Goal: Task Accomplishment & Management: Use online tool/utility

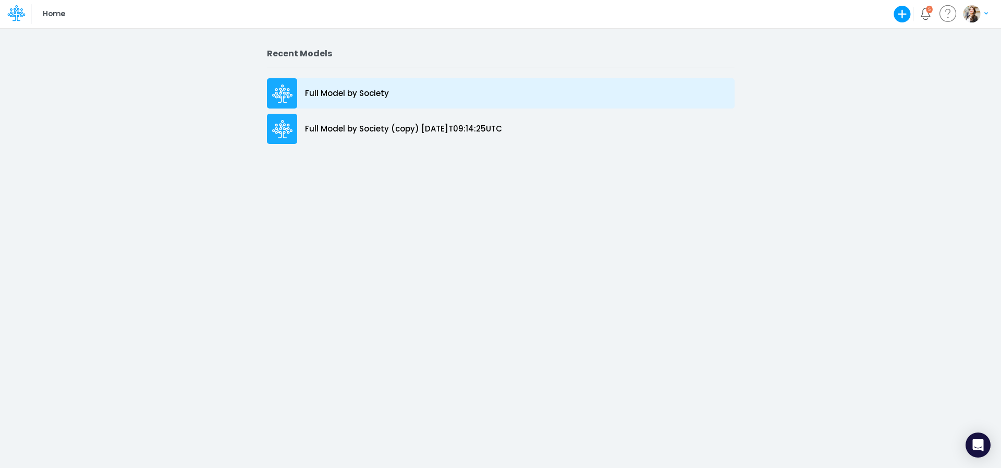
click at [333, 92] on p "Full Model by Society" at bounding box center [347, 94] width 84 height 12
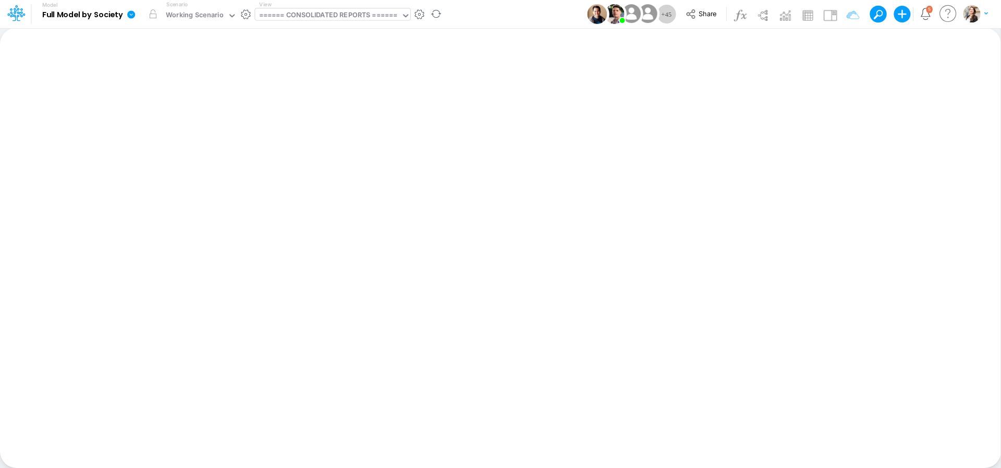
click at [332, 15] on div "====== CONSOLIDATED REPORTS ======" at bounding box center [328, 16] width 139 height 12
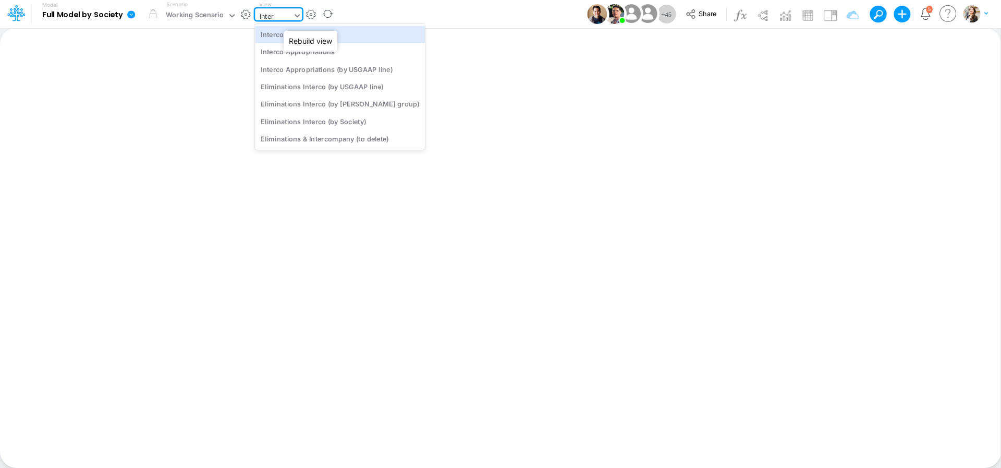
type input "interc"
click at [290, 34] on div "Interco G&A" at bounding box center [340, 34] width 170 height 17
type input "Intercos G&A"
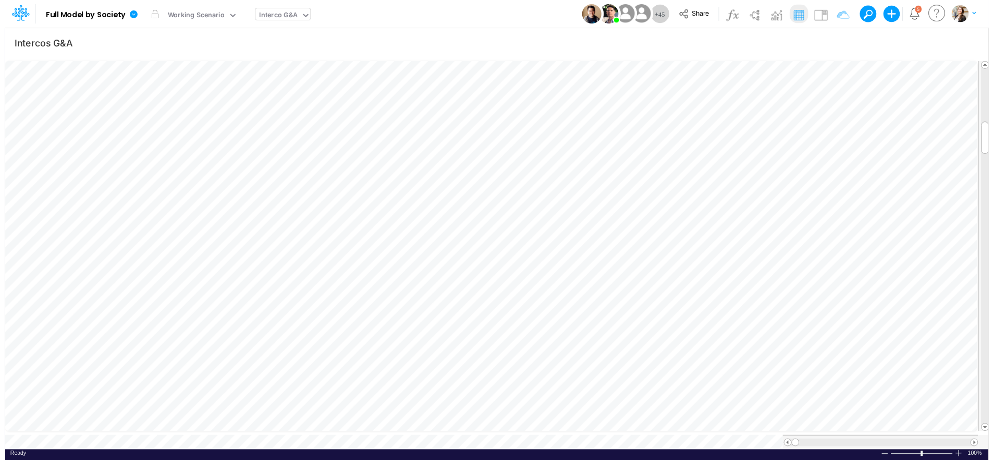
scroll to position [4, 33]
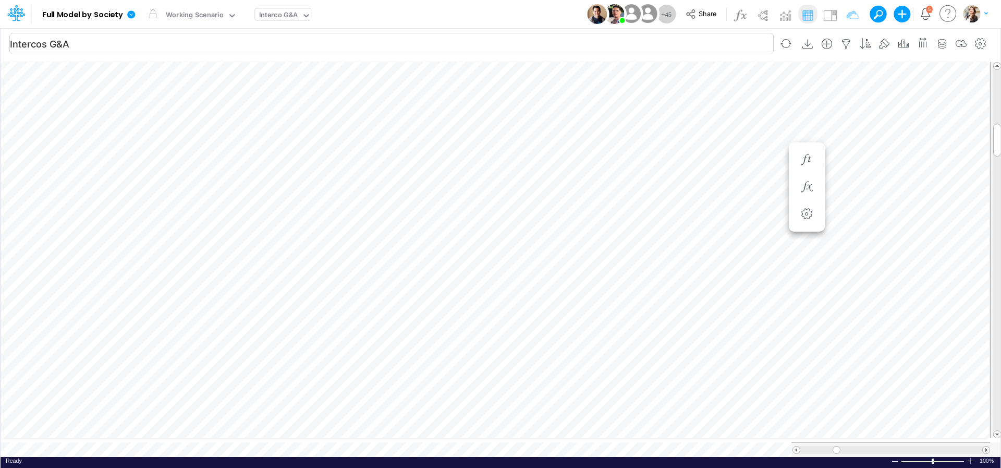
scroll to position [4, 2]
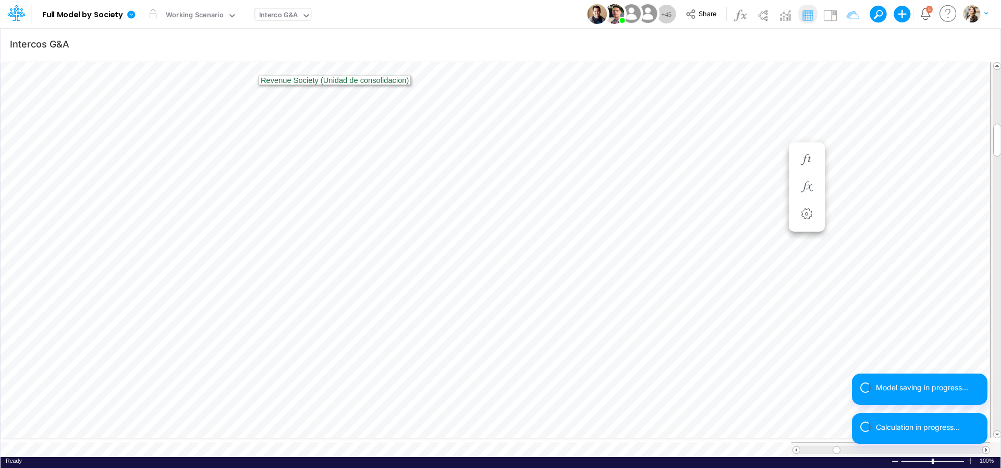
click at [265, 20] on div "Interco G&A" at bounding box center [278, 16] width 39 height 12
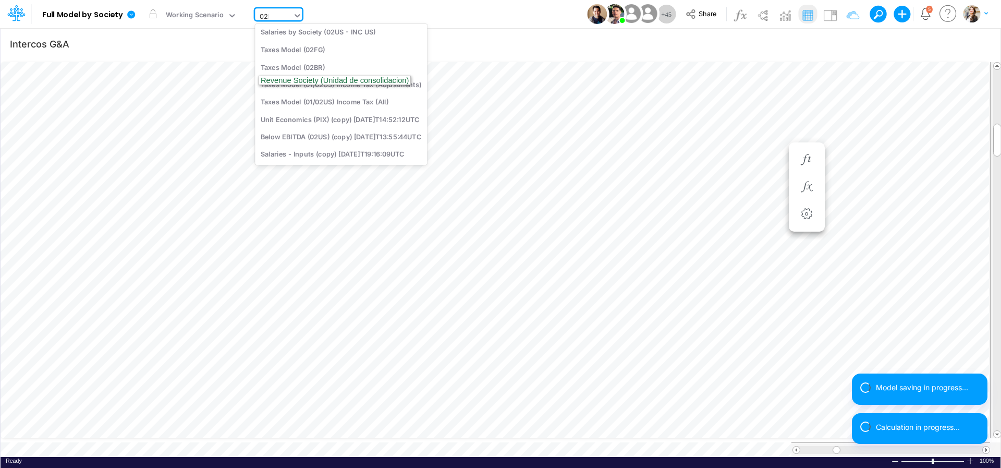
scroll to position [0, 0]
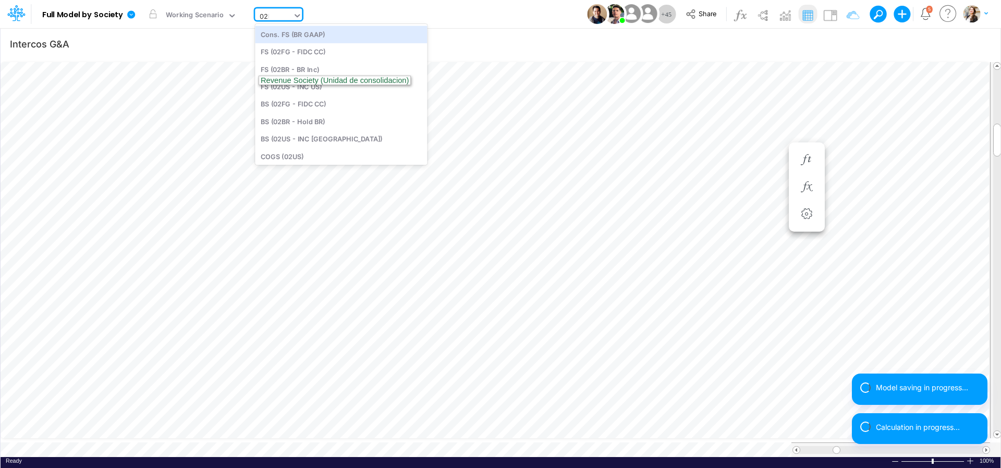
type input "02br"
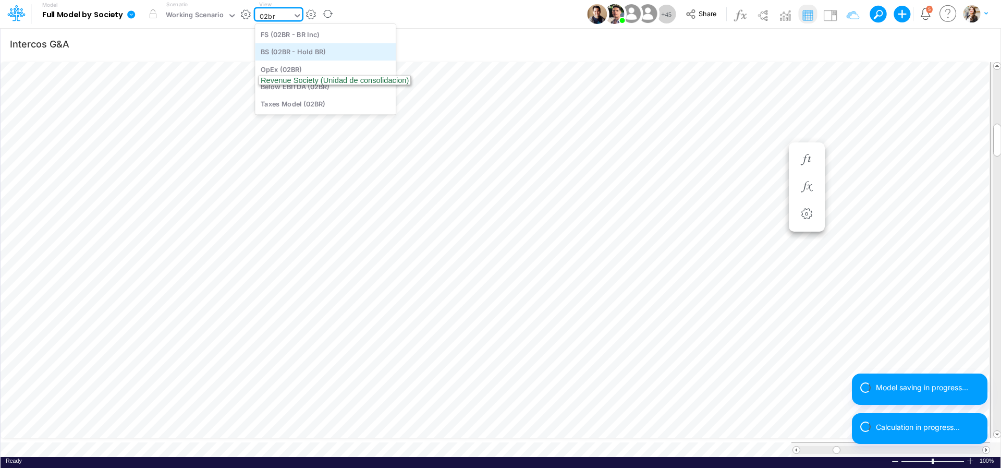
click at [295, 54] on div "BS (02BR - Hold BR)" at bounding box center [325, 51] width 141 height 17
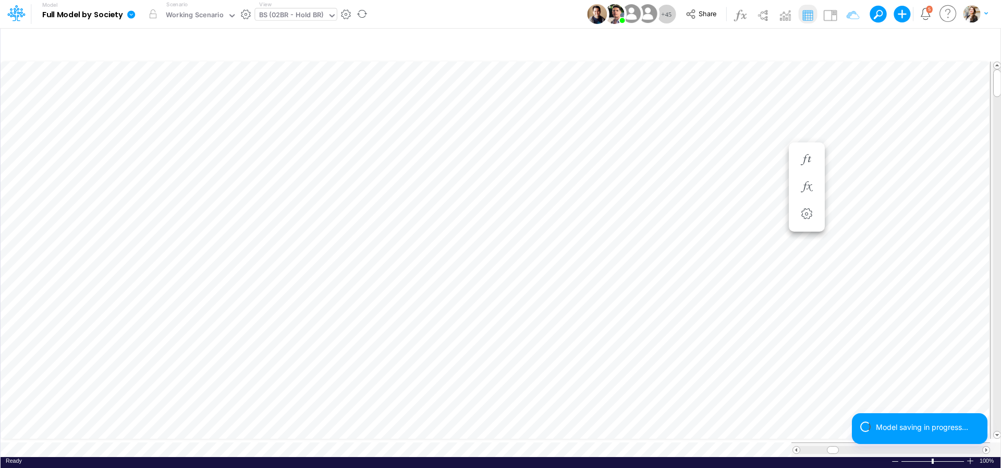
scroll to position [4, 34]
click at [274, 17] on div "BS (02BR - Hold BR)" at bounding box center [291, 16] width 65 height 12
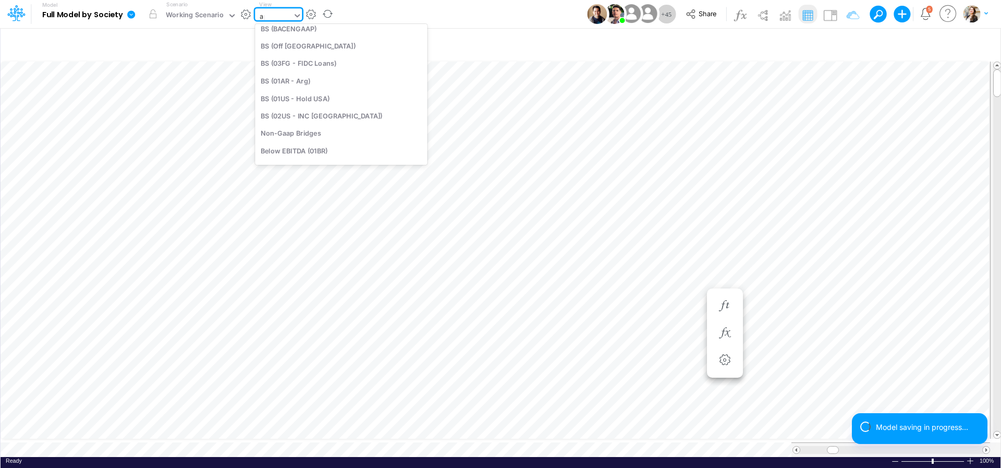
scroll to position [219, 0]
type input "app"
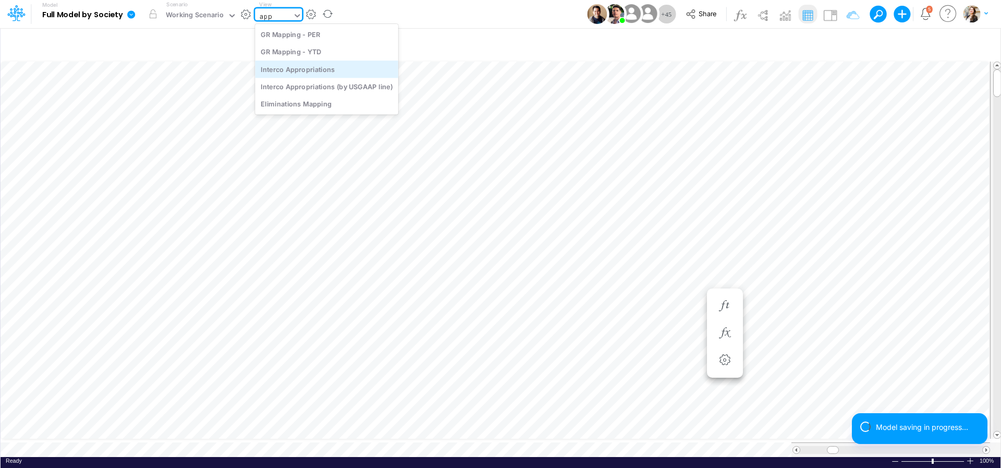
click at [288, 70] on div "Interco Appropriations" at bounding box center [326, 68] width 143 height 17
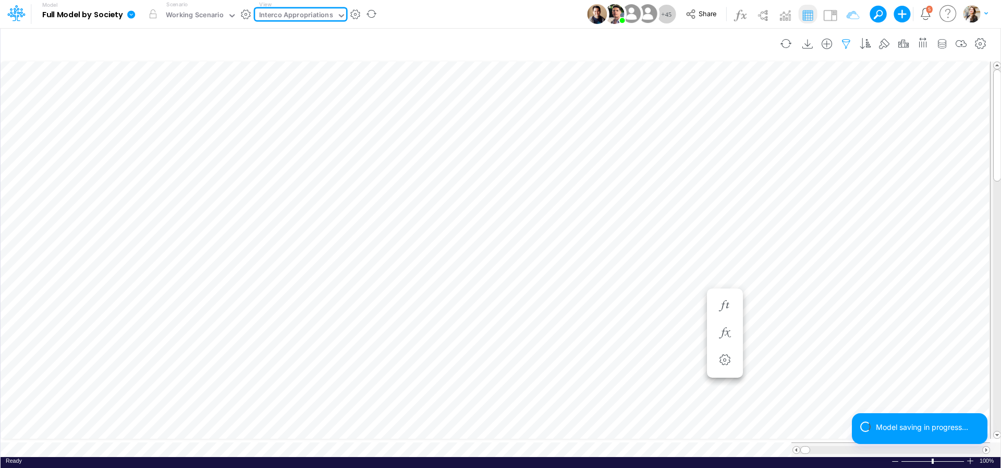
click at [845, 44] on icon "button" at bounding box center [847, 44] width 16 height 11
select select "notEqual"
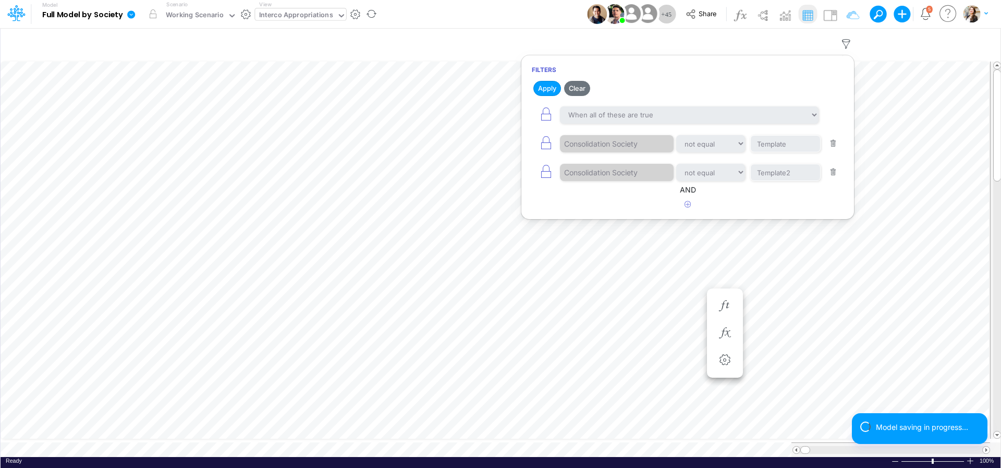
click at [834, 173] on button "button" at bounding box center [833, 172] width 20 height 14
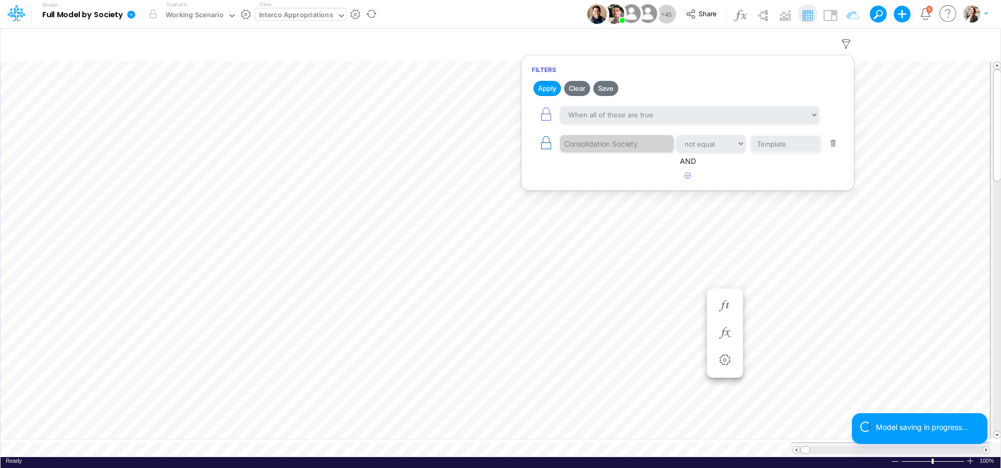
click at [542, 145] on icon "button" at bounding box center [546, 143] width 15 height 15
select select "tableSearchOR"
select select "notEqual"
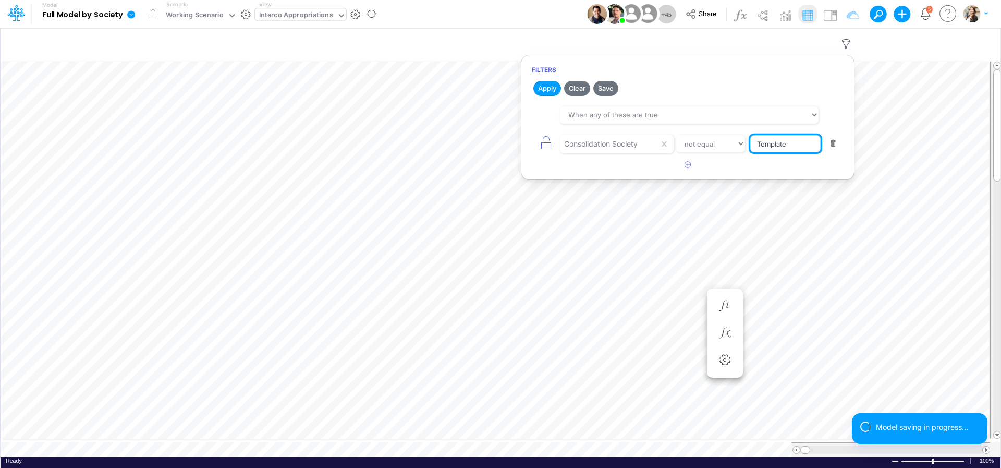
drag, startPoint x: 756, startPoint y: 144, endPoint x: 732, endPoint y: 144, distance: 24.5
click at [750, 144] on input "Template" at bounding box center [785, 144] width 70 height 18
type input "02BR"
click at [553, 87] on button "Apply" at bounding box center [547, 88] width 28 height 15
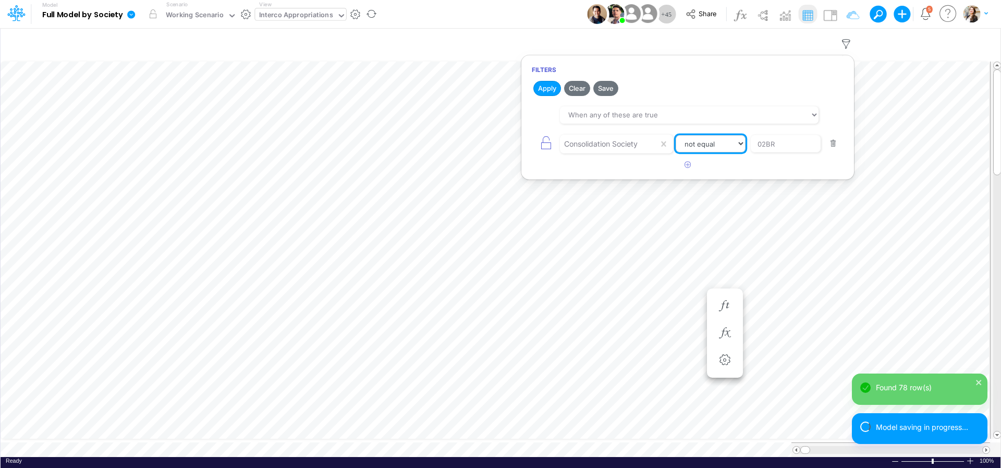
select select "contains"
click option "contains" at bounding box center [0, 0] width 0 height 0
click at [541, 89] on button "Apply" at bounding box center [547, 88] width 28 height 15
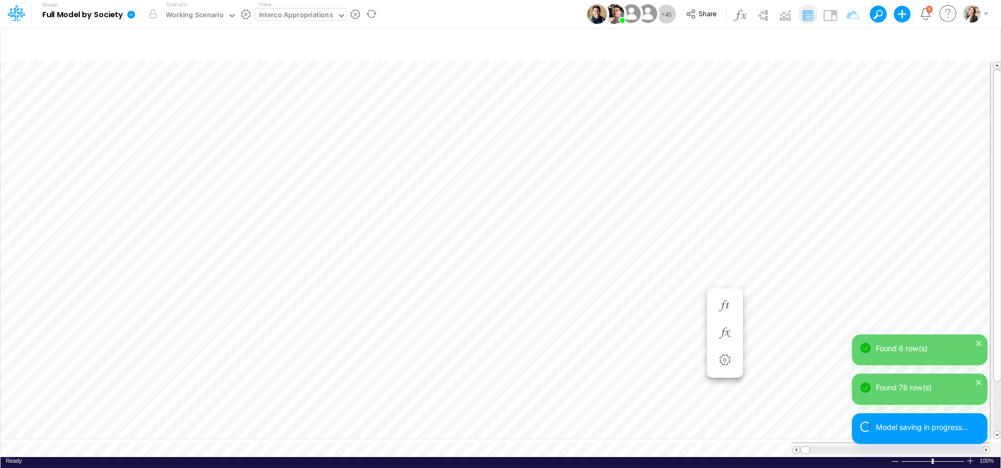
scroll to position [4, 20]
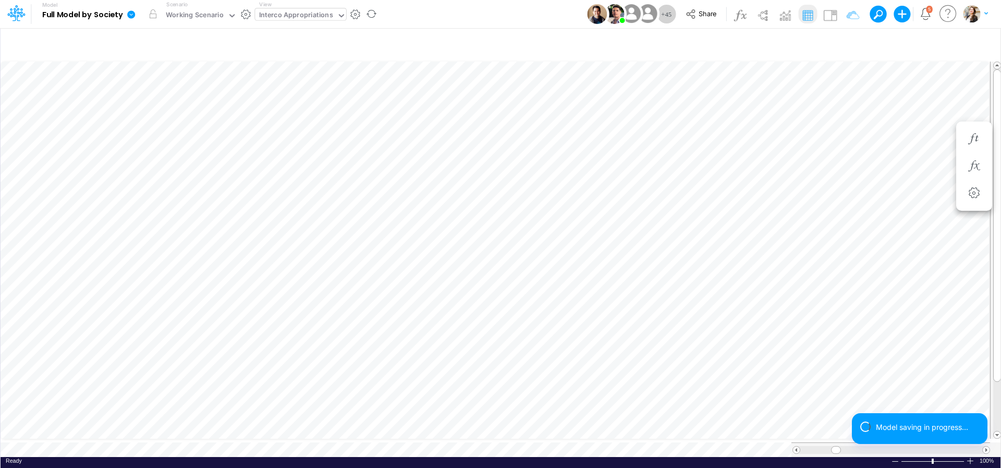
scroll to position [4, 2]
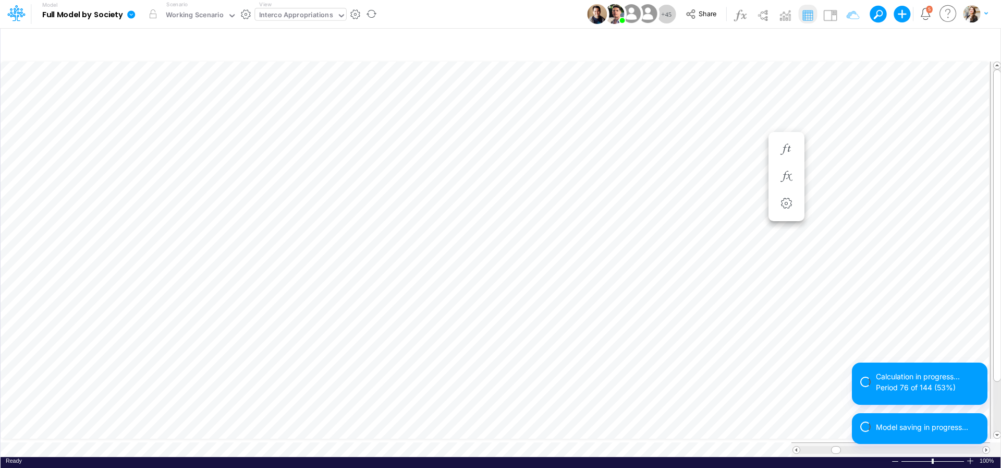
scroll to position [4, 34]
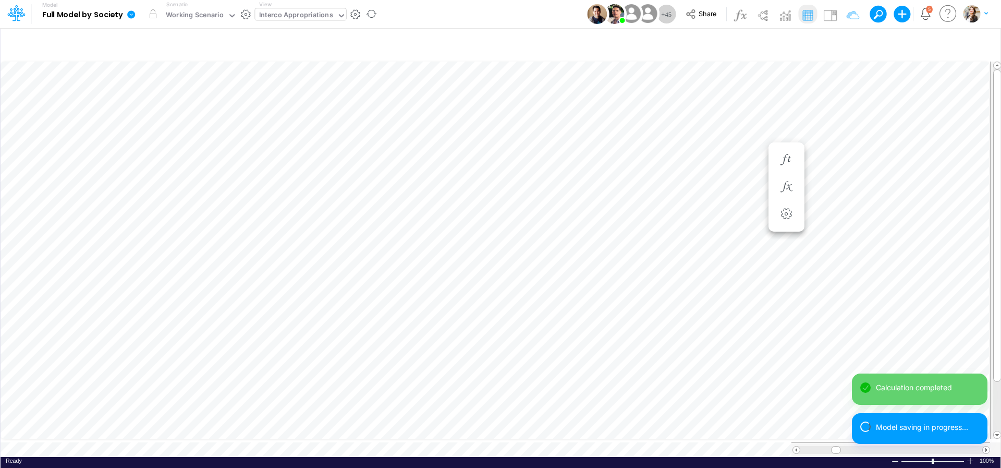
scroll to position [4, 14]
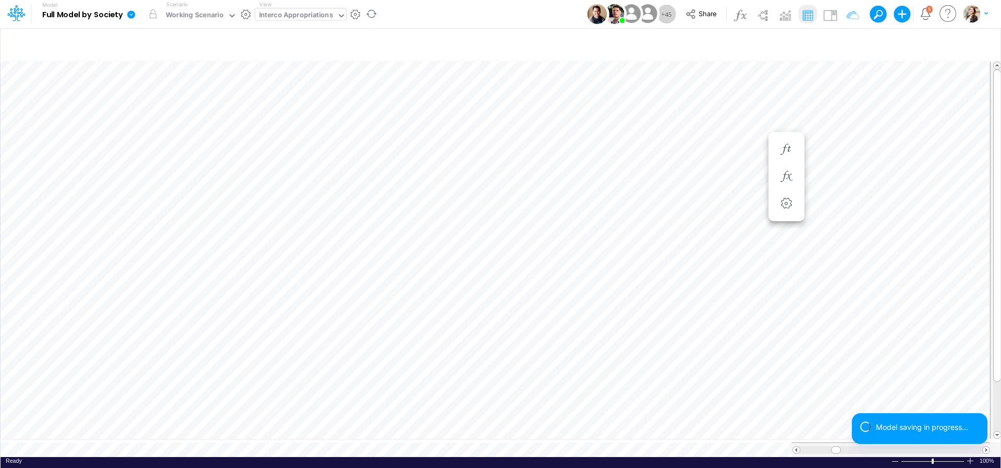
scroll to position [4, 34]
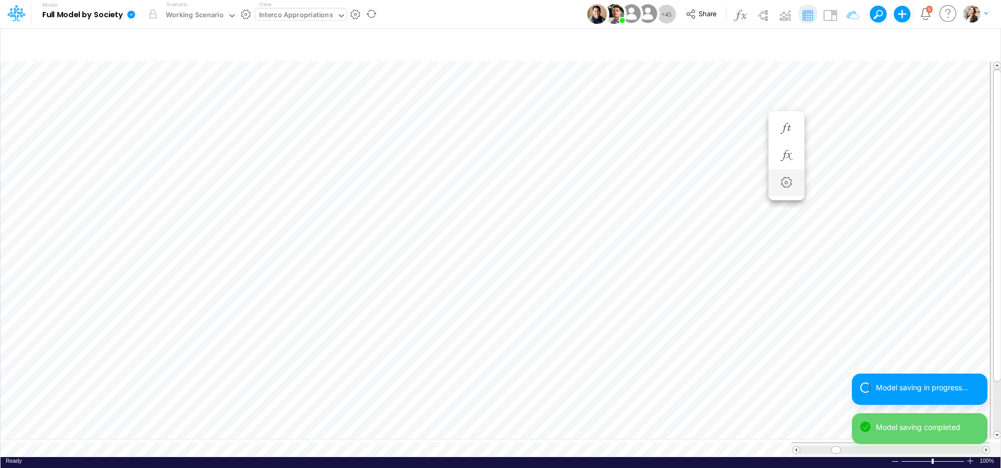
scroll to position [4, 33]
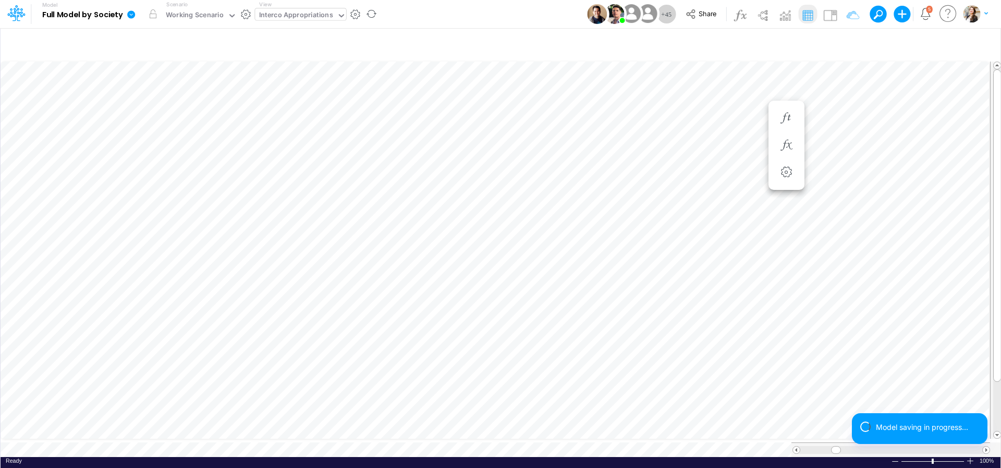
scroll to position [4, 34]
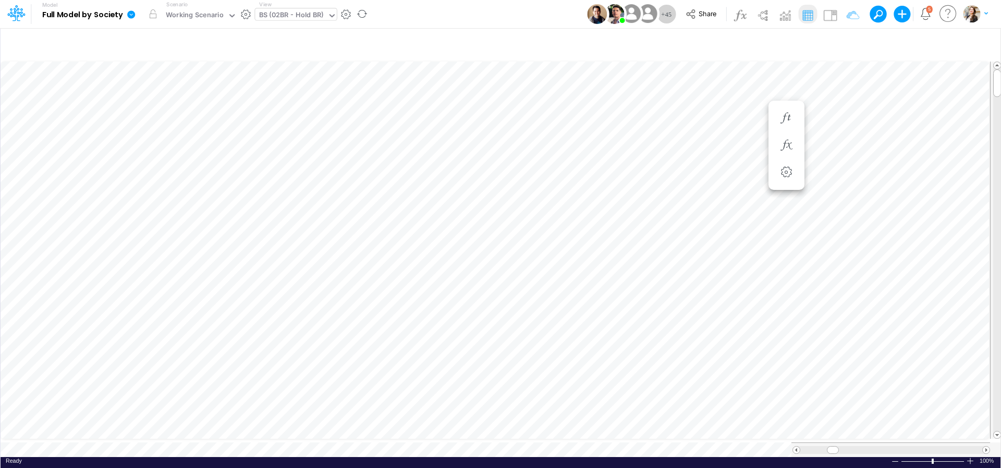
scroll to position [4, 2]
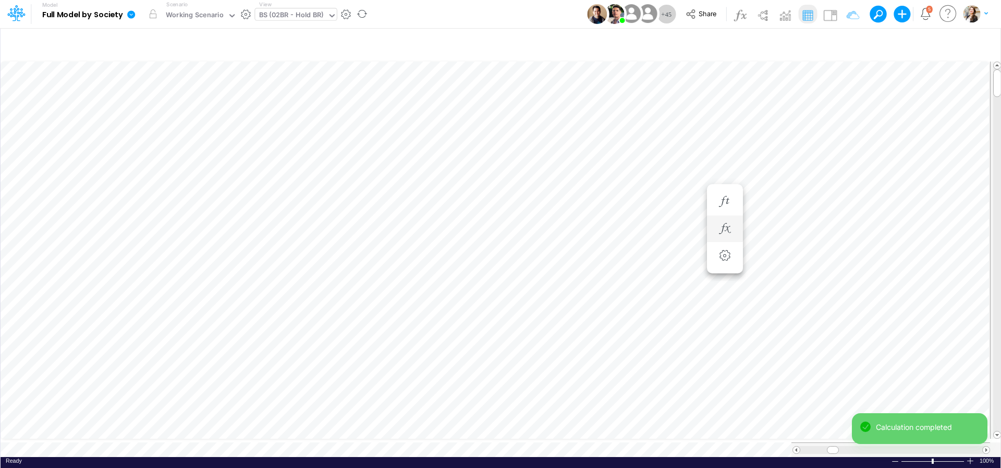
scroll to position [4, 2]
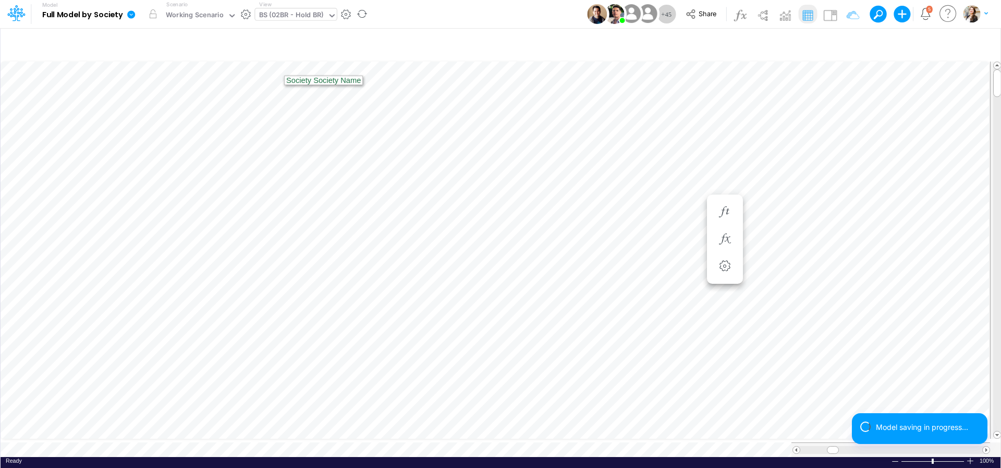
click at [274, 17] on div "BS (02BR - Hold BR)" at bounding box center [291, 16] width 65 height 12
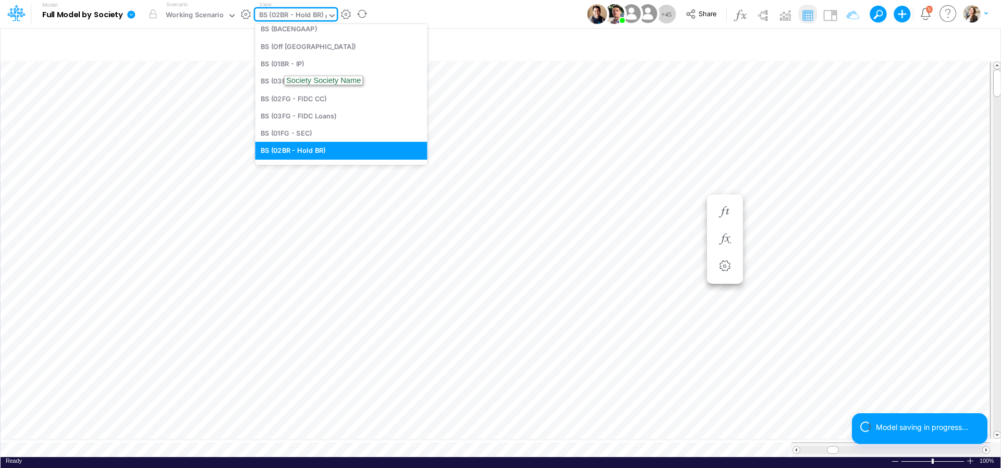
scroll to position [60, 0]
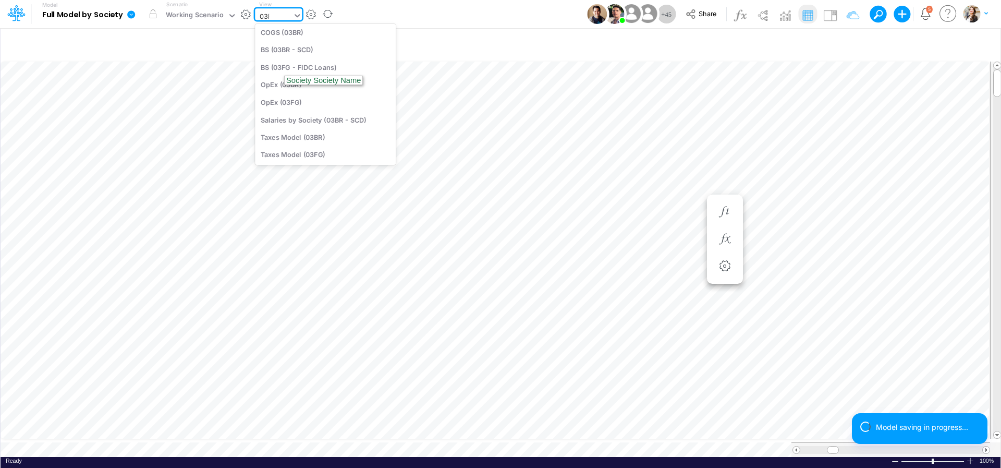
type input "03FG"
click at [322, 51] on div "BS (03FG - FIDC Loans)" at bounding box center [325, 51] width 141 height 17
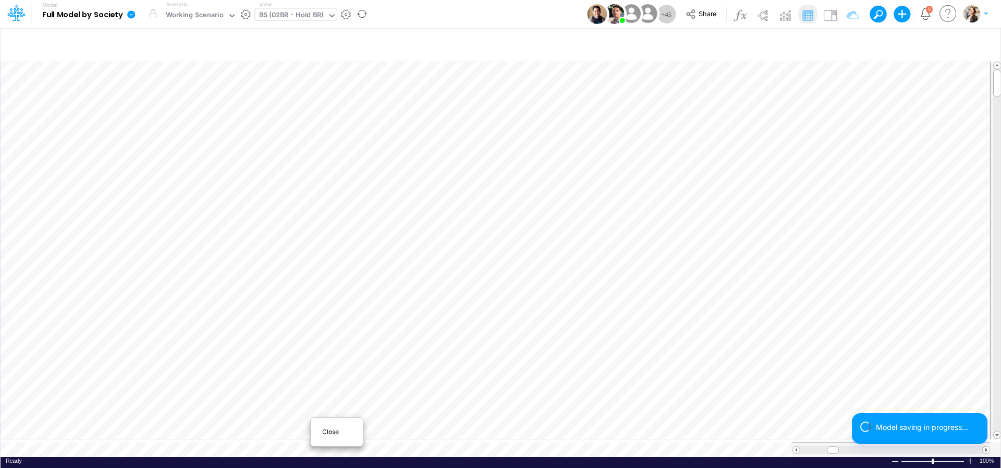
scroll to position [4, 2]
click at [323, 432] on span "Close" at bounding box center [336, 431] width 29 height 9
click at [373, 457] on div "Ready 100% Sum: null Max: null Min: null Numerical Count: null Count: null Aver…" at bounding box center [501, 463] width 1000 height 13
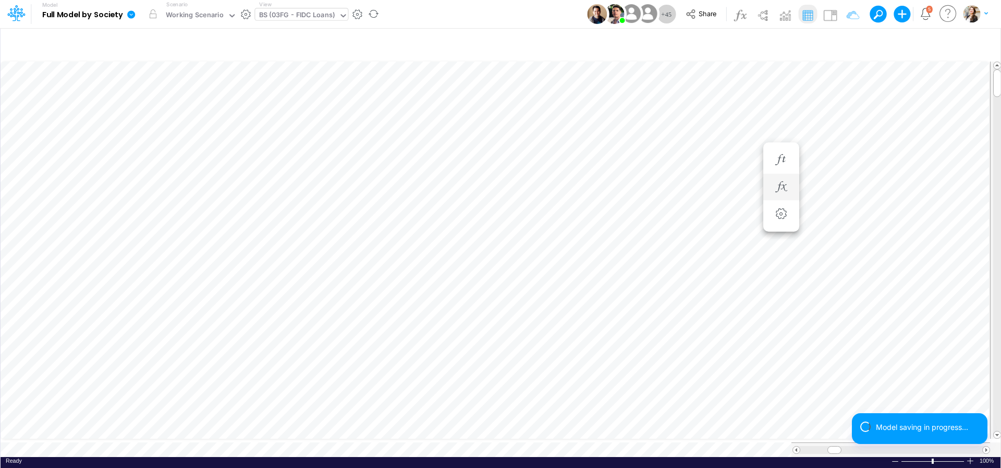
scroll to position [4, 17]
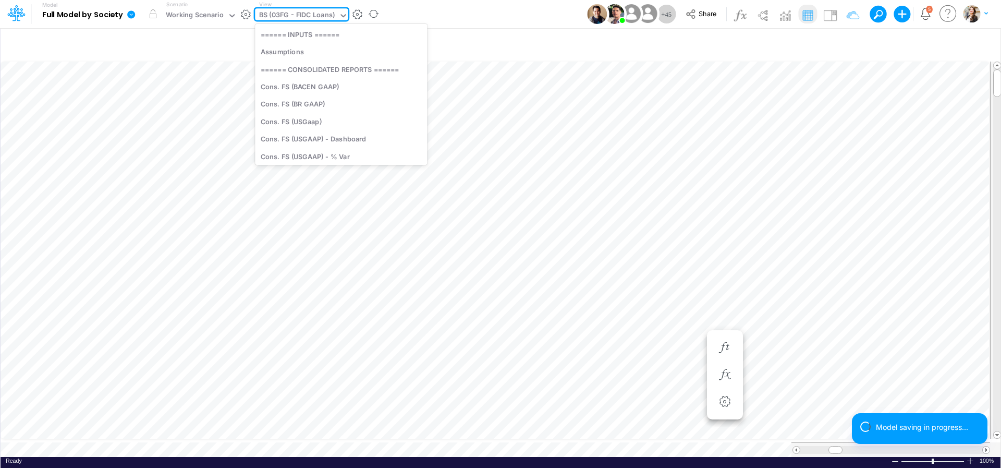
click at [271, 17] on div "BS (03FG - FIDC Loans)" at bounding box center [297, 16] width 76 height 12
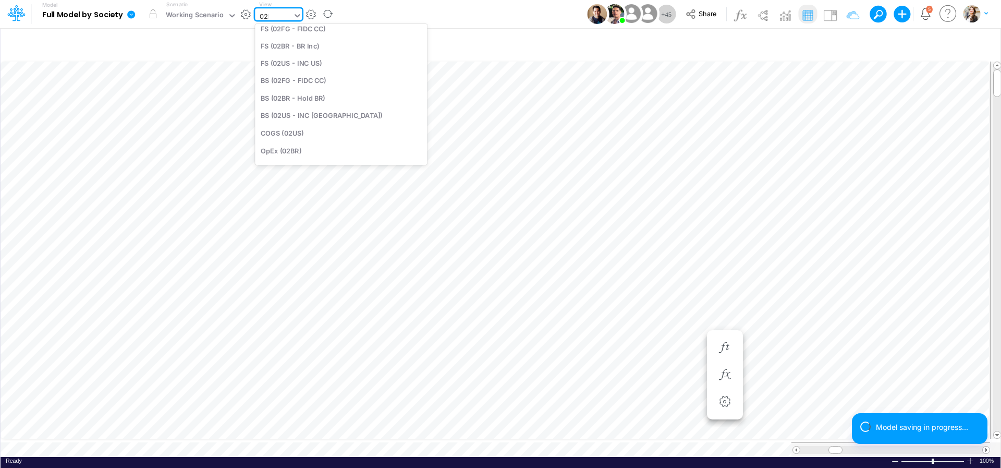
scroll to position [0, 0]
type input "02FG"
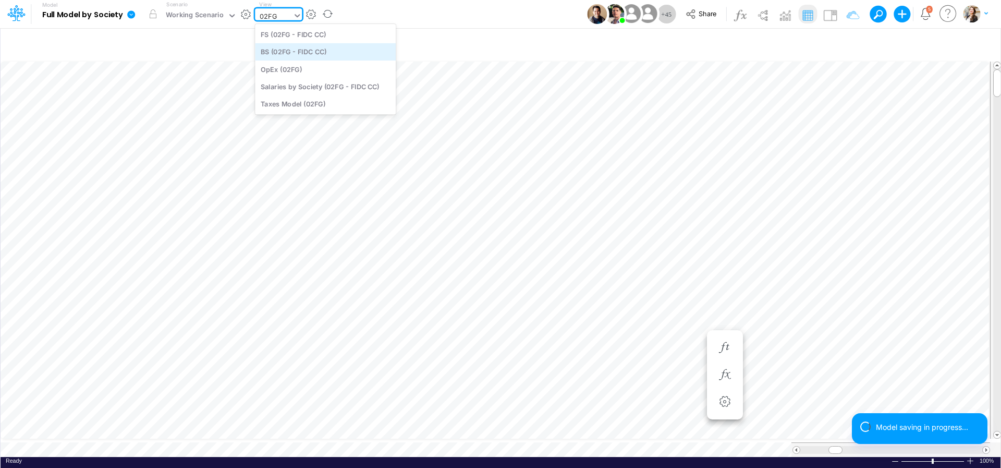
click at [275, 51] on div "BS (02FG - FIDC CC)" at bounding box center [325, 51] width 141 height 17
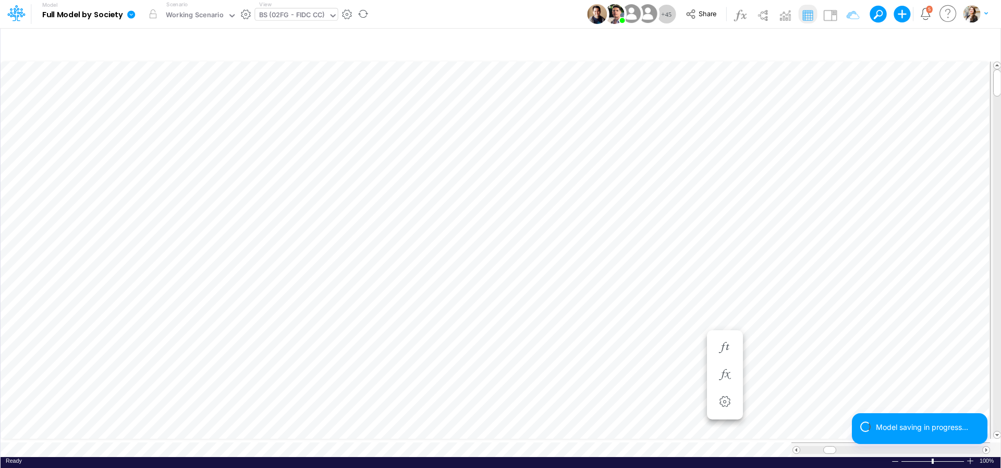
scroll to position [4, 34]
type input "Intercos G&A"
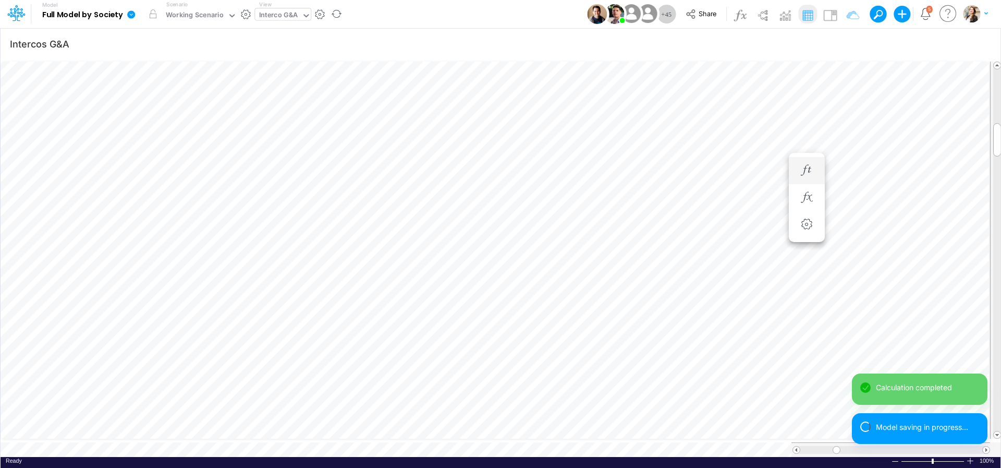
scroll to position [4, 14]
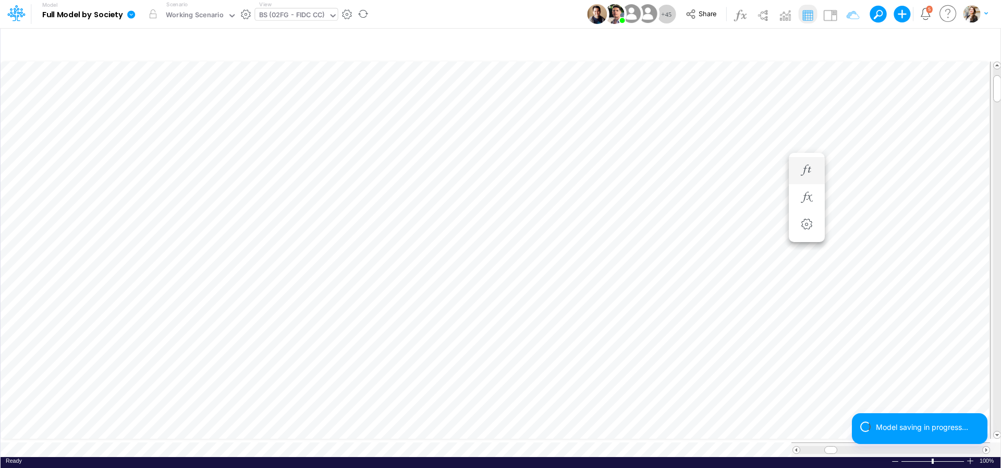
scroll to position [4, 34]
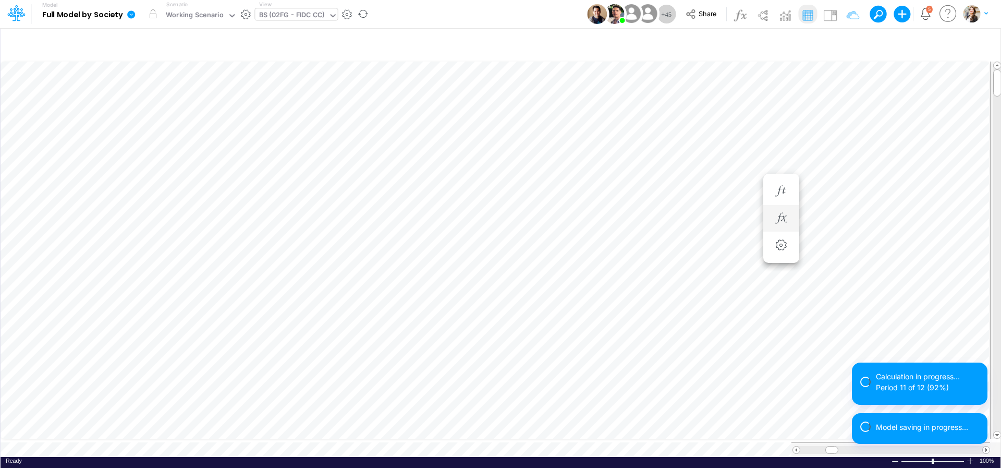
scroll to position [4, 2]
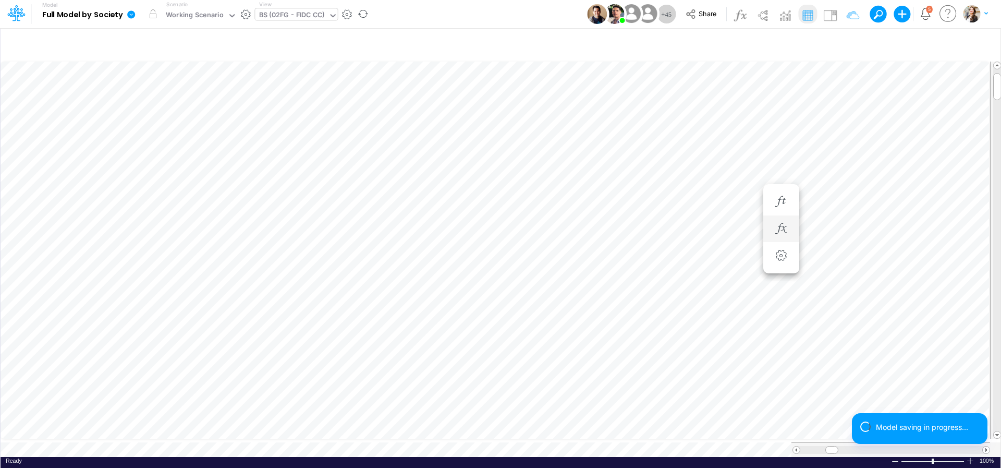
scroll to position [4, 34]
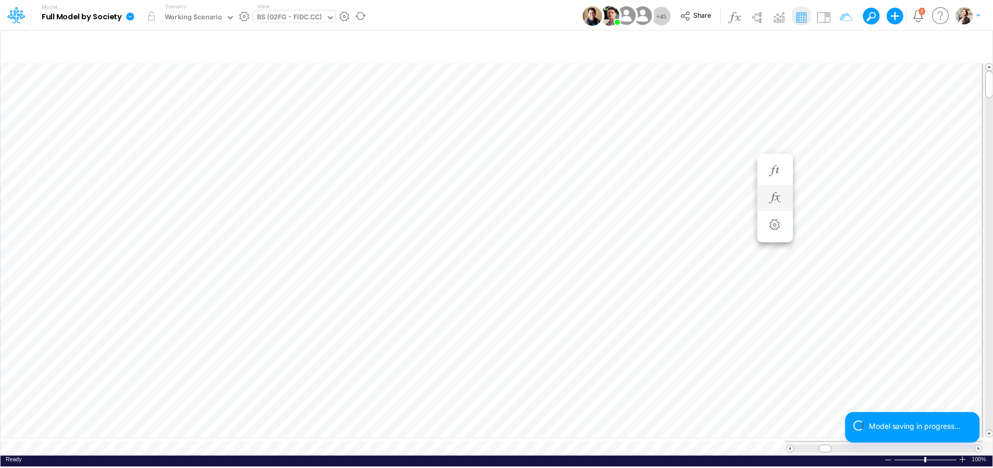
scroll to position [4, 34]
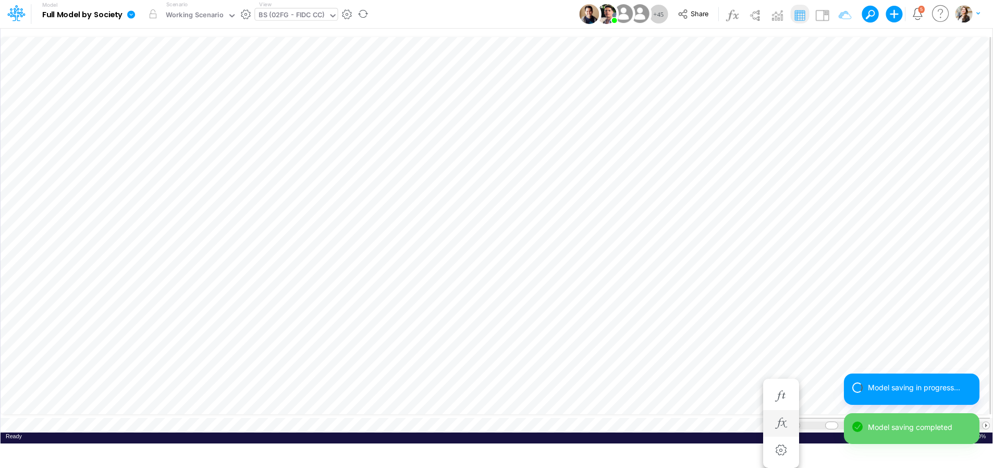
scroll to position [4, 34]
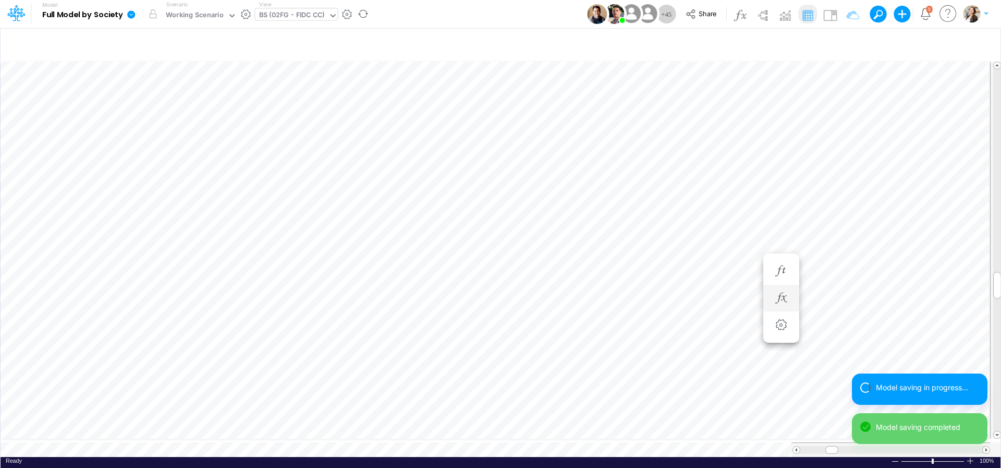
scroll to position [4, 2]
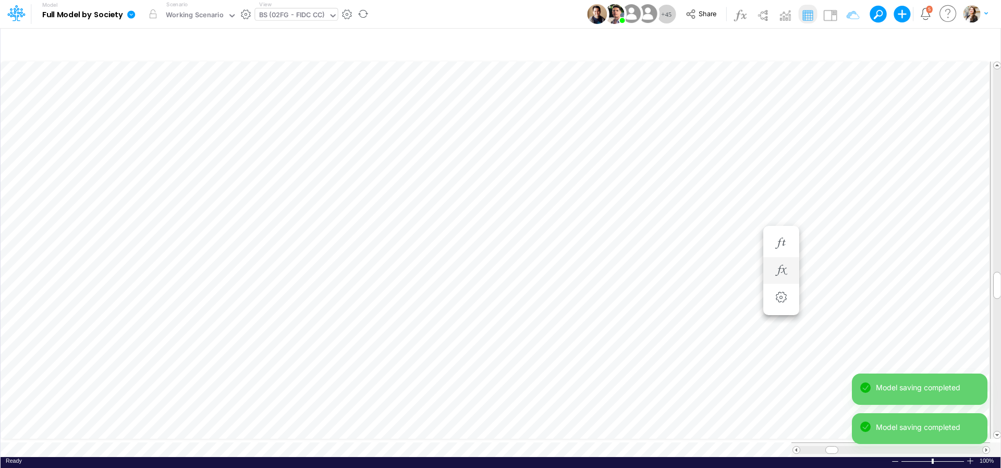
scroll to position [4, 15]
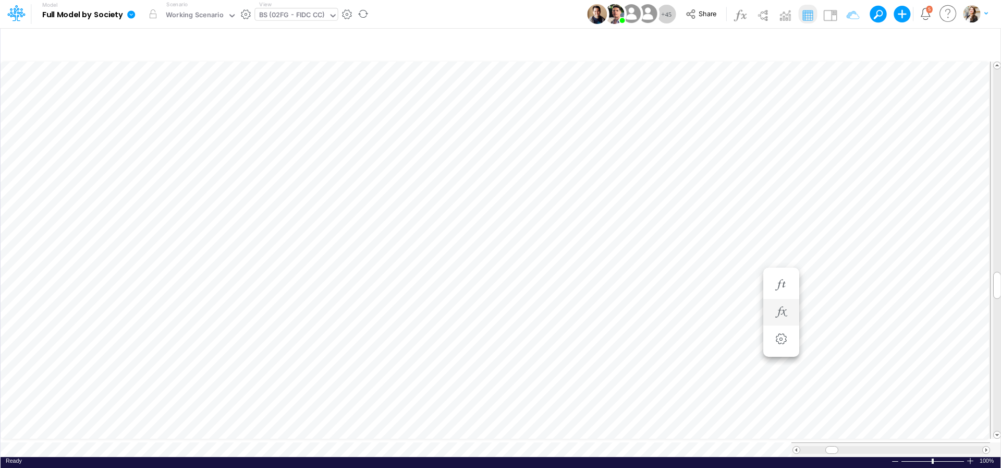
scroll to position [4, 32]
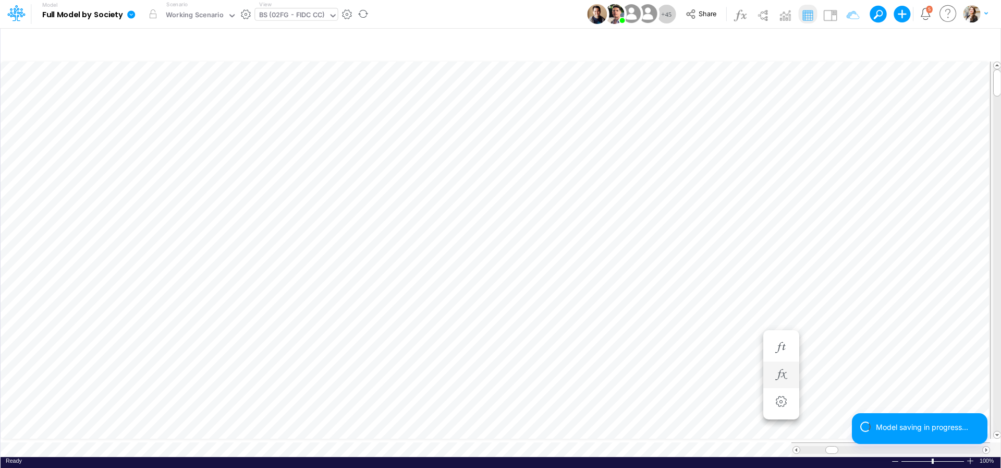
scroll to position [4, 34]
click at [296, 17] on div "BS (02FG - FIDC CC)" at bounding box center [292, 16] width 66 height 12
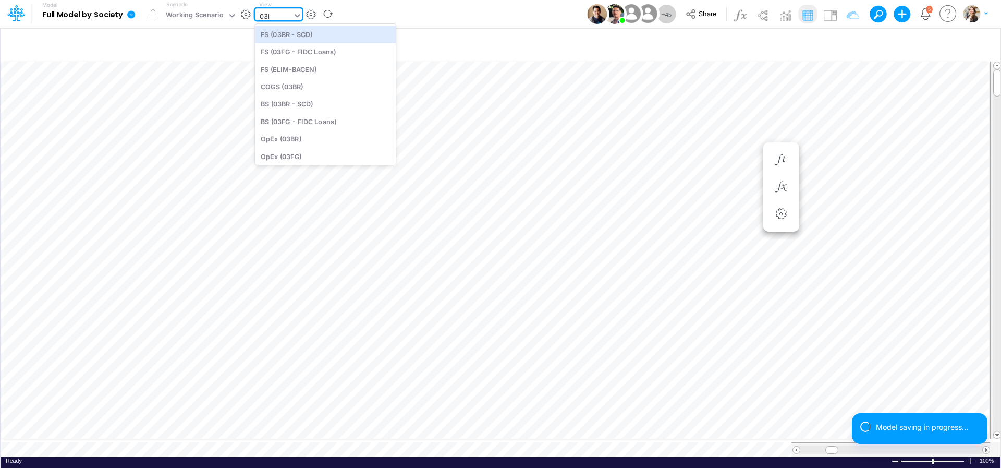
type input "03BR"
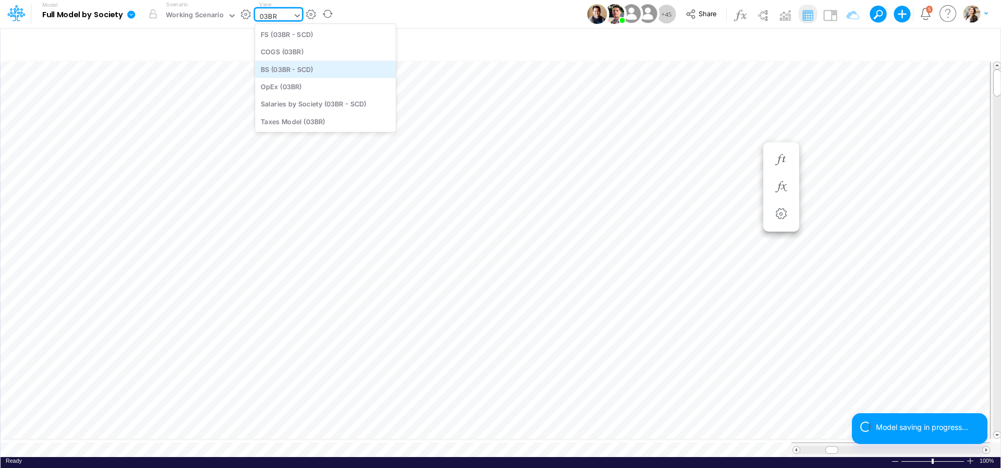
click at [295, 71] on div "BS (03BR - SCD)" at bounding box center [325, 68] width 141 height 17
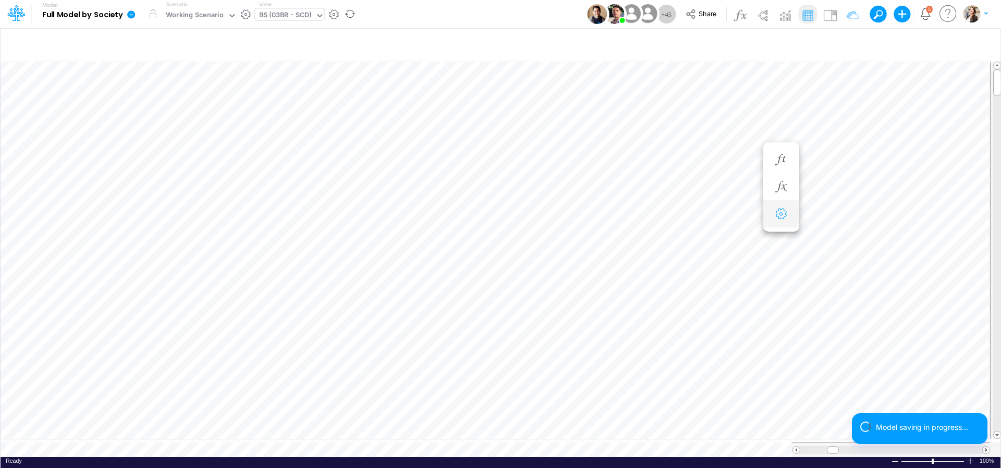
scroll to position [4, 32]
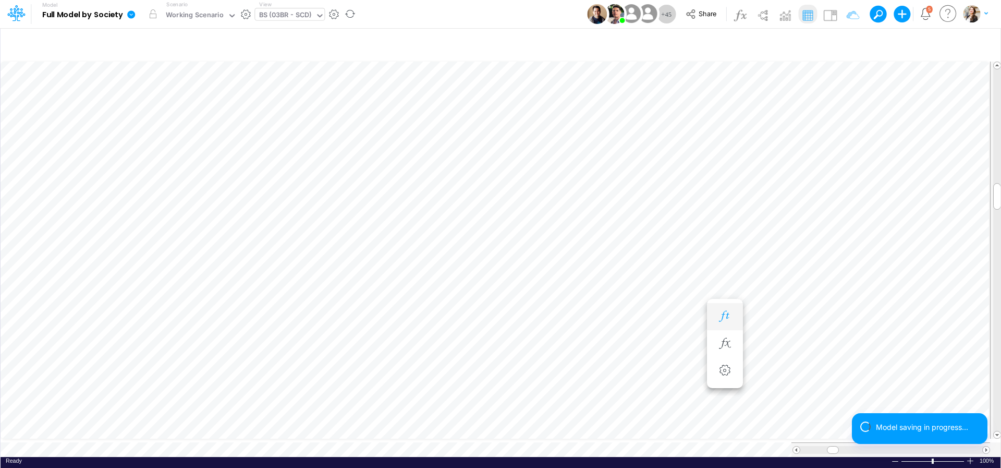
click at [722, 316] on icon "button" at bounding box center [725, 316] width 16 height 11
type input "Intercos G&A"
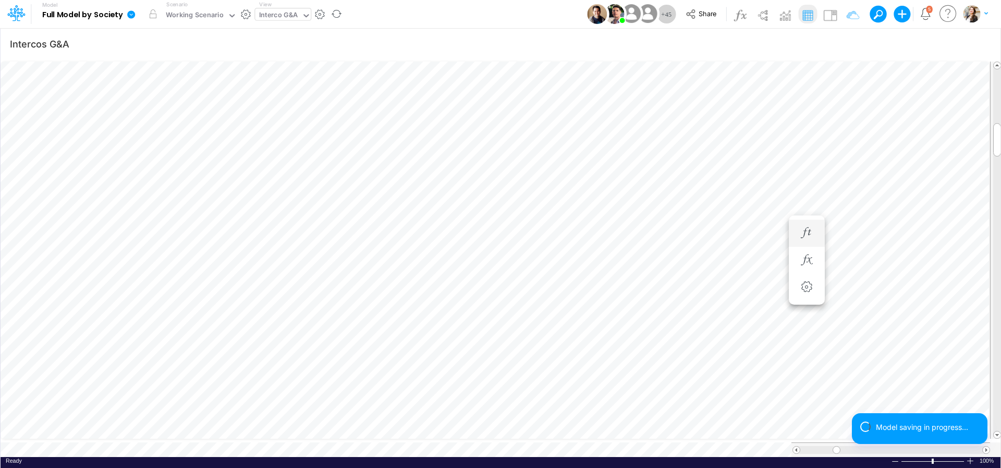
scroll to position [4, 2]
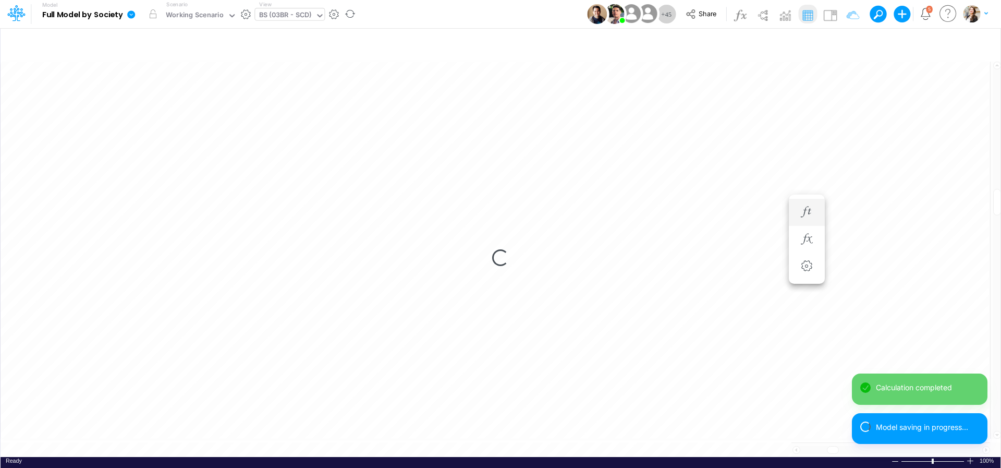
scroll to position [4, 16]
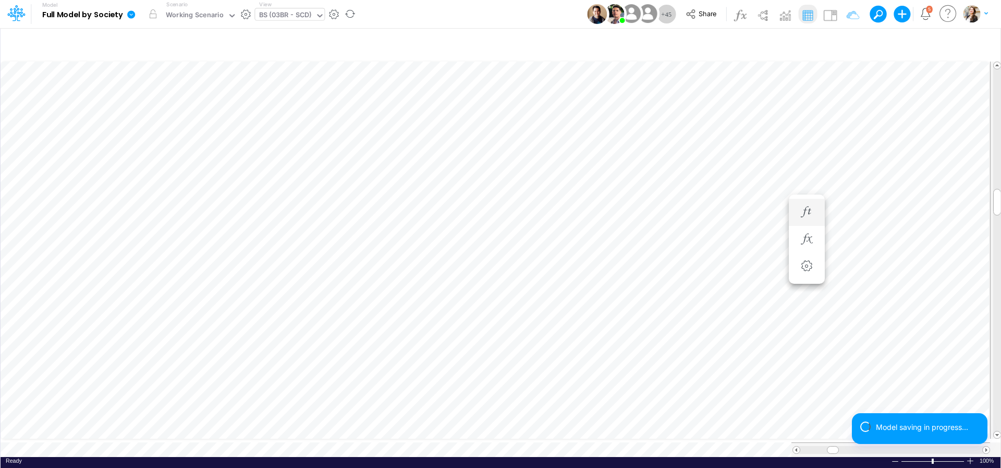
type input "Intercos G&A"
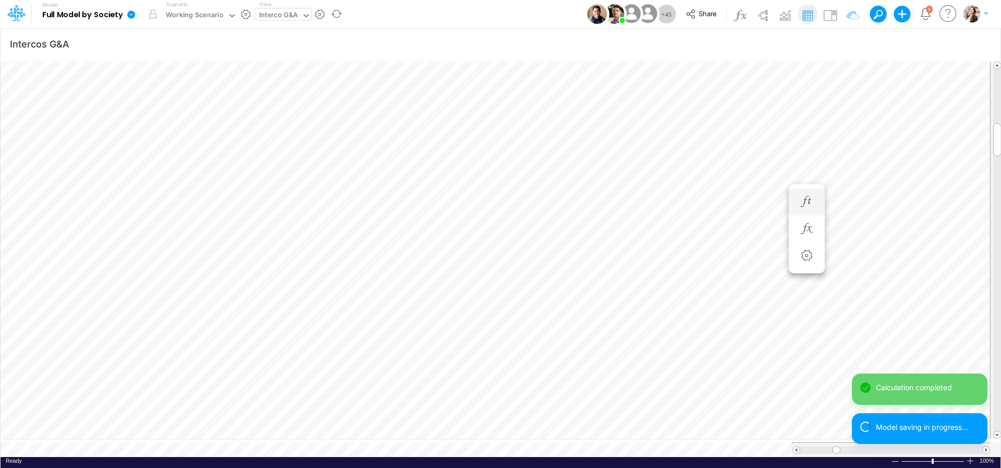
scroll to position [4, 15]
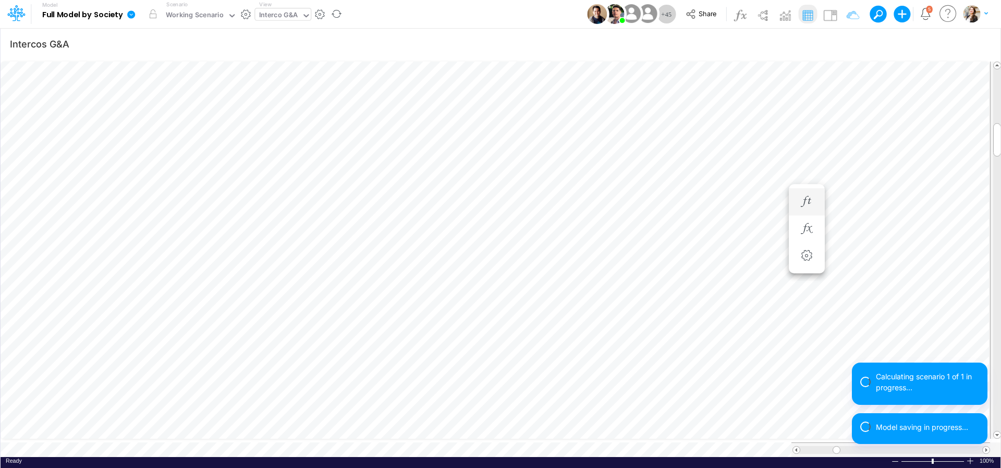
scroll to position [4, 11]
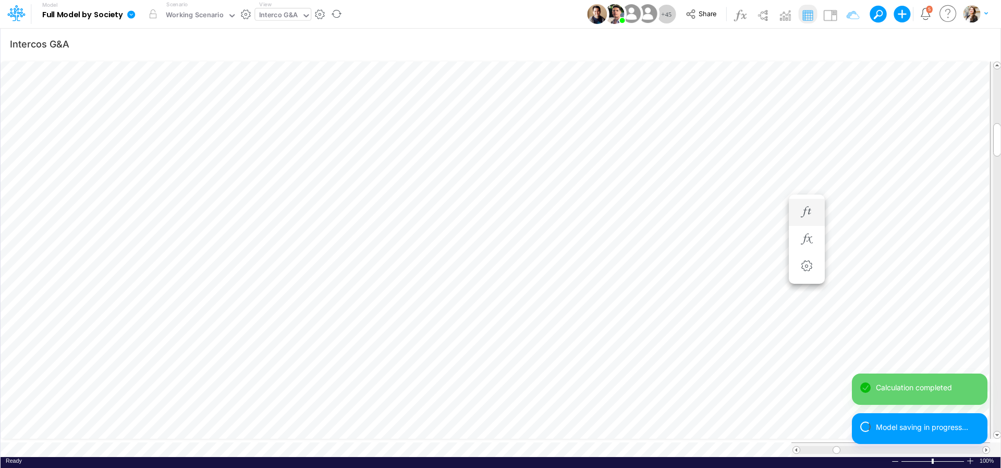
scroll to position [4, 15]
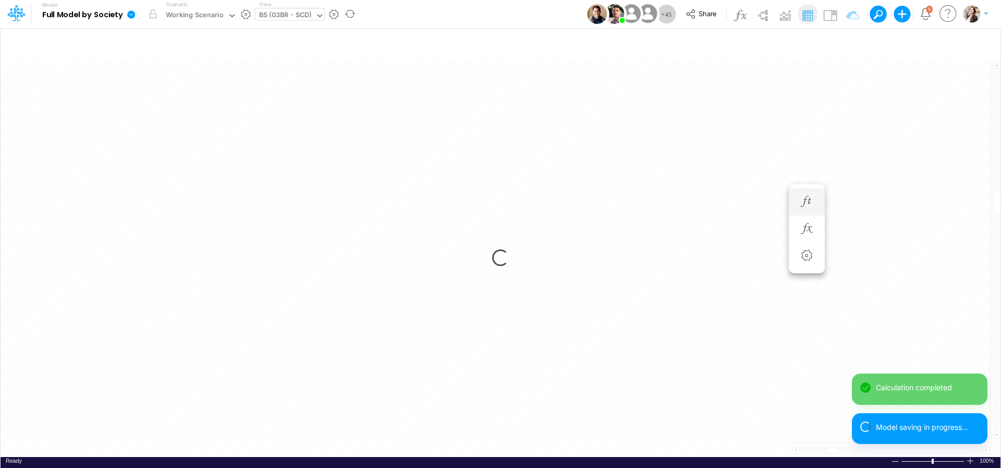
scroll to position [4, 16]
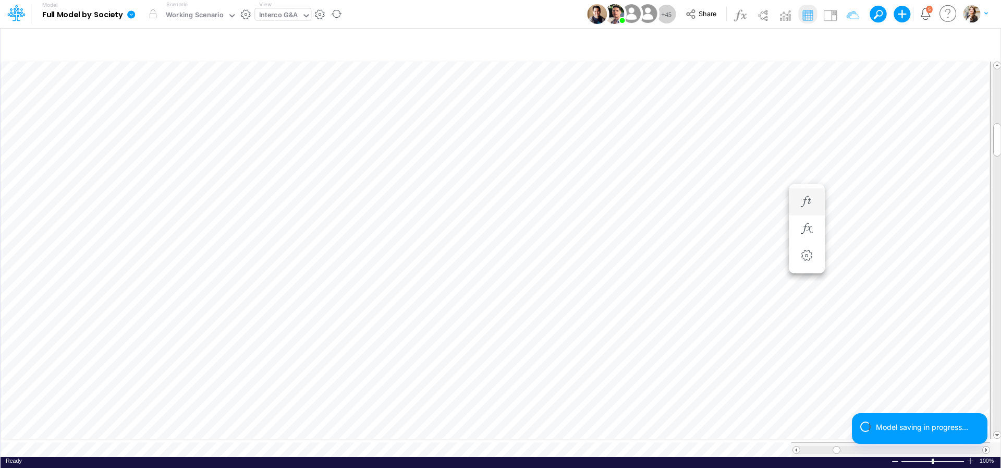
type input "Intercos G&A"
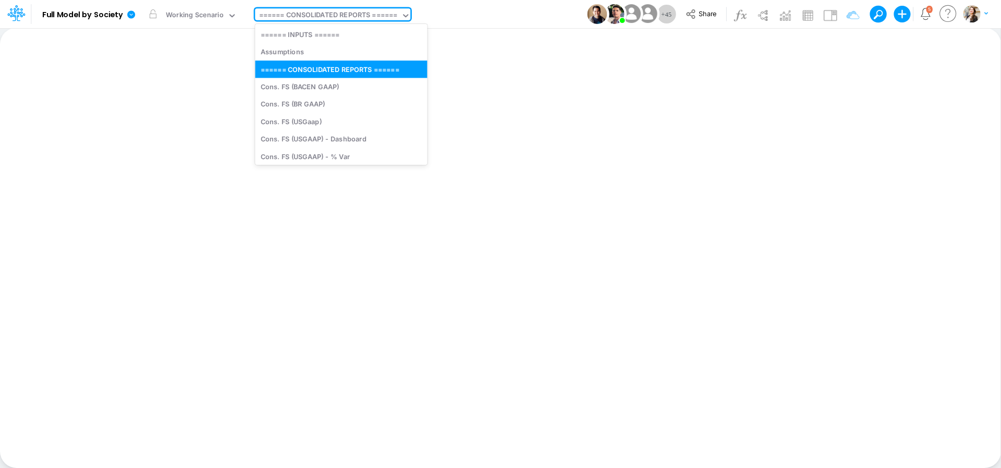
click at [299, 17] on div "====== CONSOLIDATED REPORTS ======" at bounding box center [328, 16] width 139 height 12
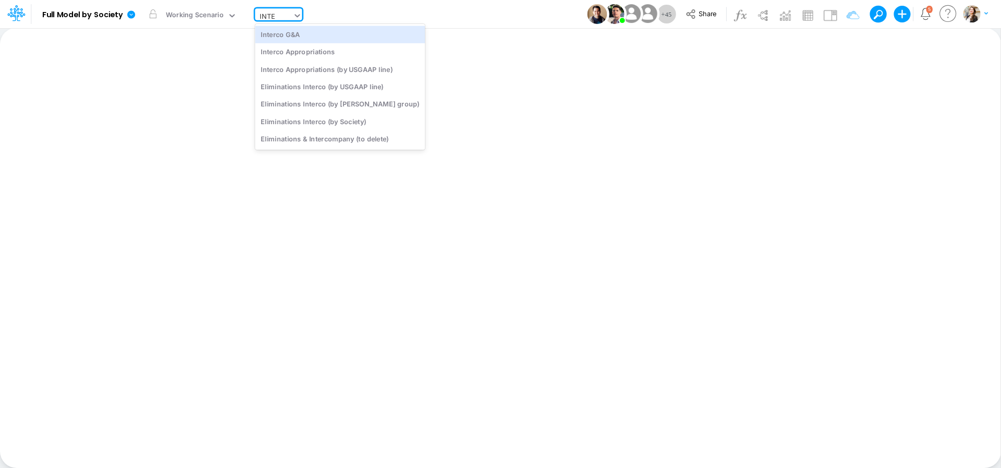
type input "INTER"
click at [299, 29] on div "Interco G&A" at bounding box center [340, 34] width 170 height 17
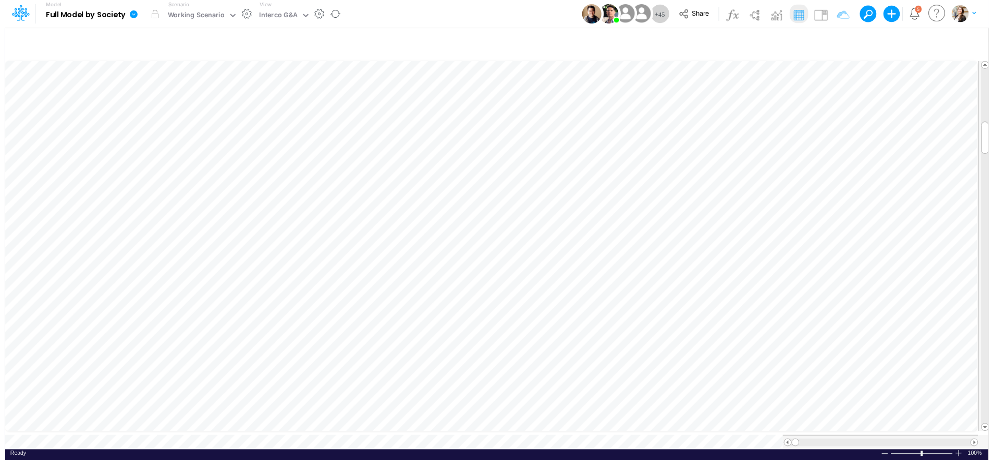
scroll to position [4, 16]
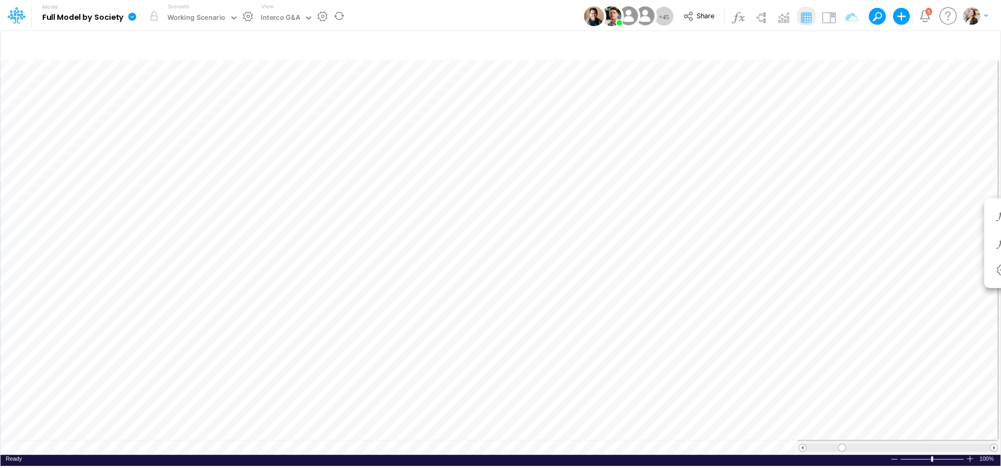
scroll to position [4, 2]
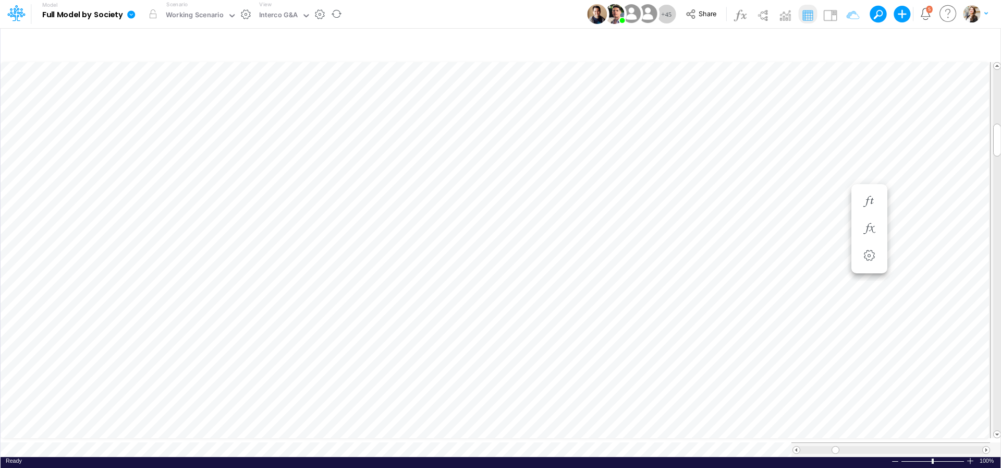
scroll to position [4, 11]
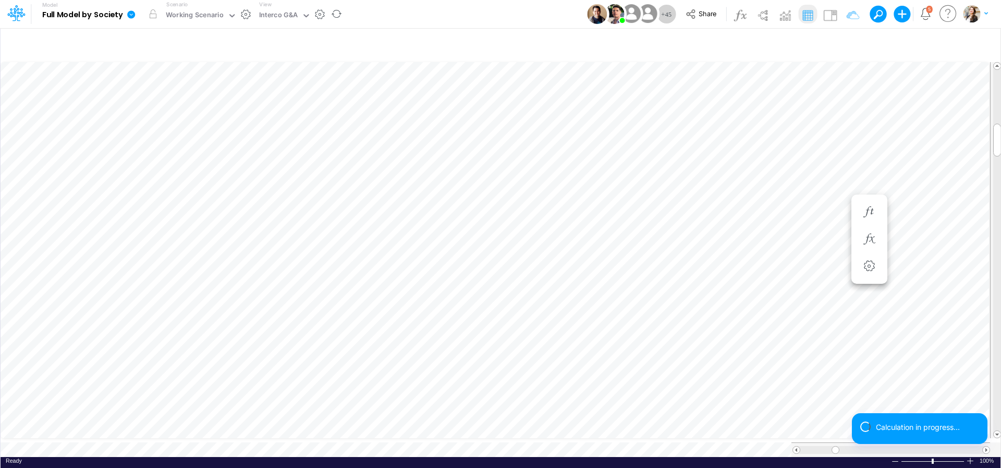
scroll to position [4, 15]
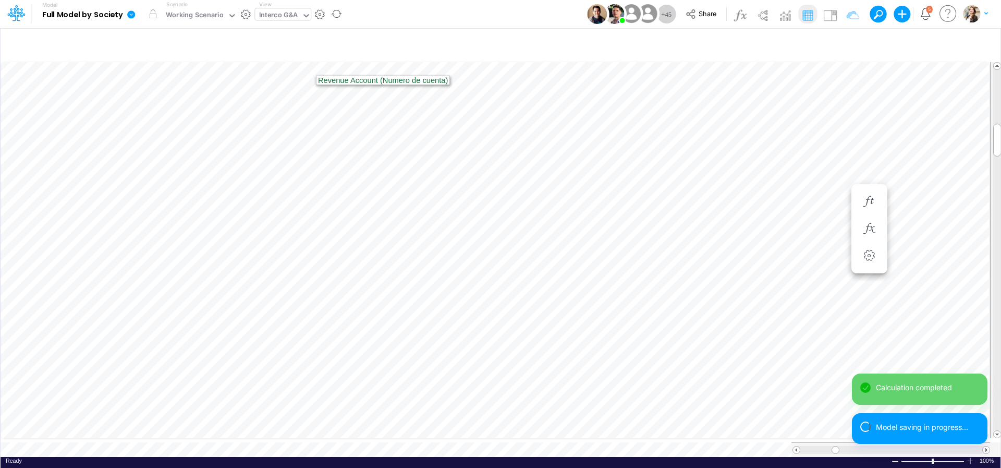
click at [284, 16] on div "Interco G&A" at bounding box center [278, 16] width 39 height 12
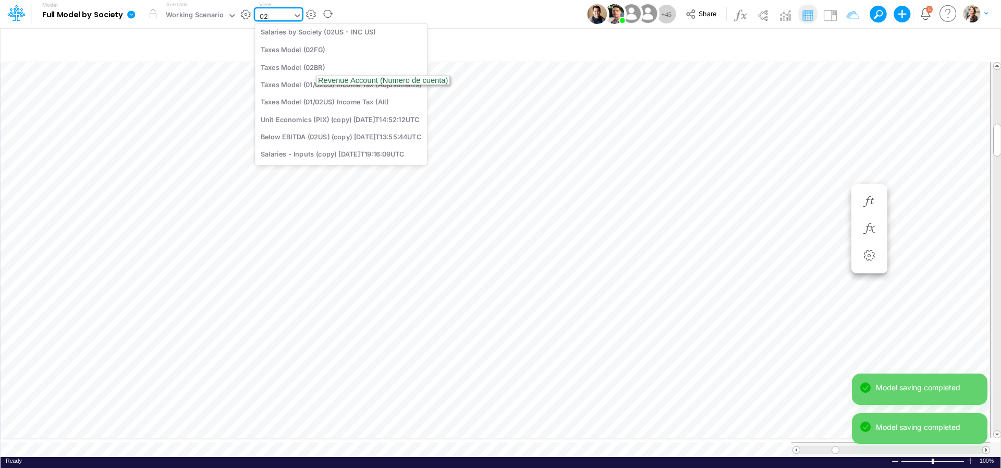
type input "02FG"
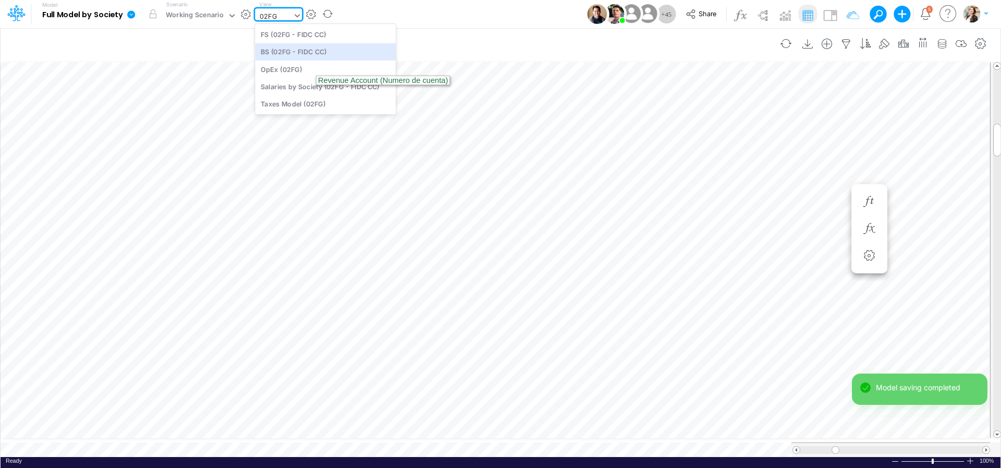
click at [293, 54] on div "BS (02FG - FIDC CC)" at bounding box center [325, 51] width 141 height 17
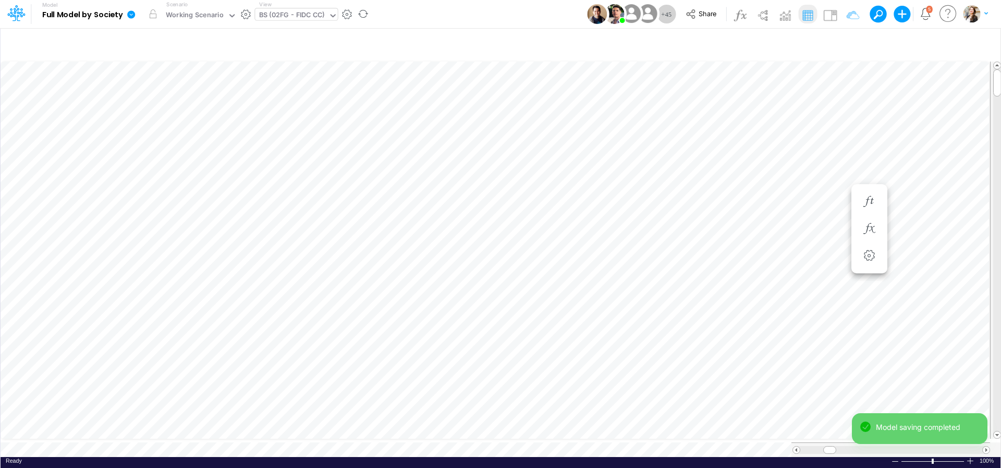
scroll to position [4, 34]
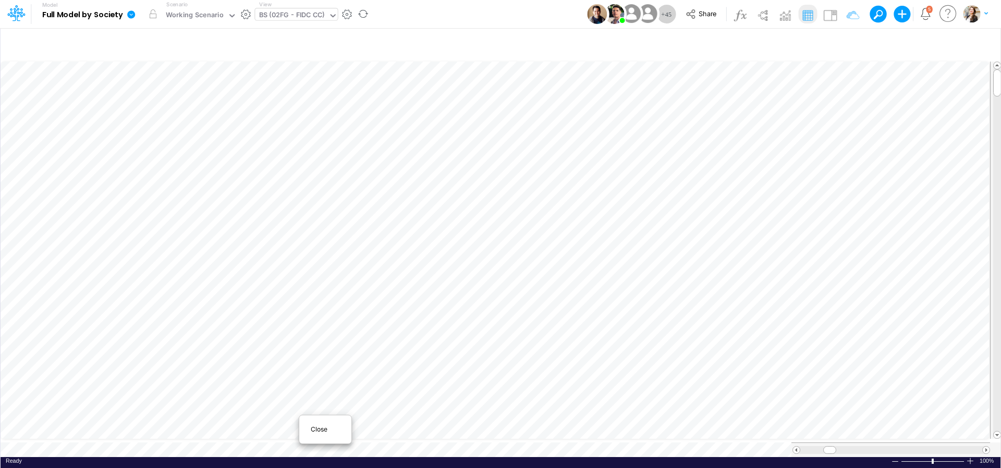
click at [317, 430] on span "Close" at bounding box center [325, 428] width 29 height 9
click at [792, 209] on div "-2440000" at bounding box center [818, 209] width 62 height 10
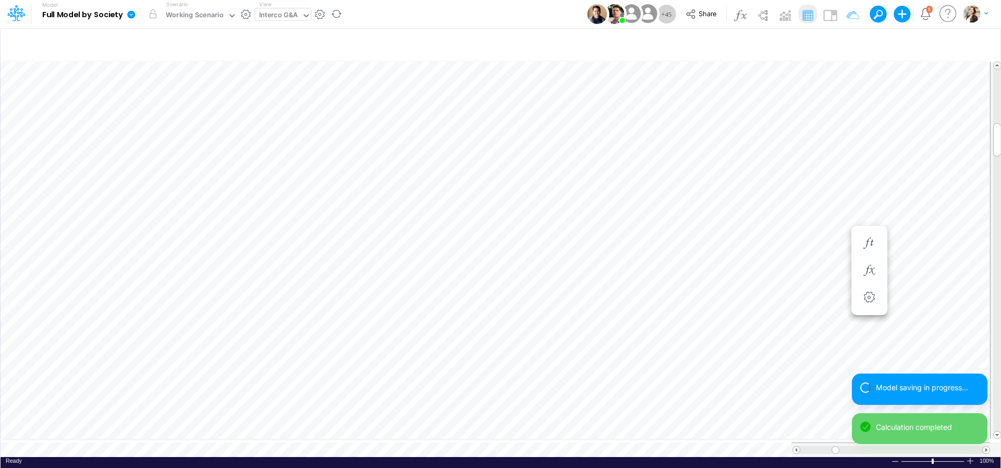
scroll to position [4, 15]
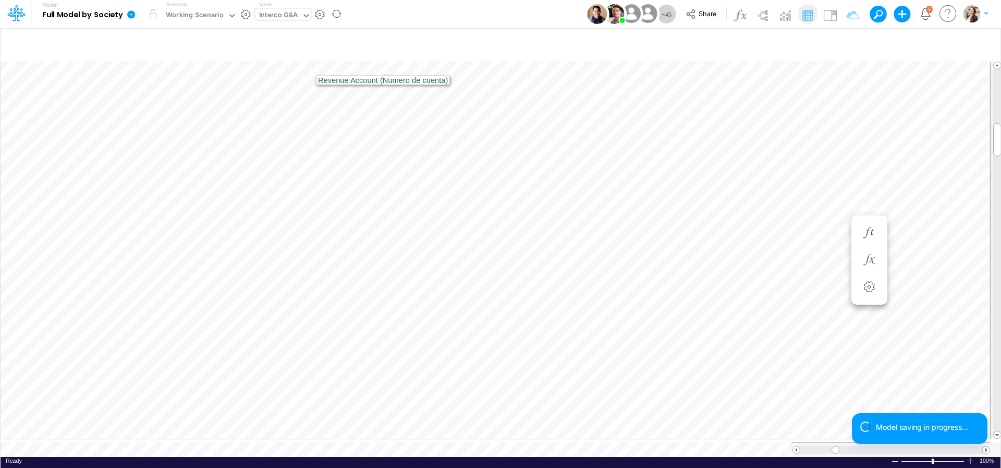
click at [280, 14] on div "Interco G&A" at bounding box center [278, 16] width 39 height 12
type input "03BR"
click at [299, 68] on div "BS (03BR - SCD)" at bounding box center [325, 68] width 141 height 17
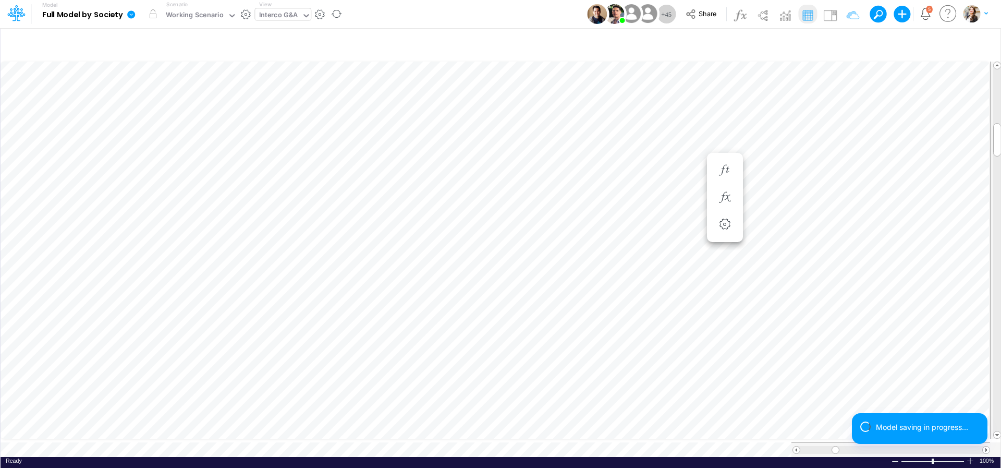
scroll to position [4, 11]
click at [789, 209] on div "2440000" at bounding box center [818, 209] width 62 height 10
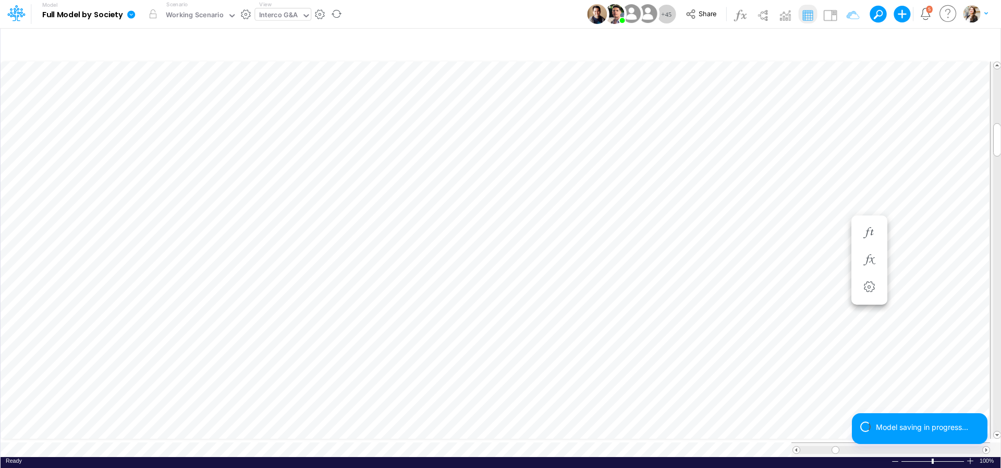
scroll to position [4, 11]
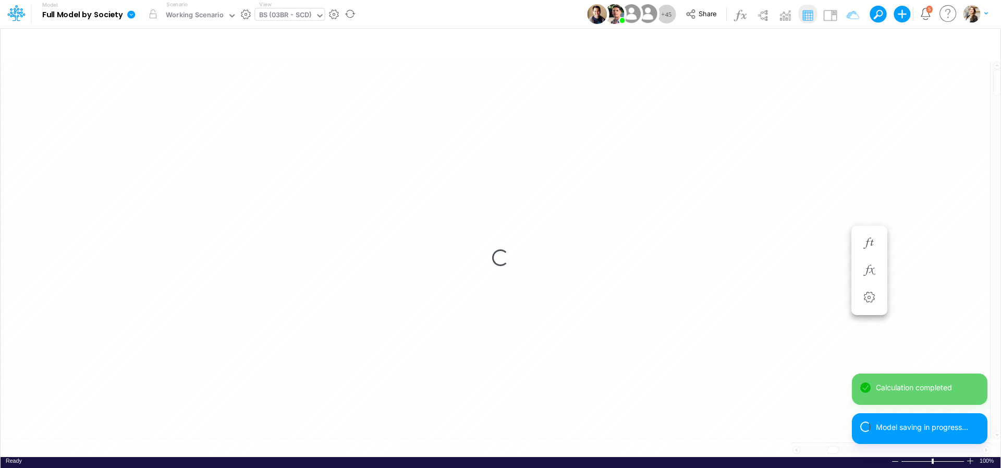
scroll to position [4, 30]
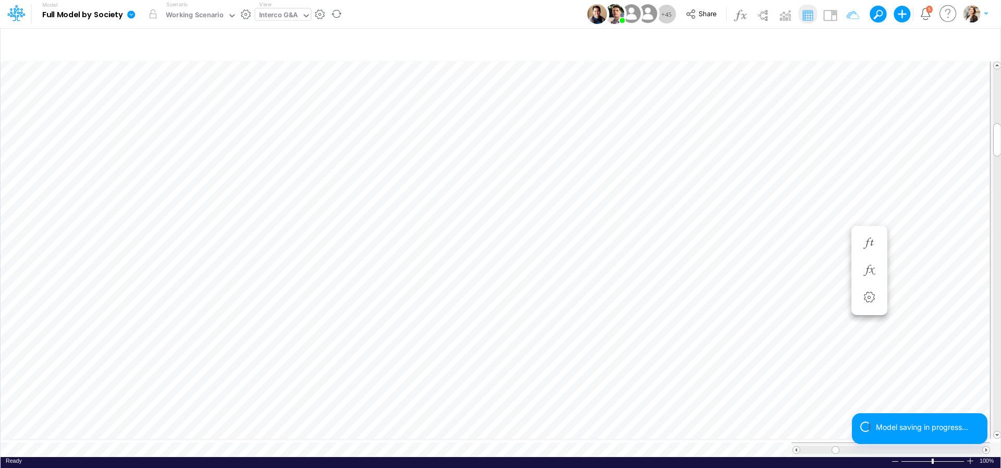
scroll to position [4, 11]
click at [716, 358] on button "button" at bounding box center [724, 358] width 19 height 21
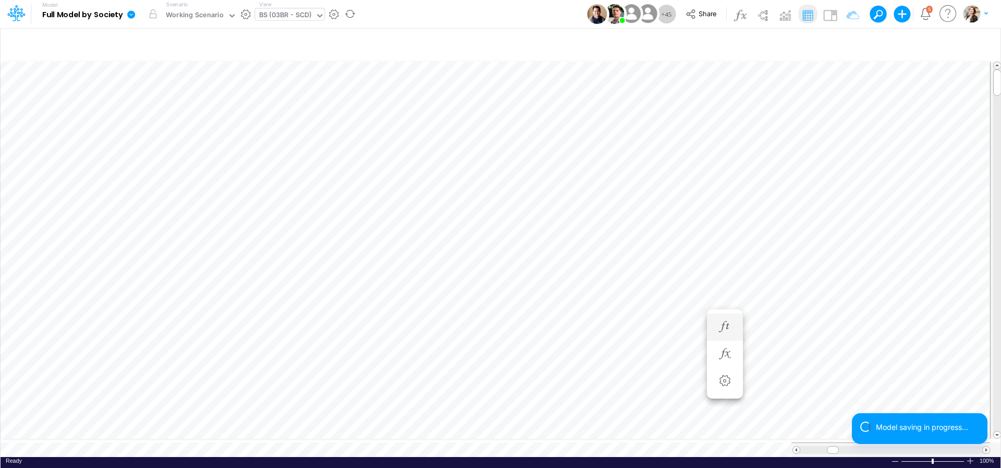
scroll to position [4, 32]
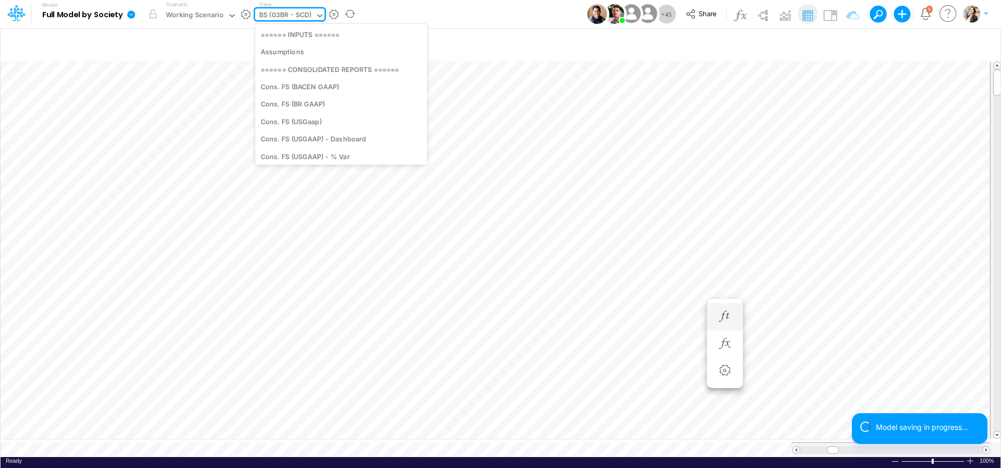
click at [283, 16] on div "BS (03BR - SCD)" at bounding box center [285, 16] width 53 height 12
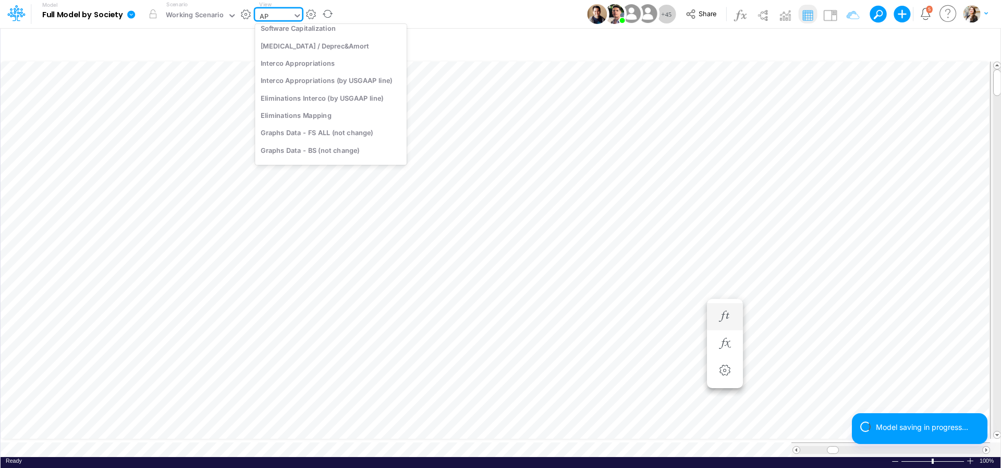
scroll to position [142, 0]
type input "APP"
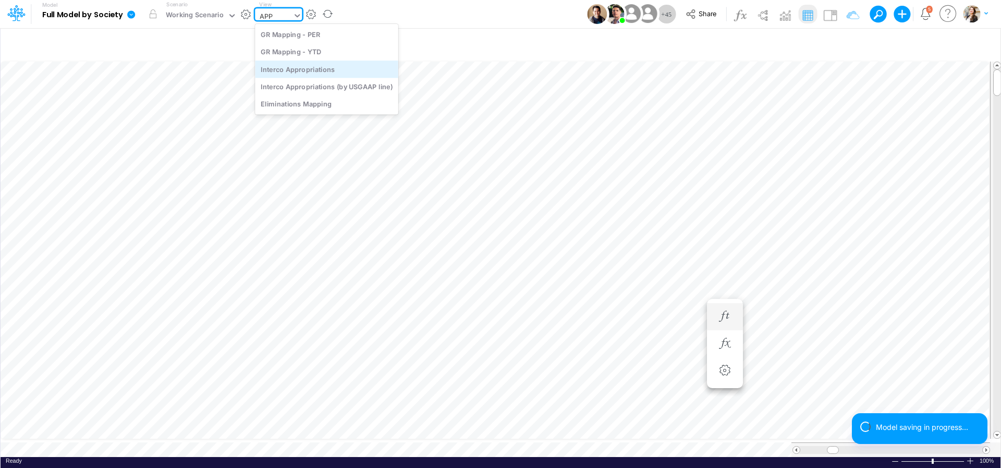
click at [297, 68] on div "Interco Appropriations" at bounding box center [326, 68] width 143 height 17
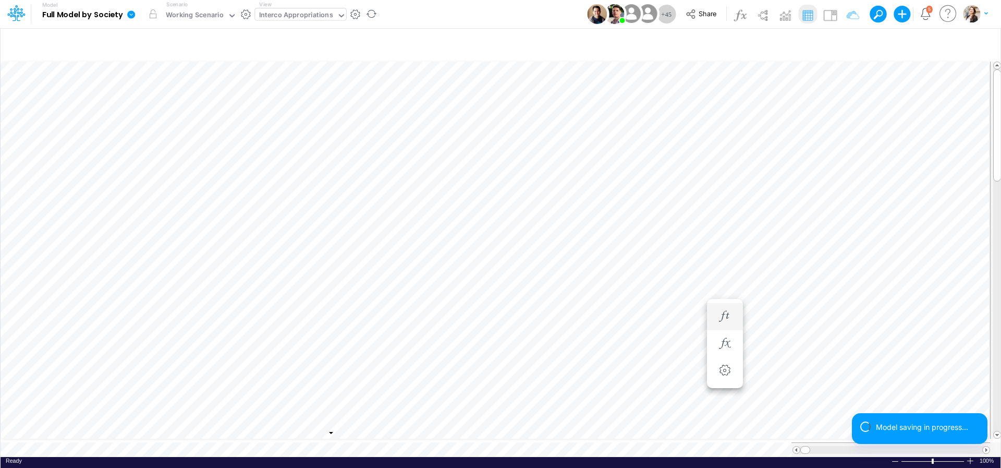
scroll to position [1, 1]
click at [847, 42] on icon "button" at bounding box center [847, 44] width 16 height 11
select select "notEqual"
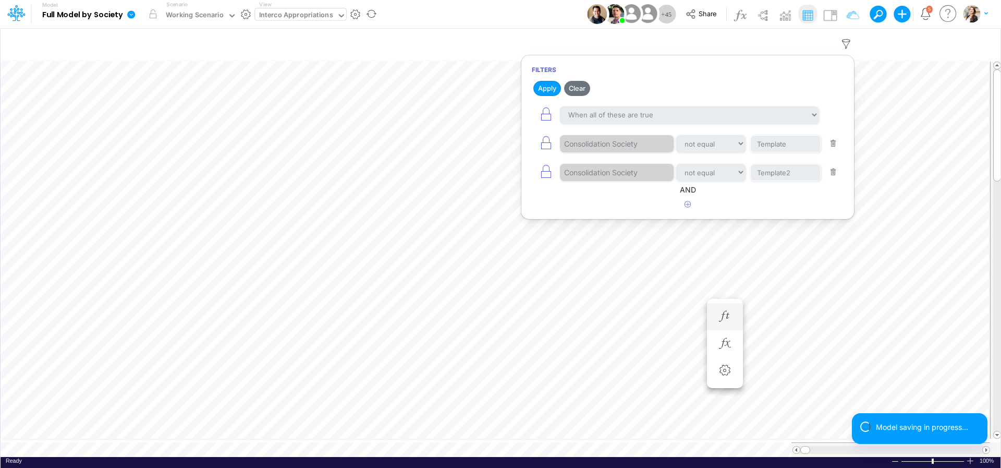
click at [834, 174] on button "button" at bounding box center [833, 172] width 20 height 14
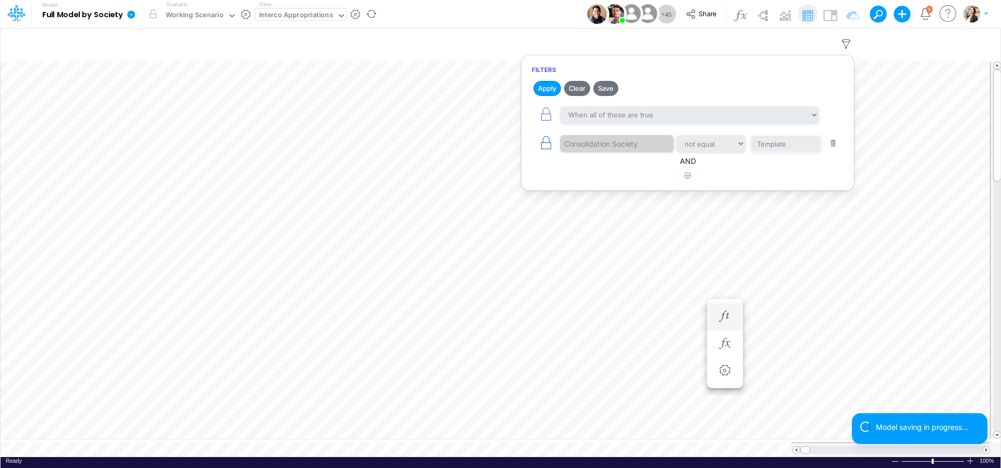
click at [547, 145] on icon "button" at bounding box center [546, 143] width 15 height 15
select select "tableSearchOR"
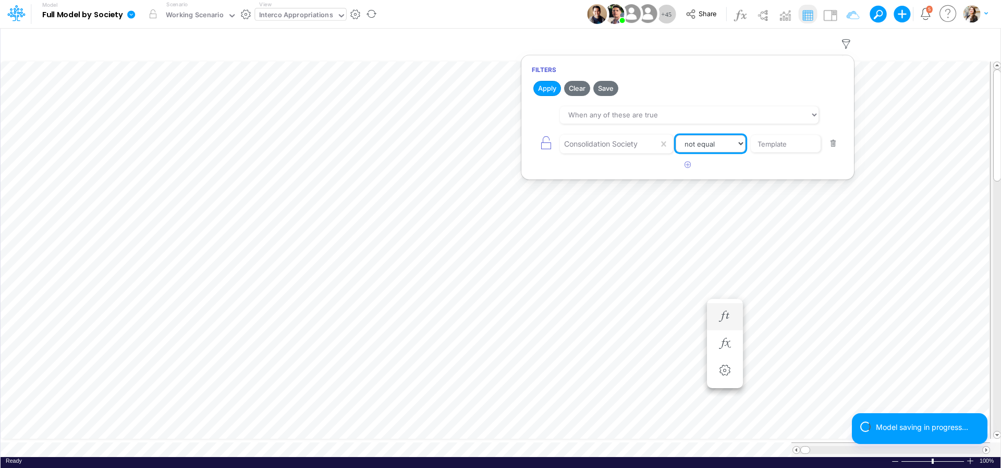
select select "contains"
click option "contains" at bounding box center [0, 0] width 0 height 0
drag, startPoint x: 766, startPoint y: 142, endPoint x: 714, endPoint y: 139, distance: 52.3
click at [750, 139] on input "Template" at bounding box center [785, 144] width 70 height 18
type input "03BR"
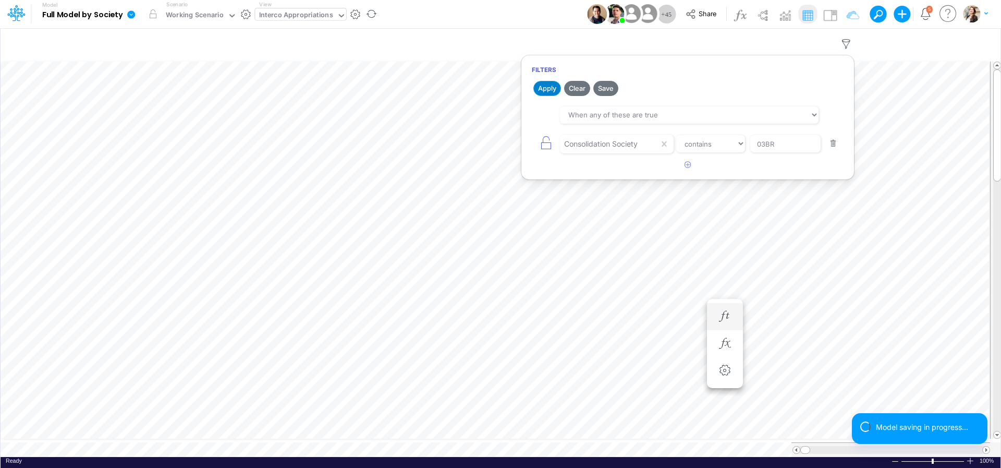
click at [553, 87] on button "Apply" at bounding box center [547, 88] width 28 height 15
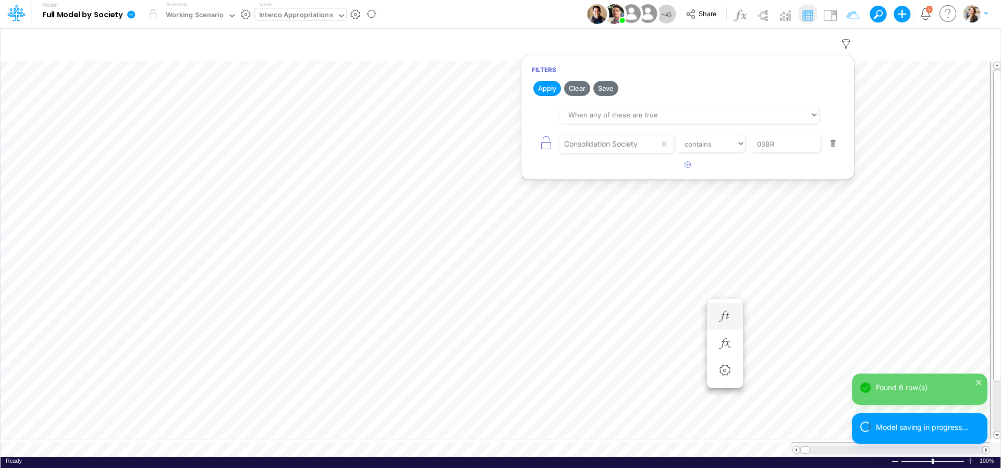
scroll to position [4, 17]
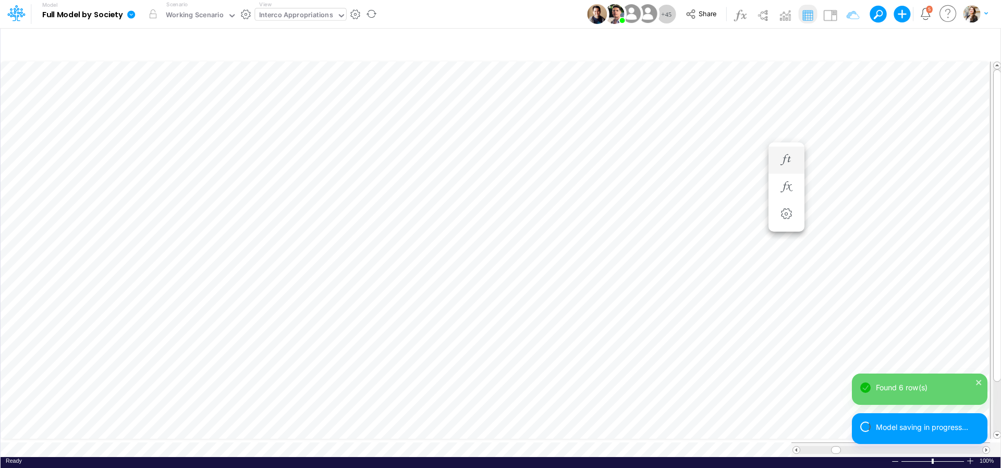
scroll to position [4, 2]
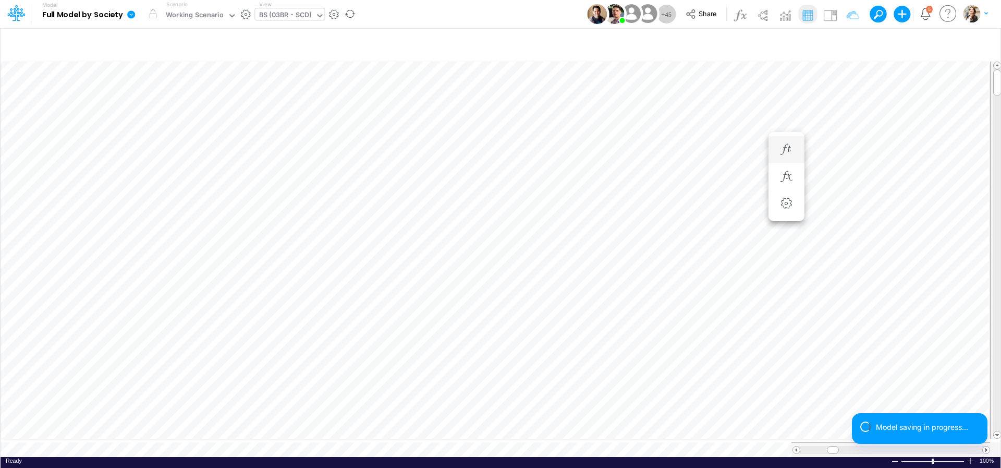
scroll to position [4, 17]
click at [277, 10] on div "BS (03BR - SCD)" at bounding box center [285, 16] width 53 height 12
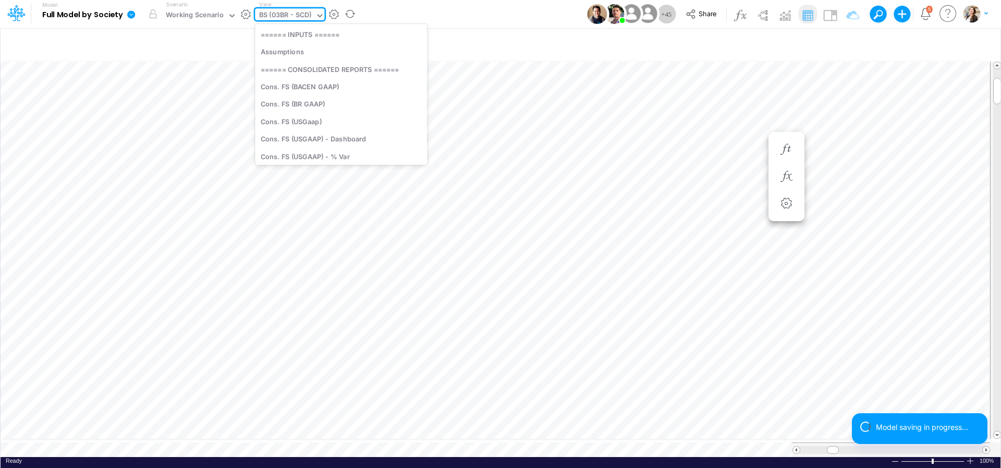
scroll to position [626, 0]
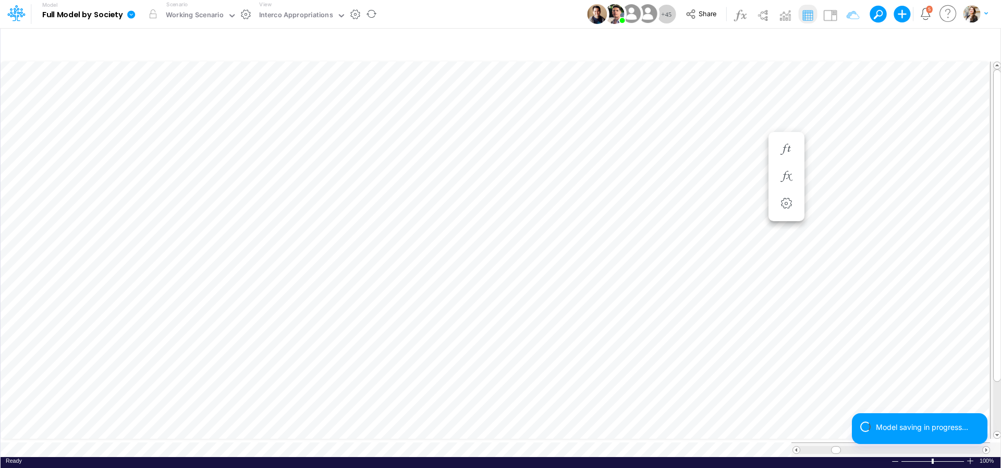
scroll to position [4, 34]
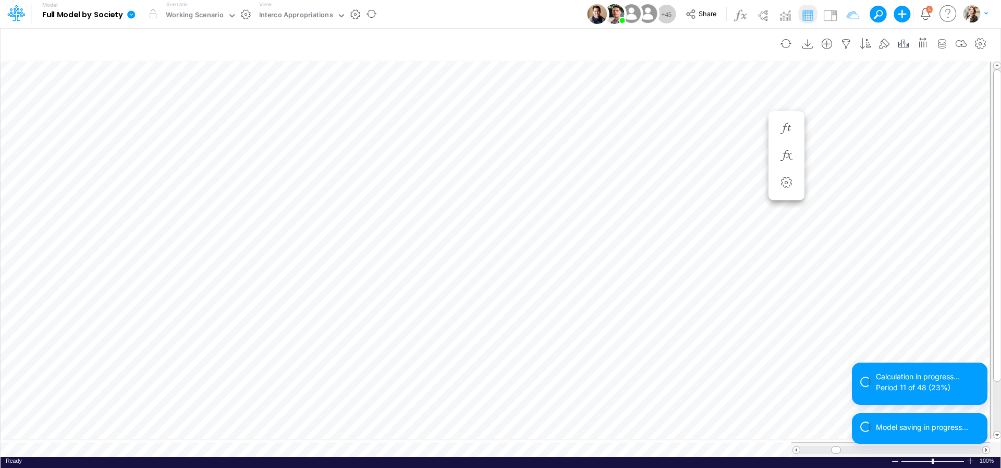
scroll to position [4, 2]
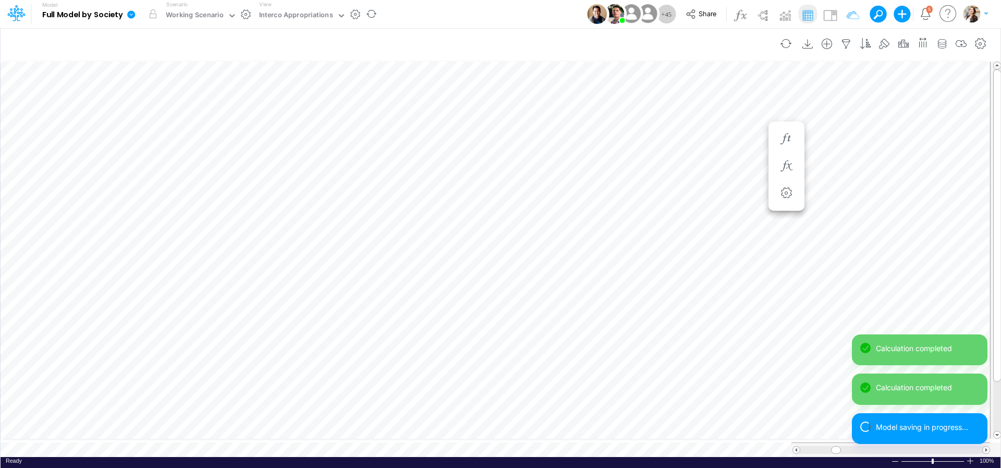
scroll to position [8, 5]
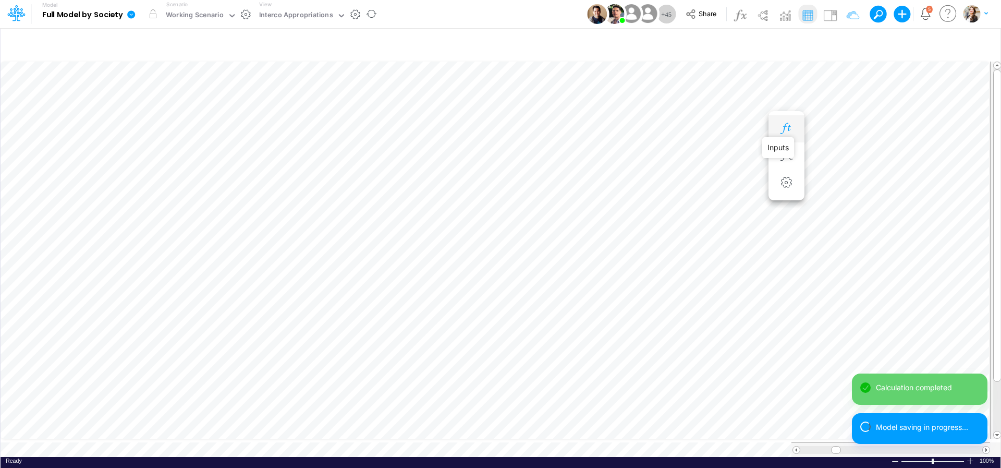
click at [787, 127] on icon "button" at bounding box center [787, 128] width 16 height 11
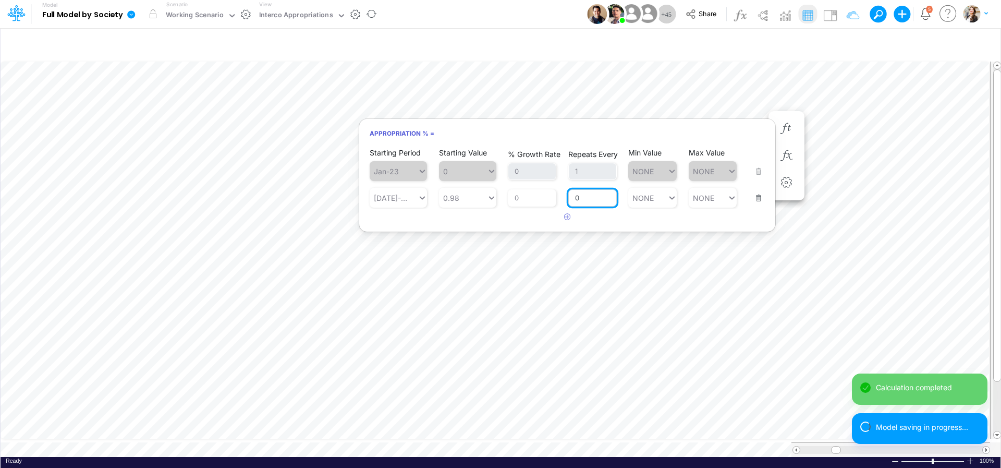
click at [596, 203] on input "0" at bounding box center [592, 198] width 48 height 18
type input "1"
click at [624, 222] on div "Starting Period Jan-23 Starting Value 0 % Growth Rate 0 Repeats Every 1 Min Val…" at bounding box center [567, 186] width 416 height 79
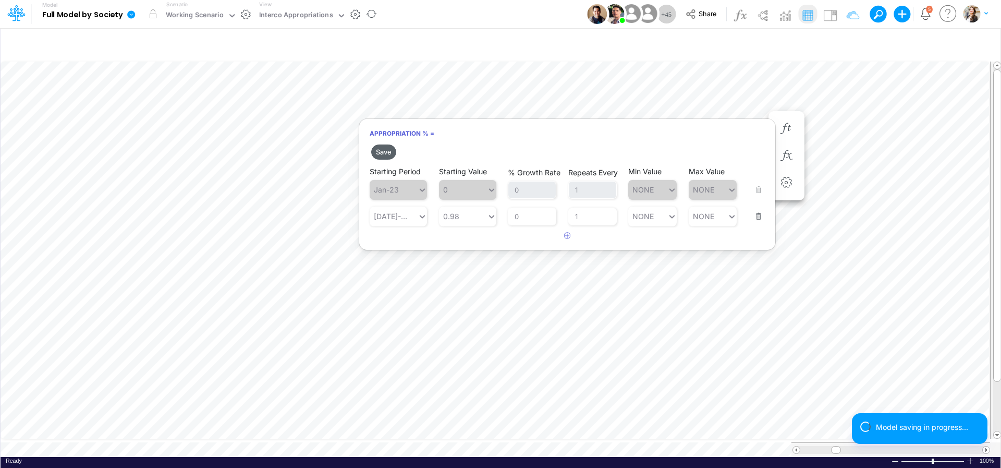
click at [393, 154] on button "Save" at bounding box center [383, 151] width 25 height 15
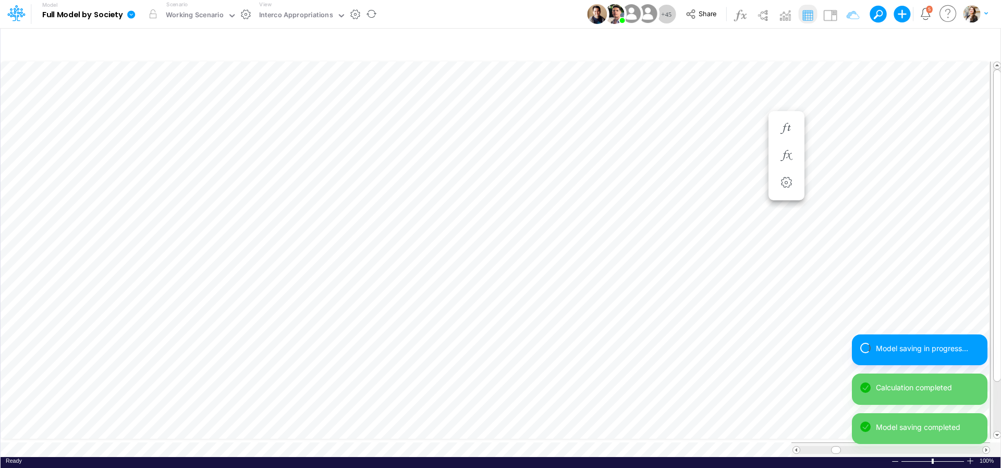
scroll to position [4, 30]
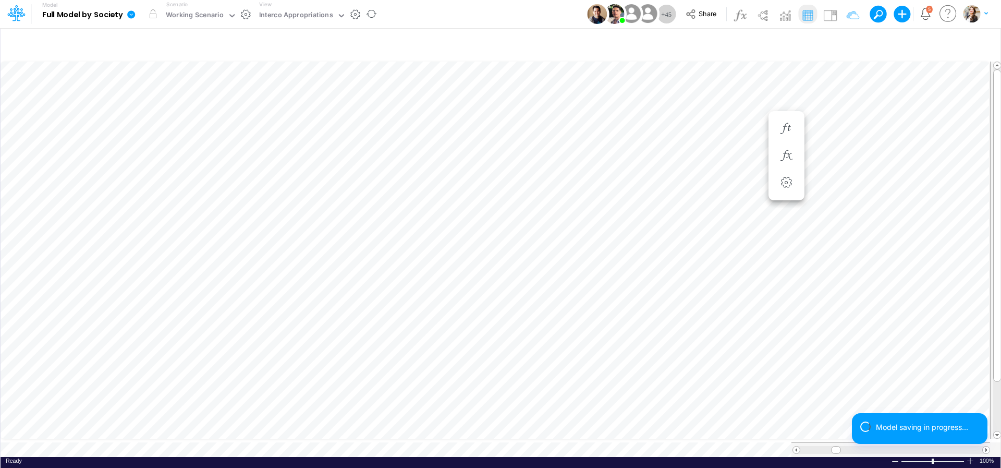
scroll to position [4, 32]
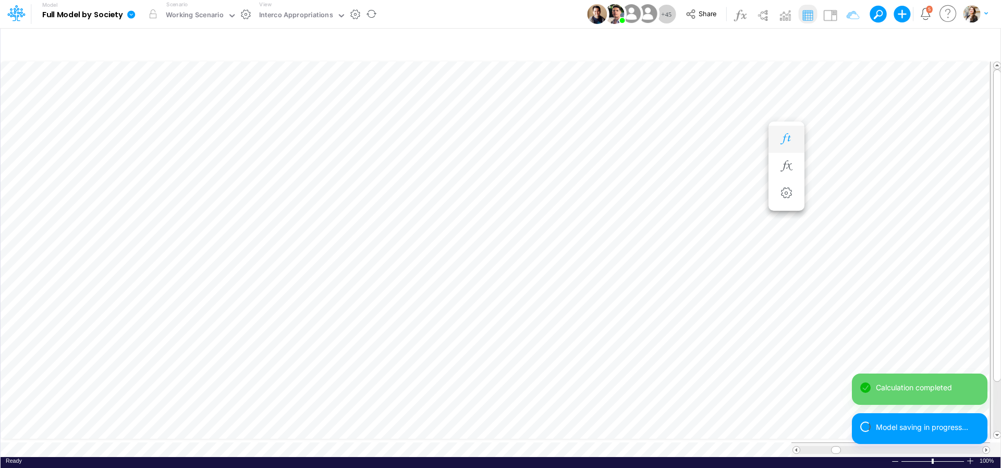
click at [781, 139] on icon "button" at bounding box center [787, 139] width 16 height 11
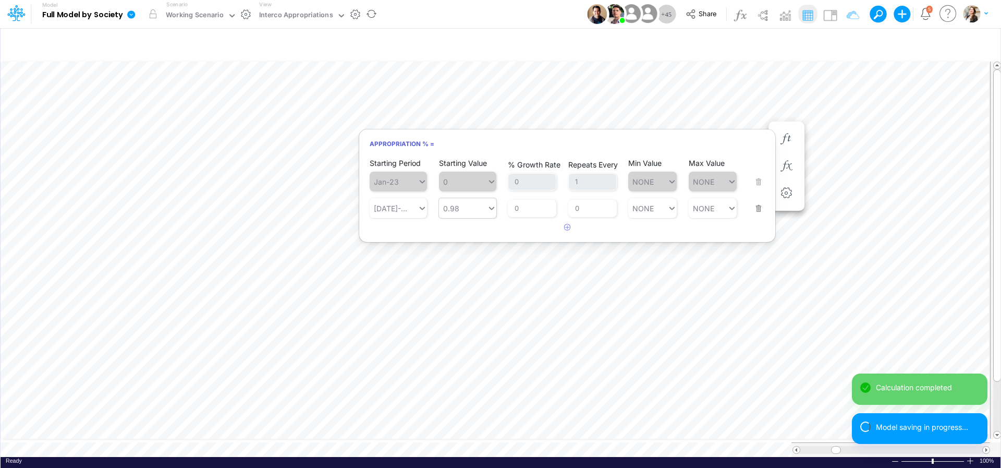
type input "0.98"
click at [464, 209] on div "0.98 0.98" at bounding box center [463, 208] width 48 height 15
click at [589, 208] on input "0" at bounding box center [592, 209] width 48 height 18
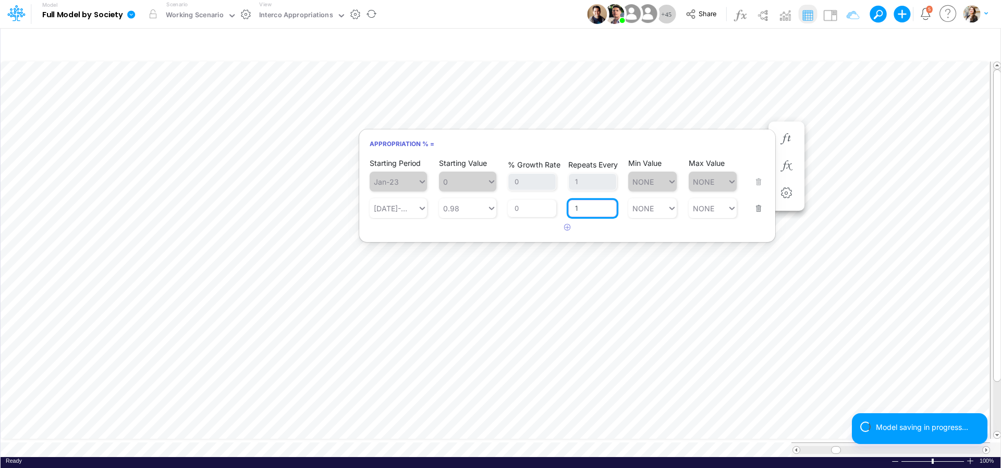
type input "1"
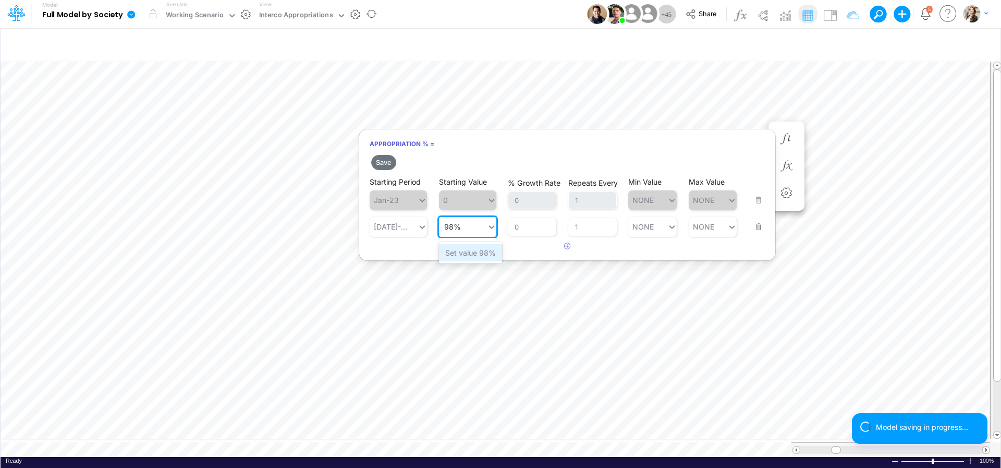
click at [464, 254] on div "Set value 98%" at bounding box center [470, 252] width 63 height 17
type input "98%"
click at [390, 167] on button "Save" at bounding box center [383, 162] width 25 height 15
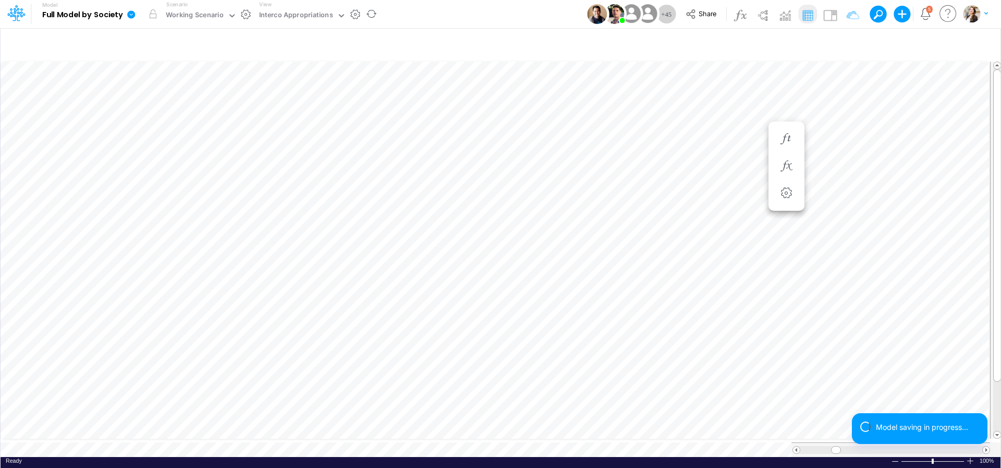
scroll to position [8, 5]
click at [791, 129] on icon "button" at bounding box center [787, 128] width 16 height 11
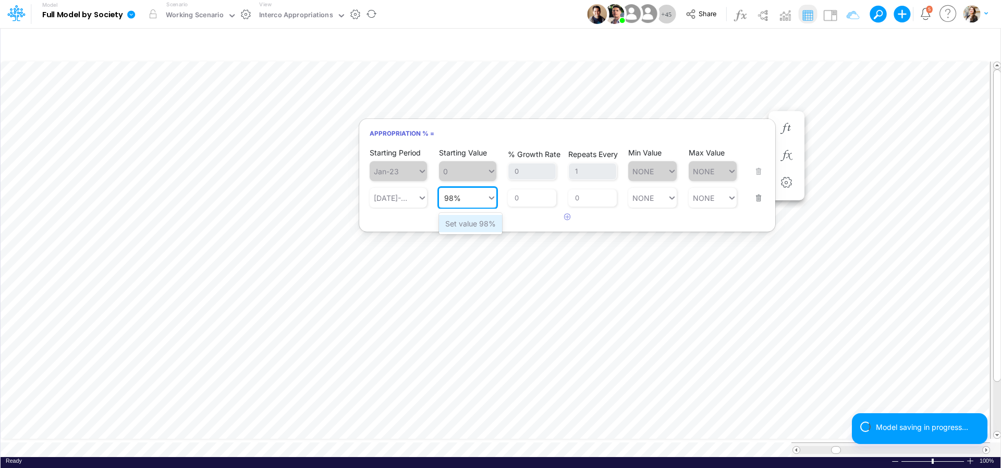
click at [472, 226] on div "Set value 98%" at bounding box center [470, 223] width 63 height 17
type input "98%"
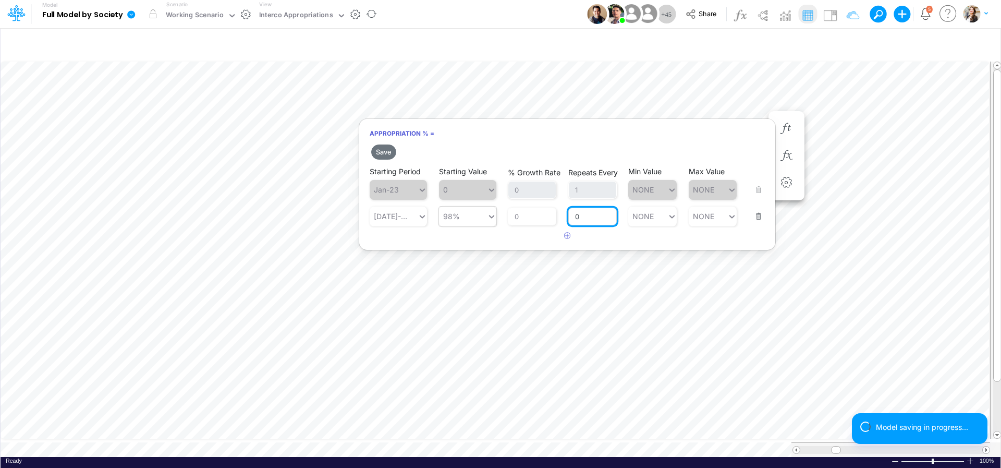
click at [589, 215] on input "0" at bounding box center [592, 217] width 48 height 18
type input "1"
click at [610, 237] on article at bounding box center [567, 235] width 416 height 17
click at [384, 152] on button "Save" at bounding box center [383, 151] width 25 height 15
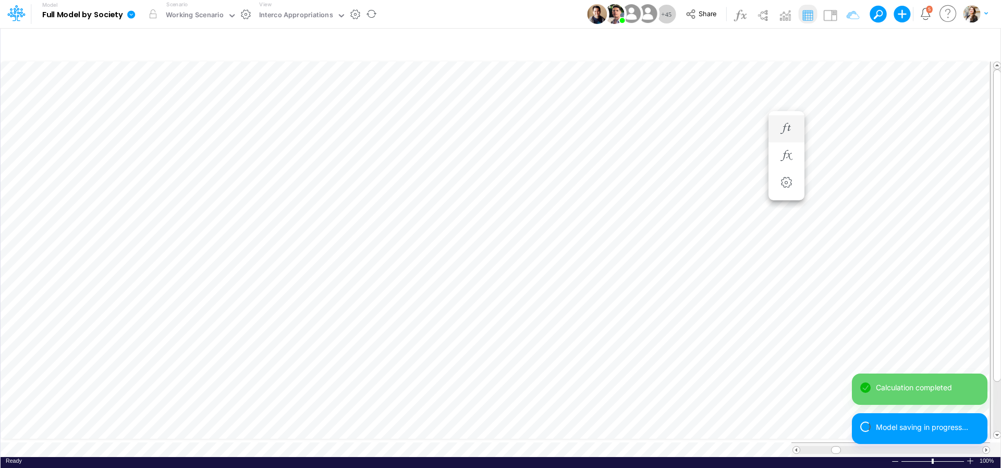
scroll to position [4, 32]
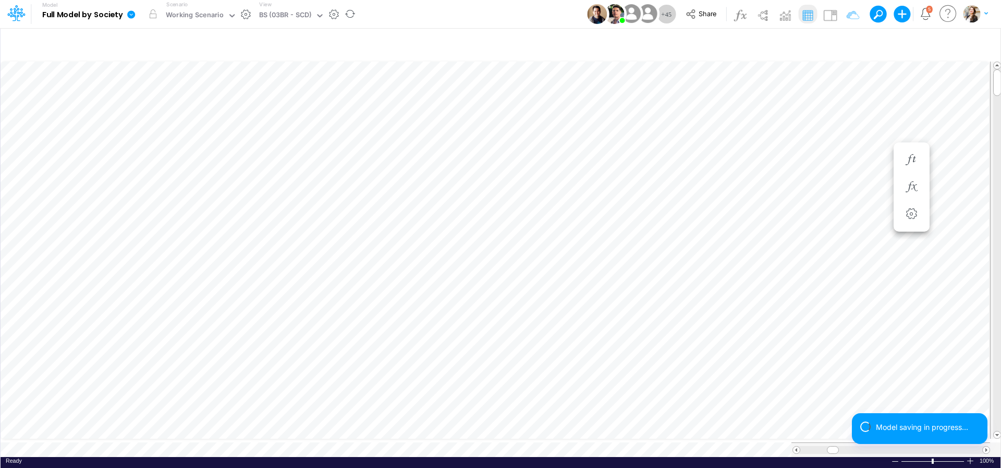
scroll to position [4, 32]
click at [720, 343] on button "button" at bounding box center [724, 337] width 19 height 21
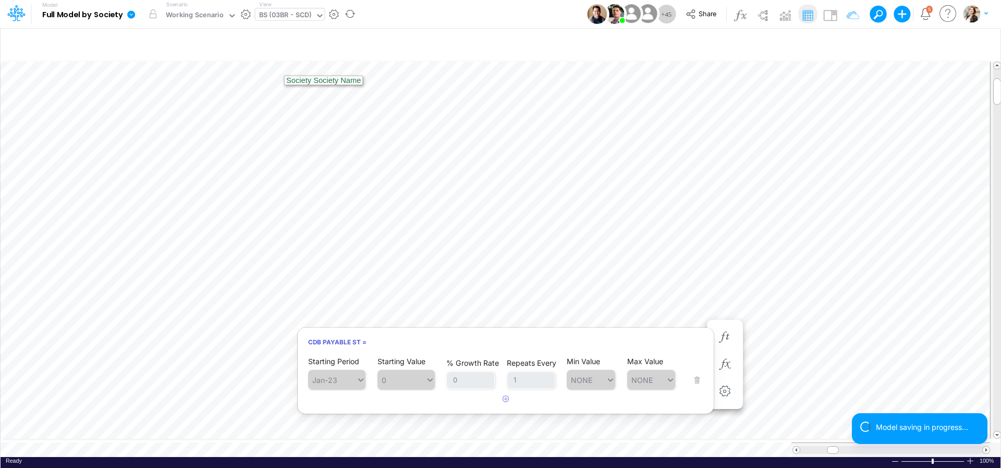
click at [285, 15] on div "BS (03BR - SCD)" at bounding box center [285, 16] width 53 height 12
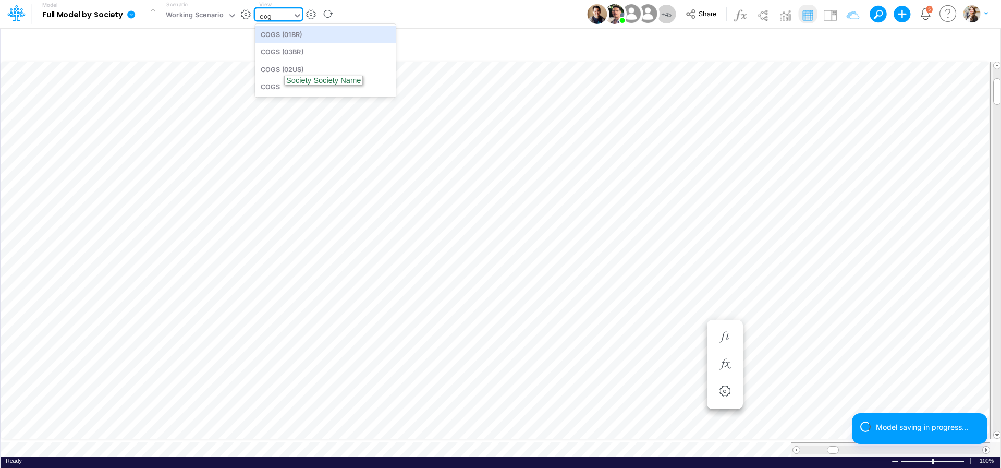
type input "cogs"
click at [298, 51] on div "COGS (03BR)" at bounding box center [325, 51] width 141 height 17
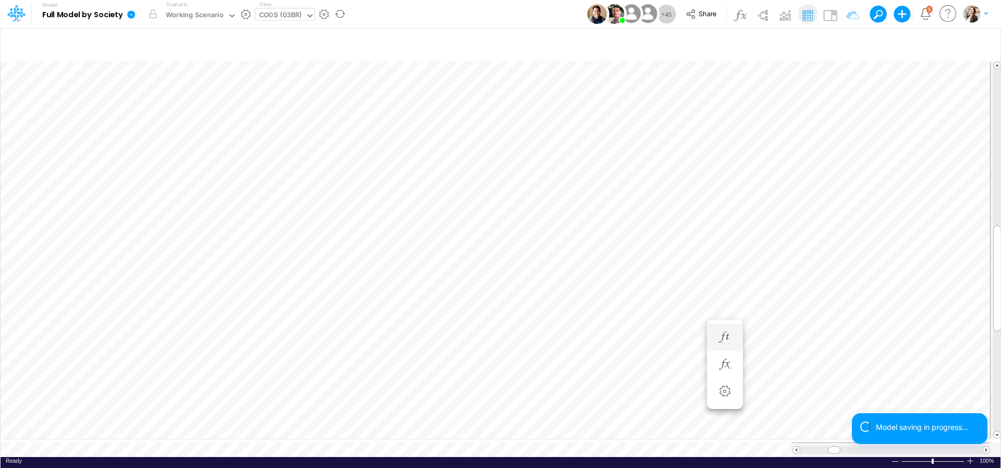
scroll to position [4, 14]
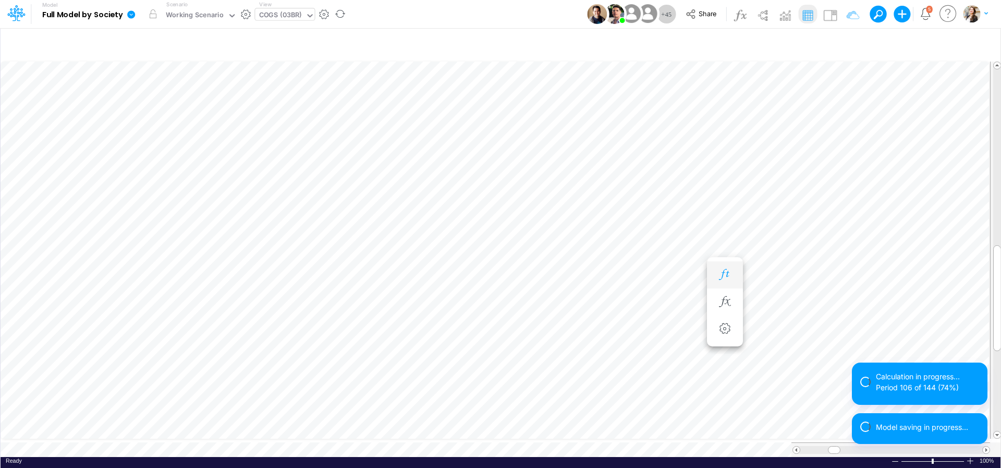
scroll to position [4, 7]
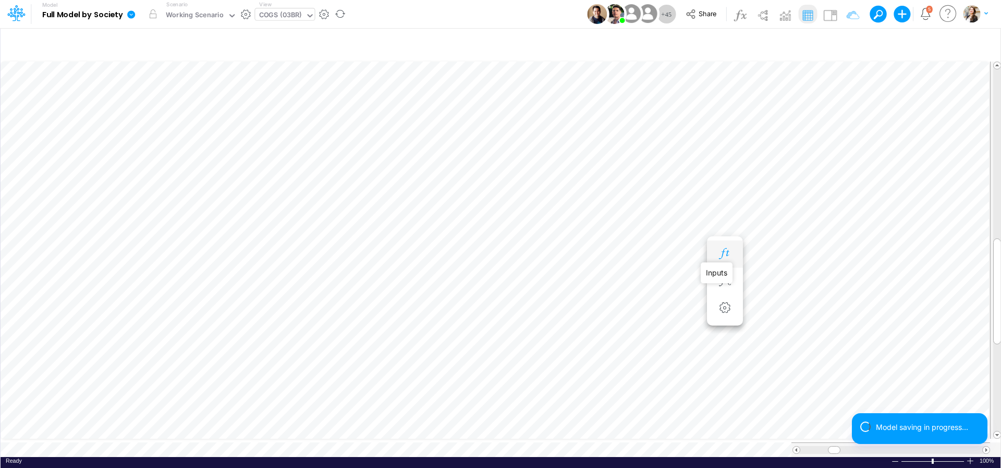
click at [723, 248] on icon "button" at bounding box center [725, 253] width 16 height 11
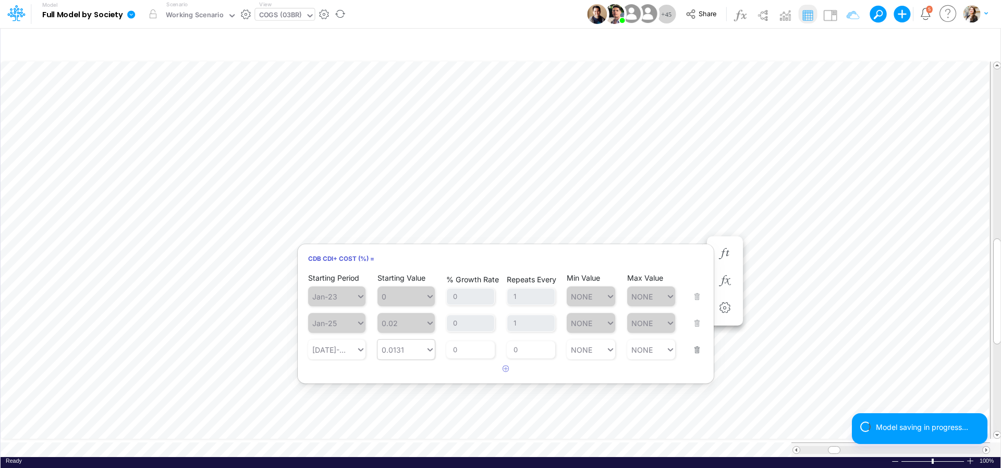
type input "0.0131"
click at [408, 353] on div "0.0131 0.0131" at bounding box center [402, 349] width 48 height 15
click at [409, 353] on div "0.0131" at bounding box center [402, 349] width 48 height 15
click at [404, 379] on div "Set value 1.31%" at bounding box center [411, 375] width 67 height 17
type input "1.31%"
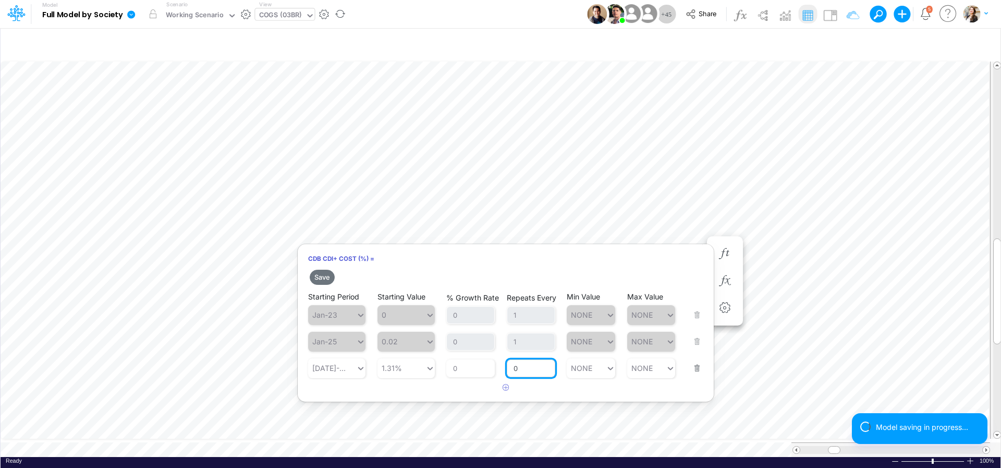
click at [532, 371] on input "0" at bounding box center [531, 368] width 48 height 18
type input "1"
click at [575, 387] on article at bounding box center [506, 387] width 416 height 17
click at [320, 278] on button "Save" at bounding box center [322, 277] width 25 height 15
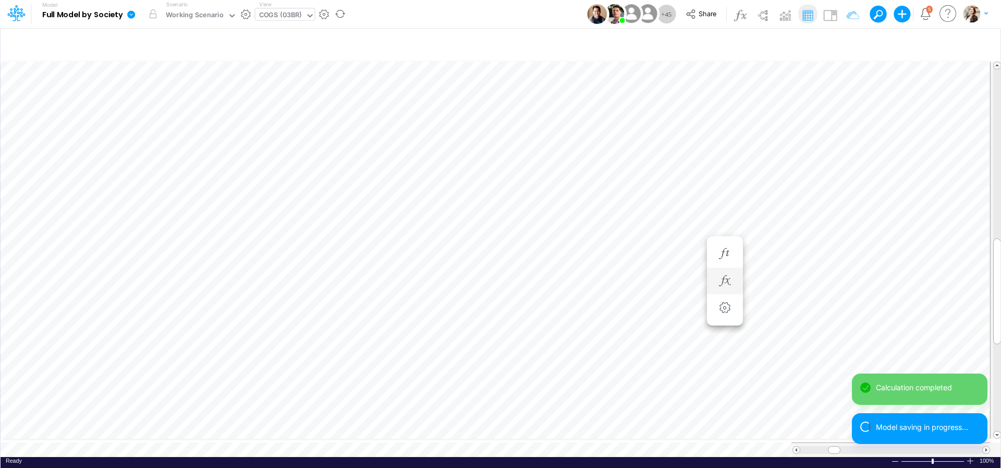
scroll to position [4, 14]
click at [727, 239] on button "button" at bounding box center [724, 233] width 19 height 21
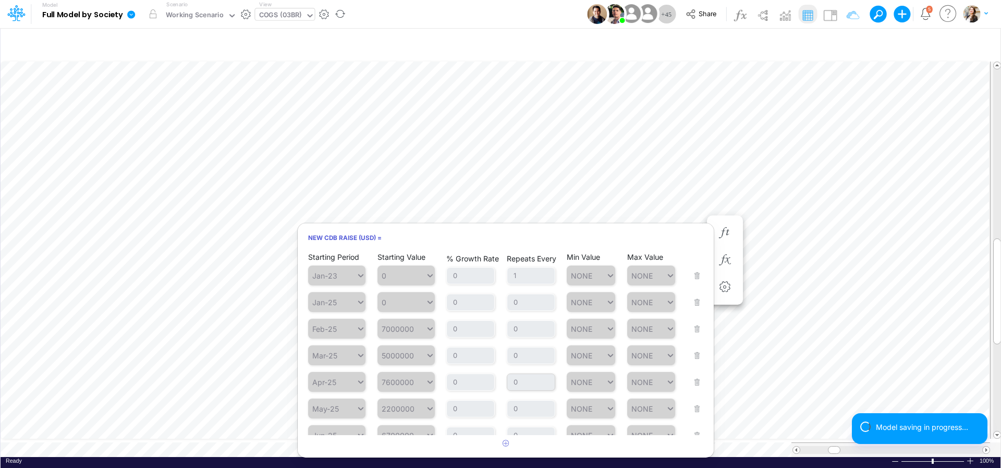
scroll to position [177, 0]
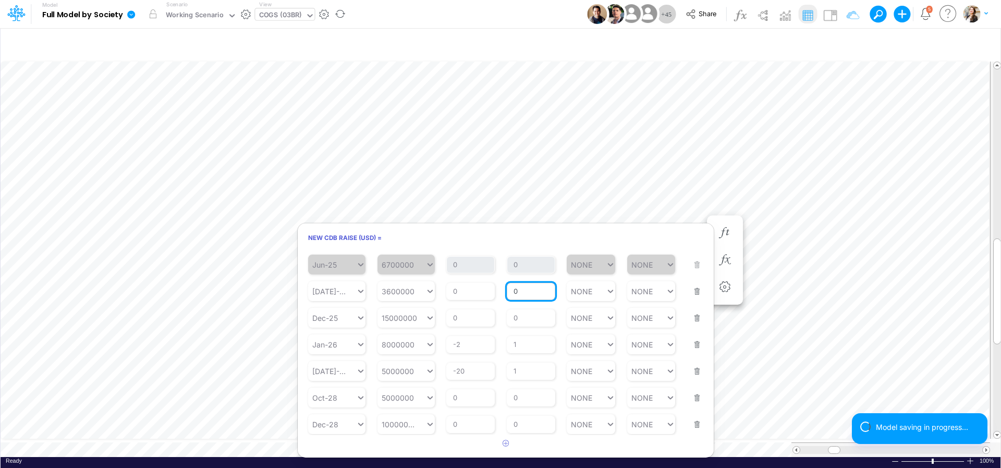
click at [529, 288] on input "0" at bounding box center [531, 292] width 48 height 18
type input "1"
click at [539, 242] on h6 "New CDB Raise (USD) =" at bounding box center [506, 237] width 416 height 18
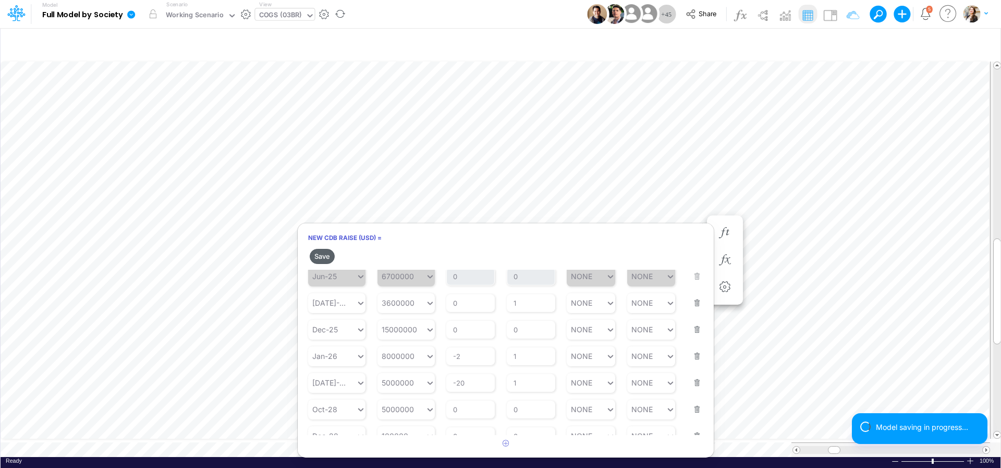
click at [313, 258] on button "Save" at bounding box center [322, 256] width 25 height 15
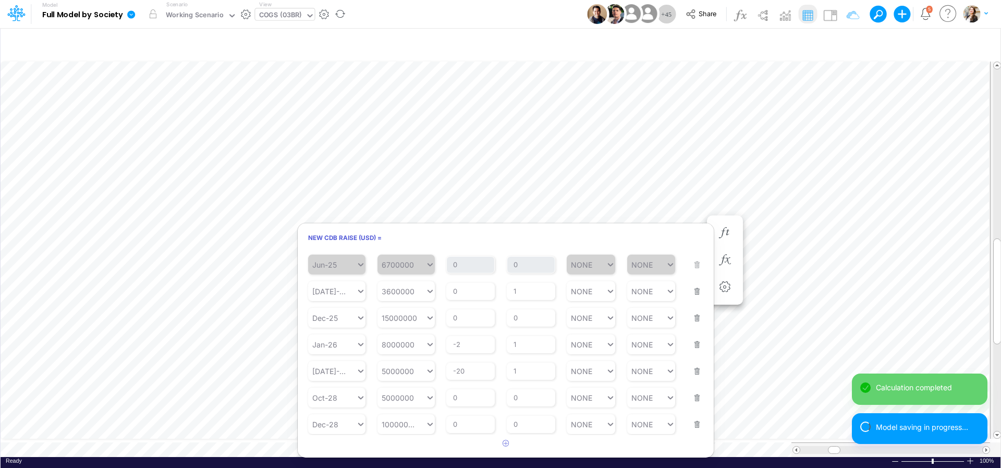
scroll to position [4, 14]
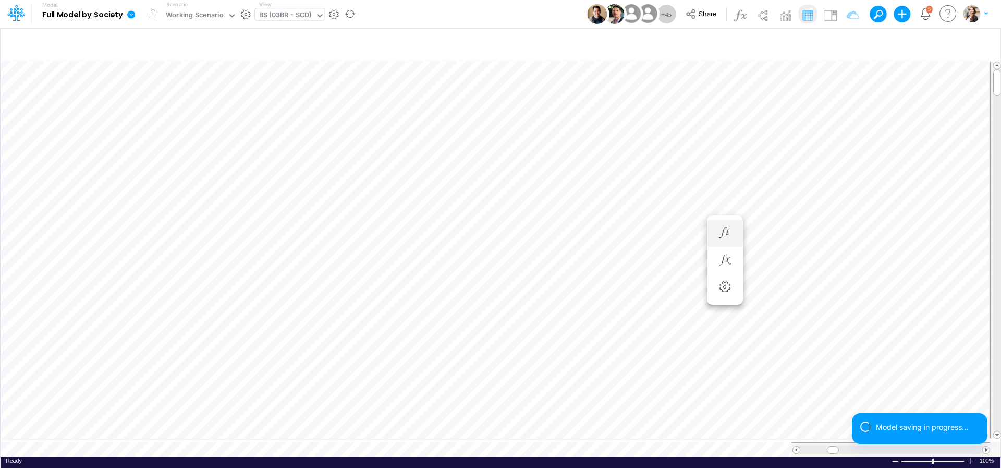
scroll to position [4, 35]
click at [712, 342] on li "Fiscal Charges =" at bounding box center [725, 347] width 36 height 27
click at [727, 347] on icon "button" at bounding box center [725, 347] width 16 height 11
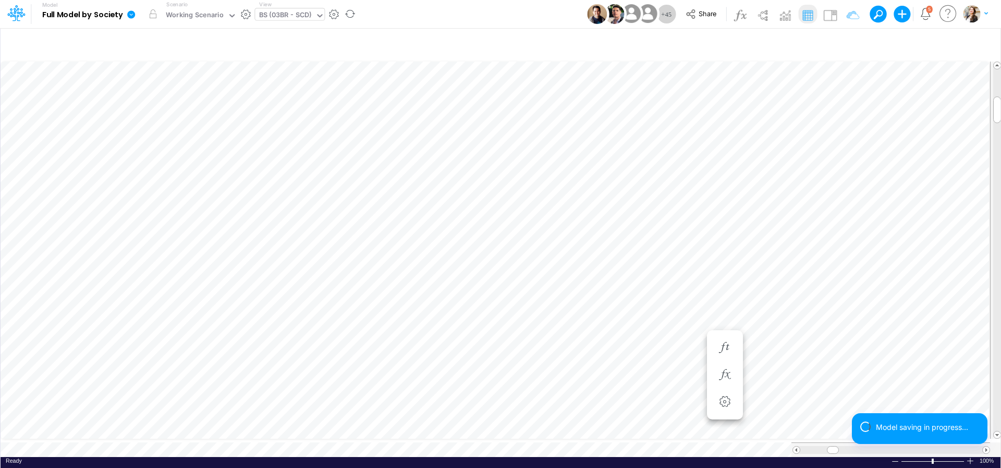
scroll to position [4, 20]
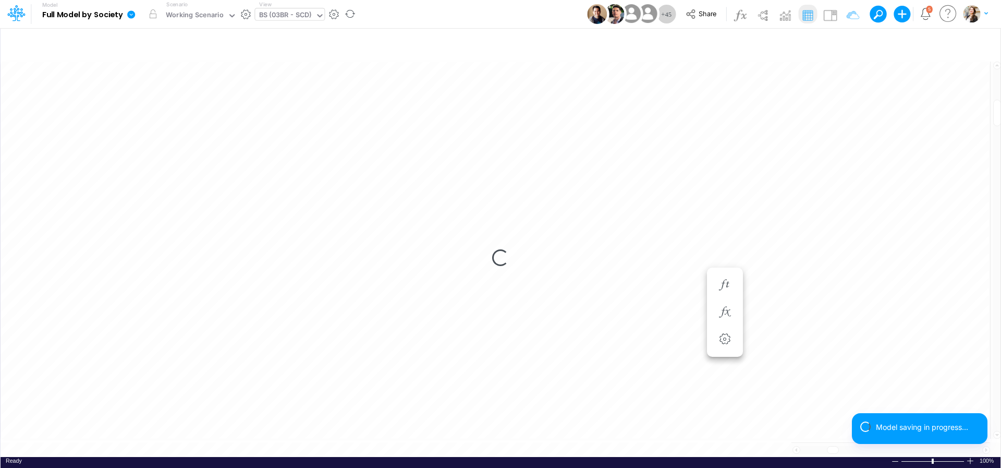
scroll to position [4, 20]
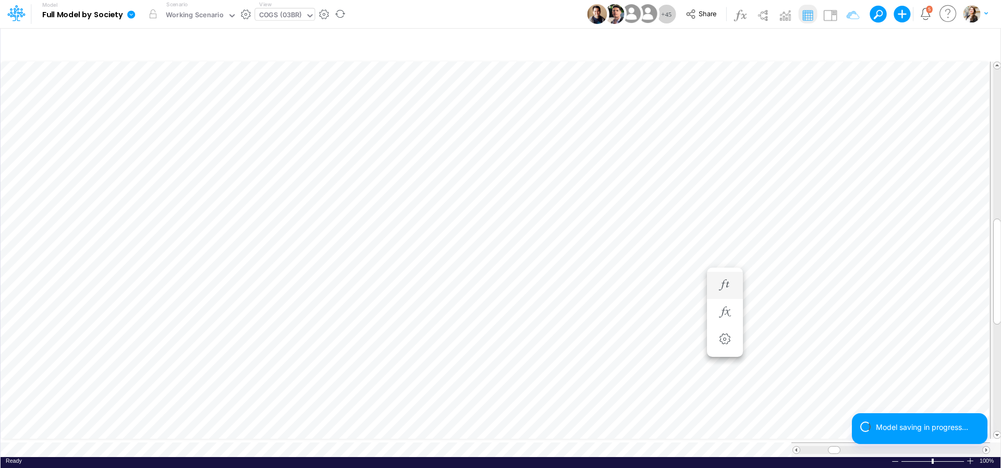
scroll to position [4, 14]
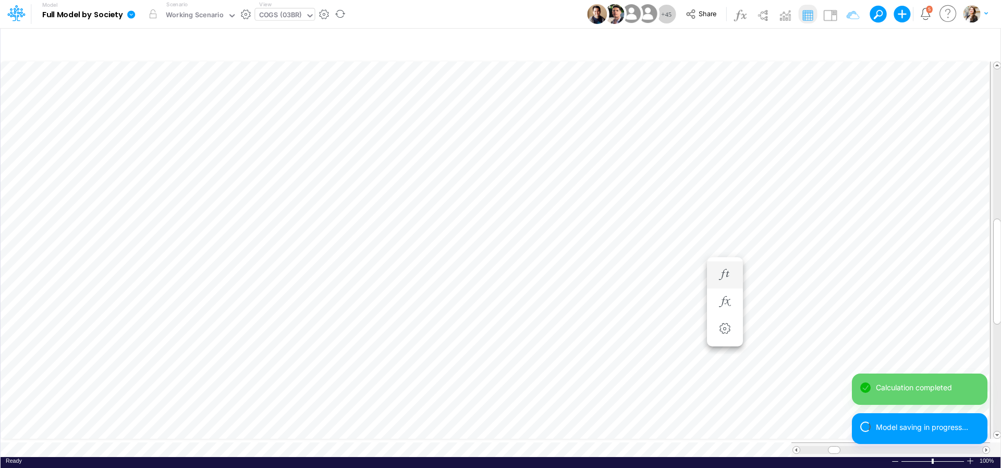
scroll to position [4, 20]
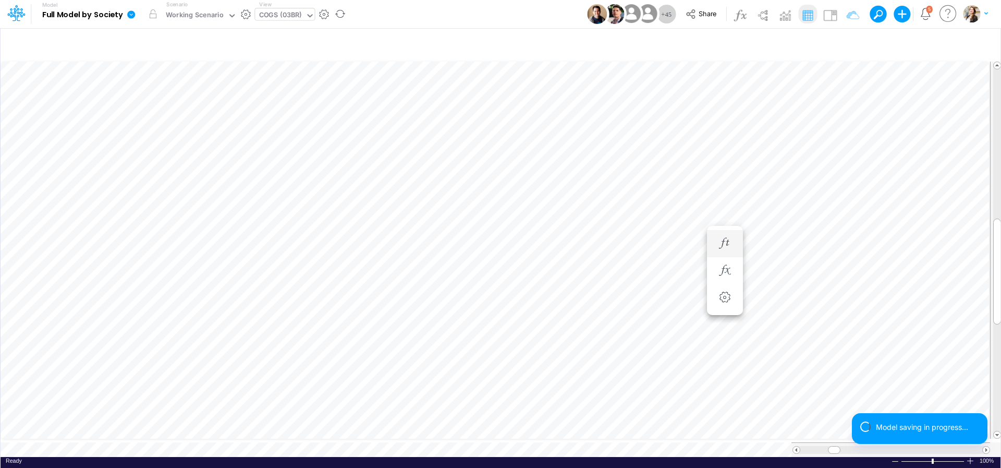
scroll to position [4, 2]
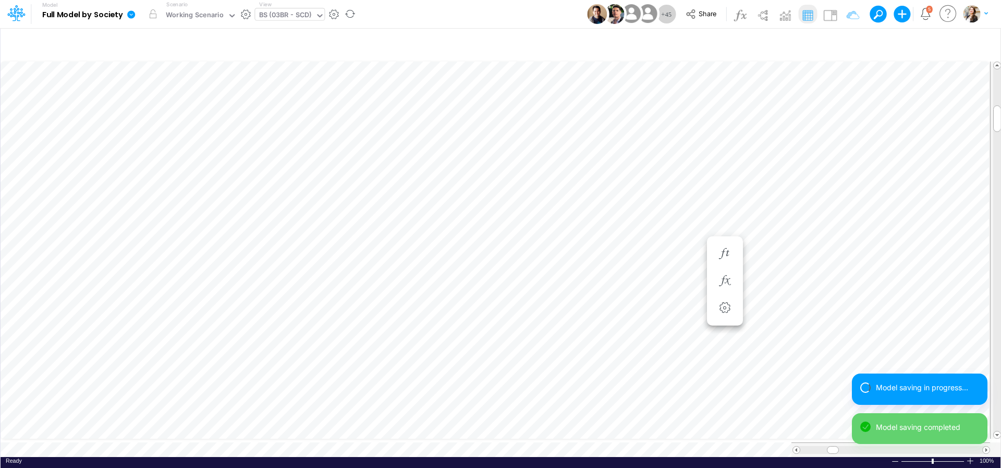
scroll to position [4, 34]
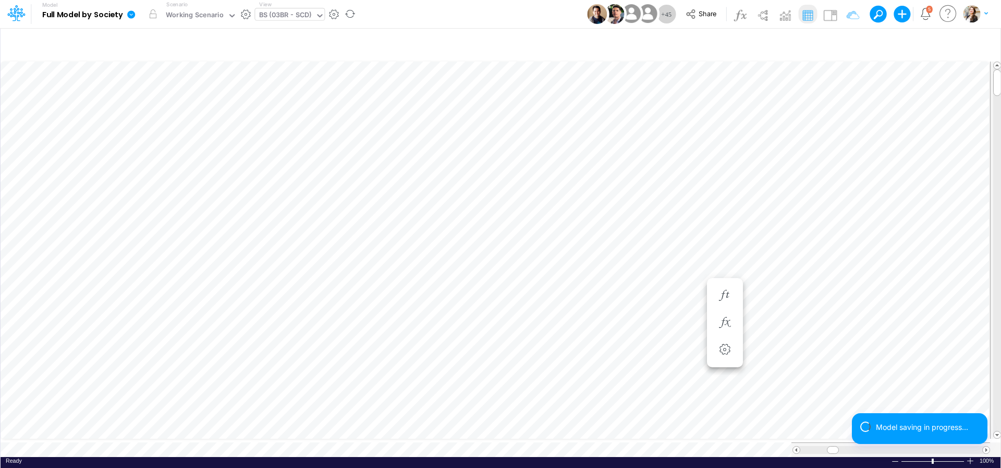
scroll to position [4, 32]
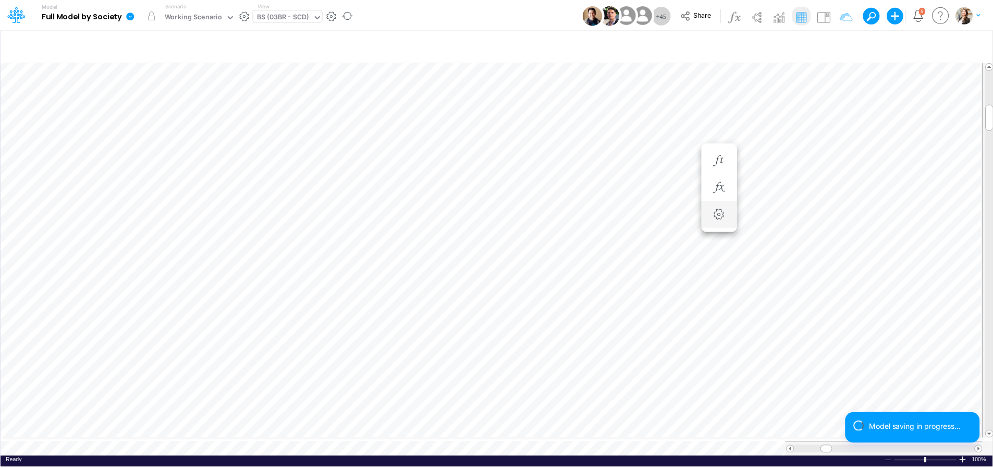
scroll to position [4, 32]
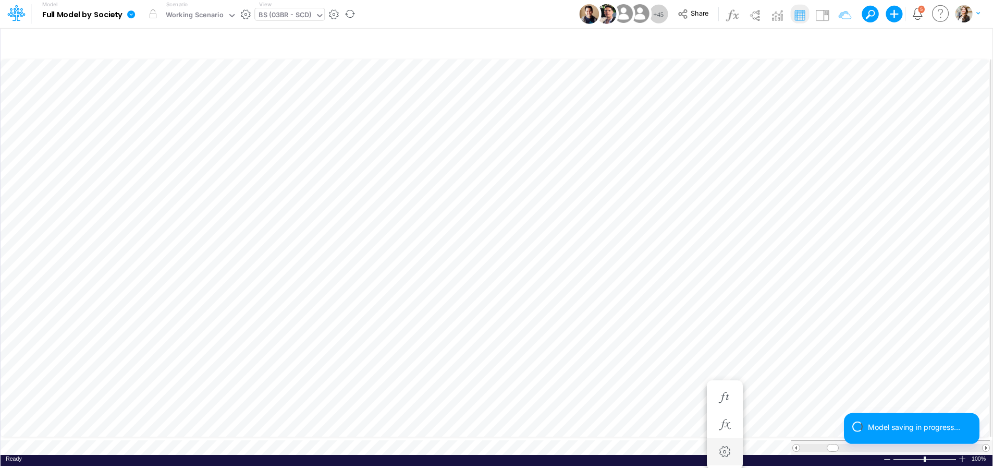
scroll to position [4, 0]
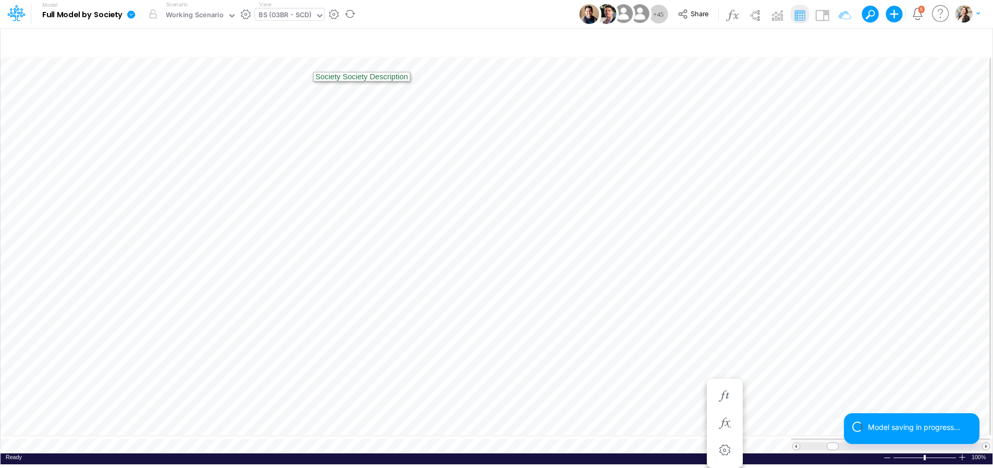
click at [272, 16] on div "BS (03BR - SCD)" at bounding box center [285, 16] width 53 height 12
type input "01br"
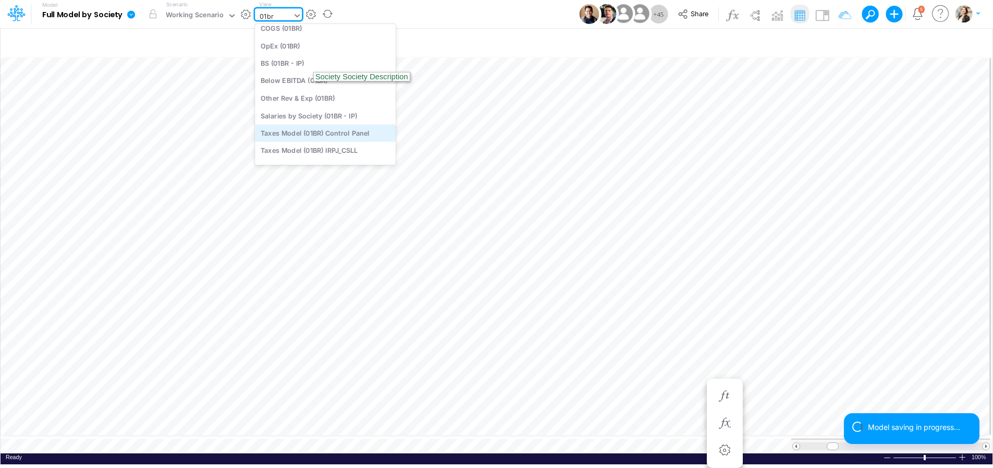
scroll to position [0, 0]
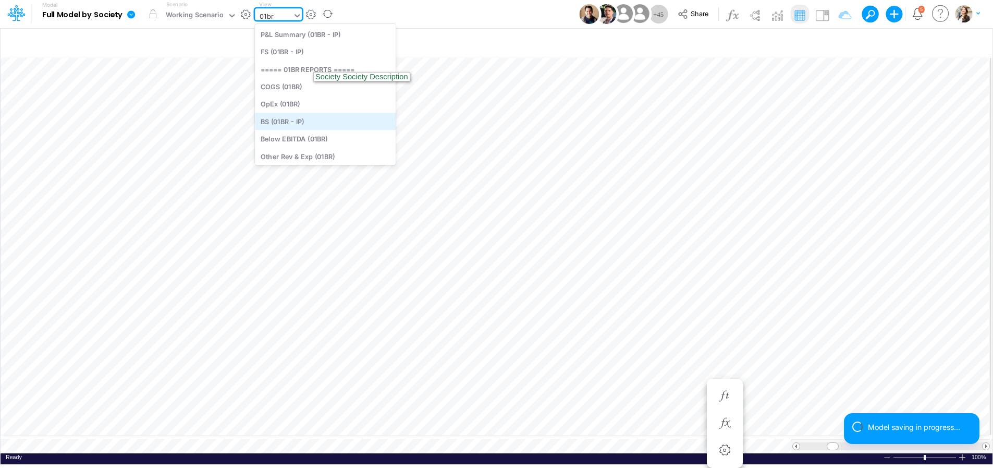
click at [288, 125] on div "BS (01BR - IP)" at bounding box center [325, 121] width 141 height 17
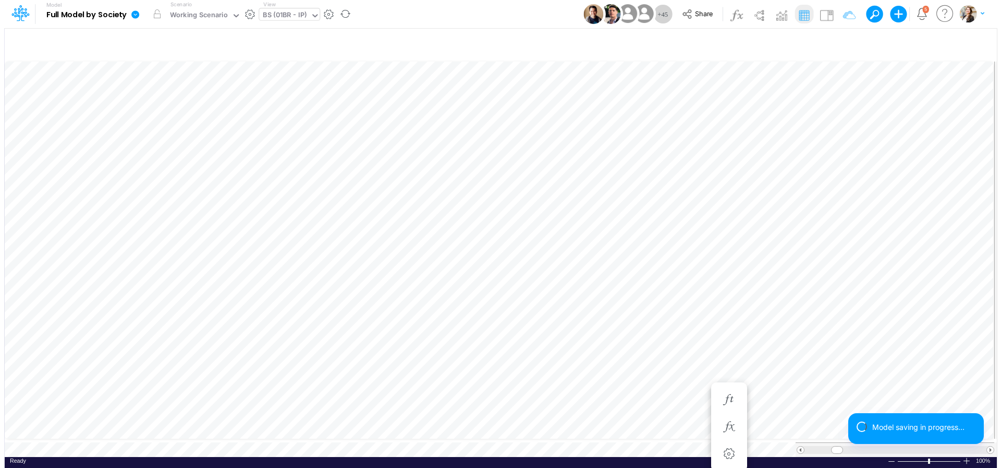
scroll to position [4, 33]
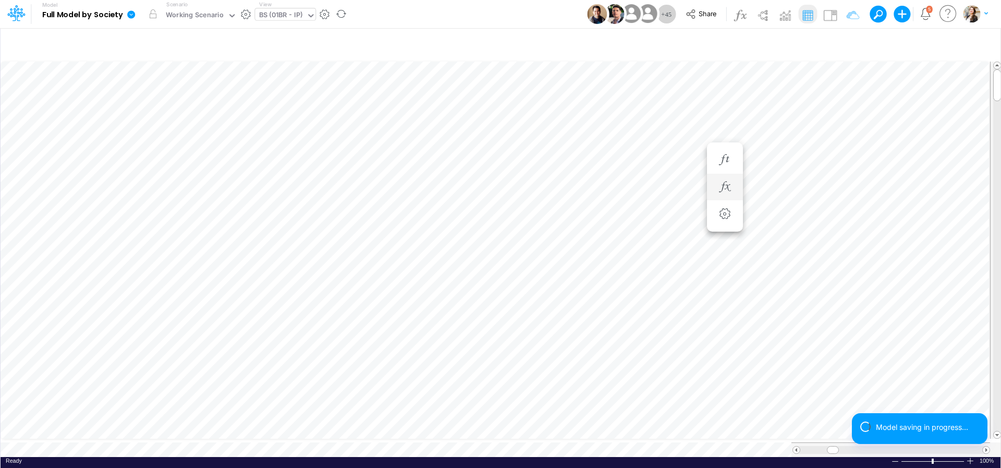
scroll to position [4, 34]
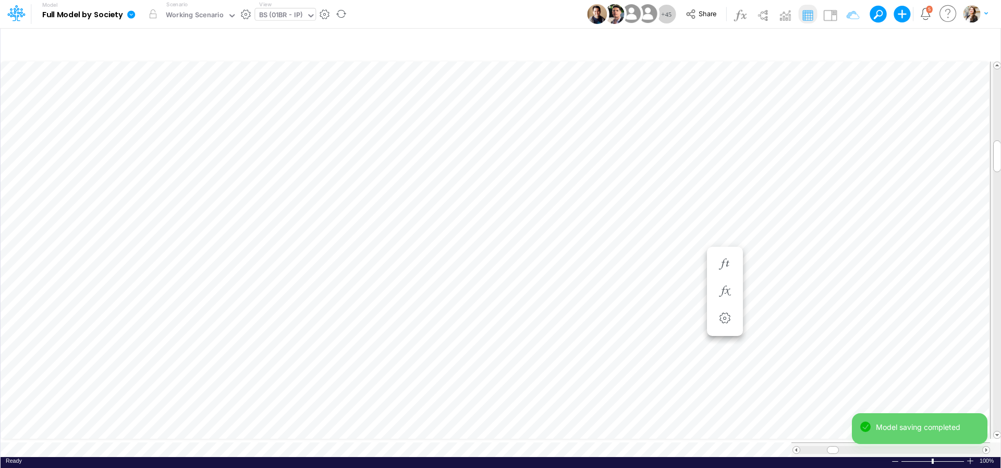
scroll to position [4, 20]
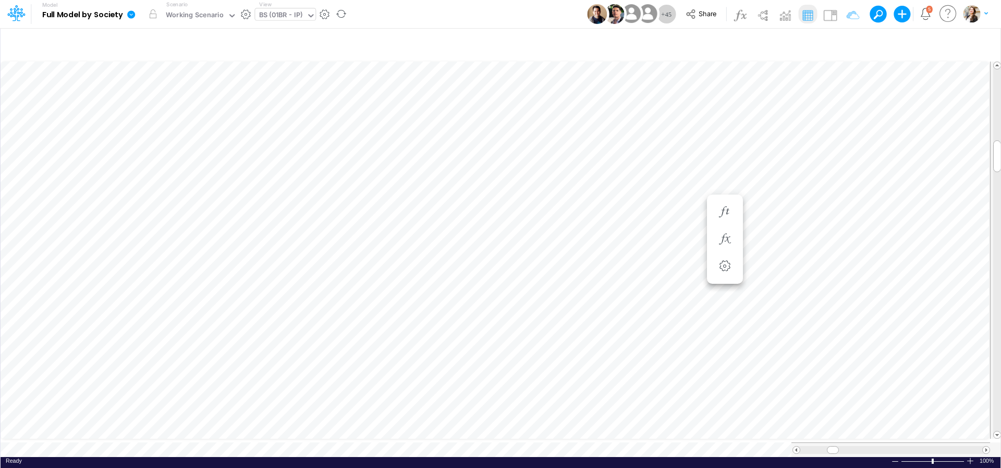
click at [273, 12] on div "BS (01BR - IP)" at bounding box center [281, 16] width 44 height 12
type input "ad"
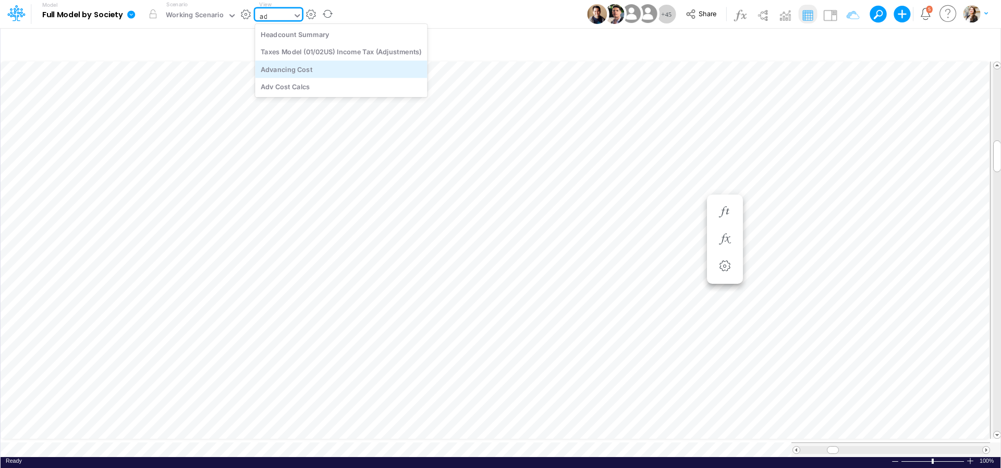
click at [292, 69] on div "Advancing Cost" at bounding box center [341, 68] width 172 height 17
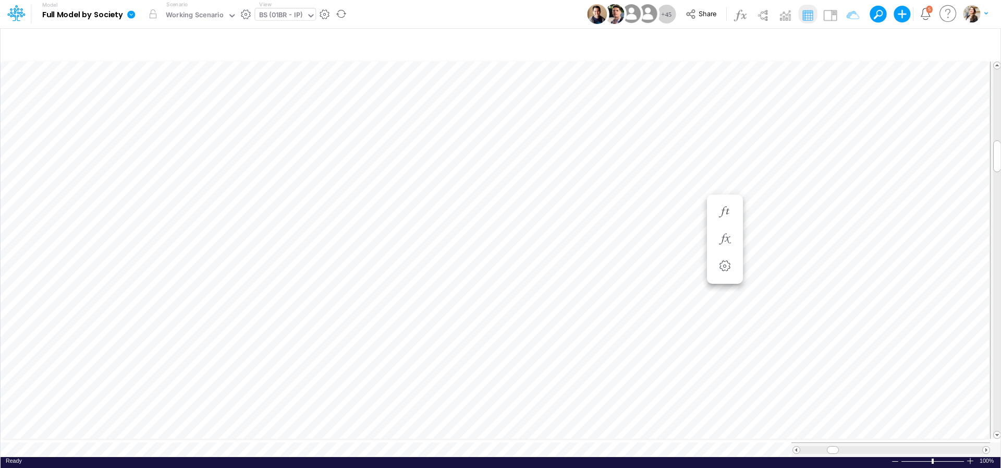
scroll to position [4, 34]
click at [728, 208] on icon "button" at bounding box center [725, 212] width 16 height 11
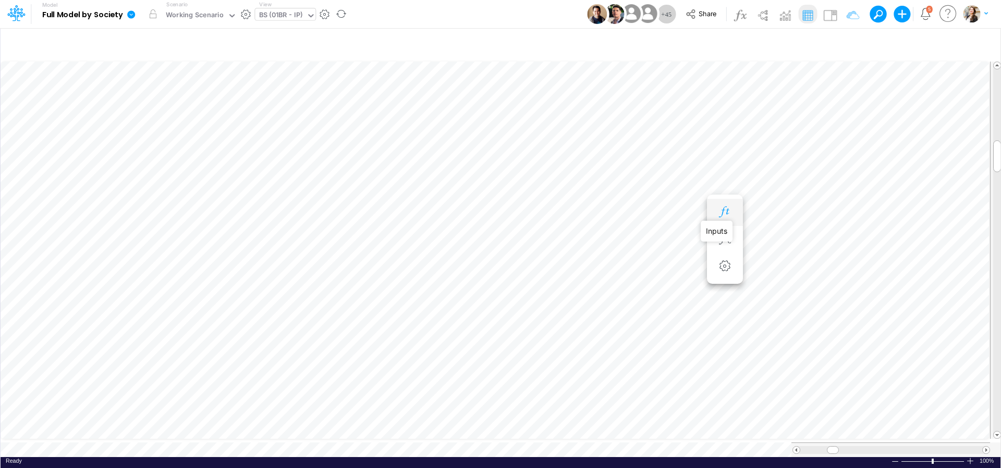
click at [726, 212] on icon "button" at bounding box center [725, 212] width 16 height 11
click at [721, 240] on icon "button" at bounding box center [725, 239] width 16 height 11
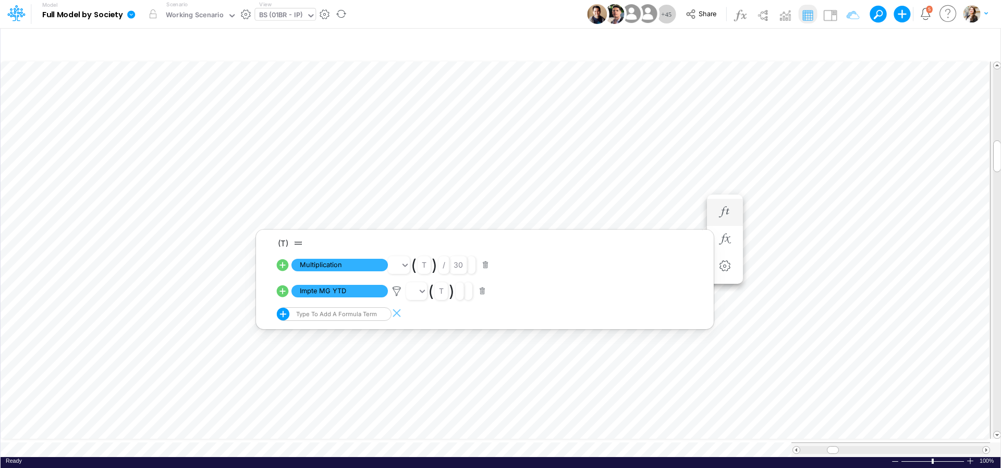
scroll to position [4, 32]
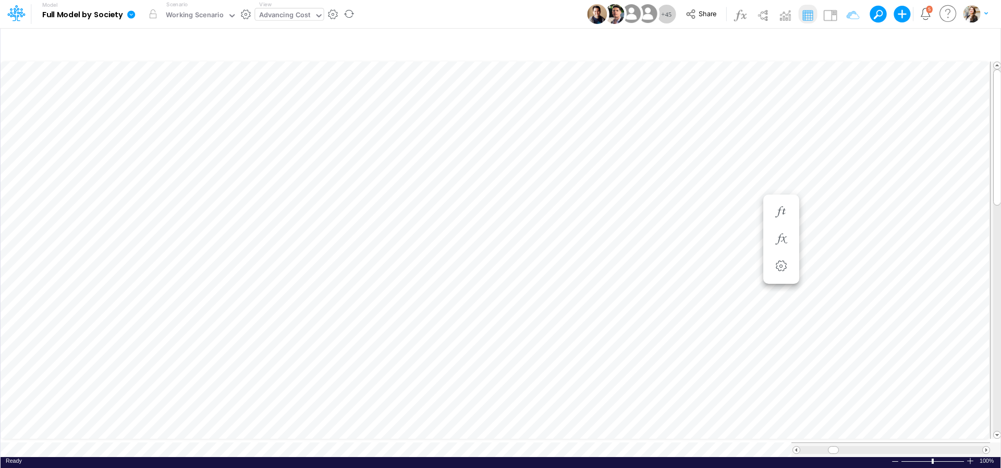
scroll to position [4, 2]
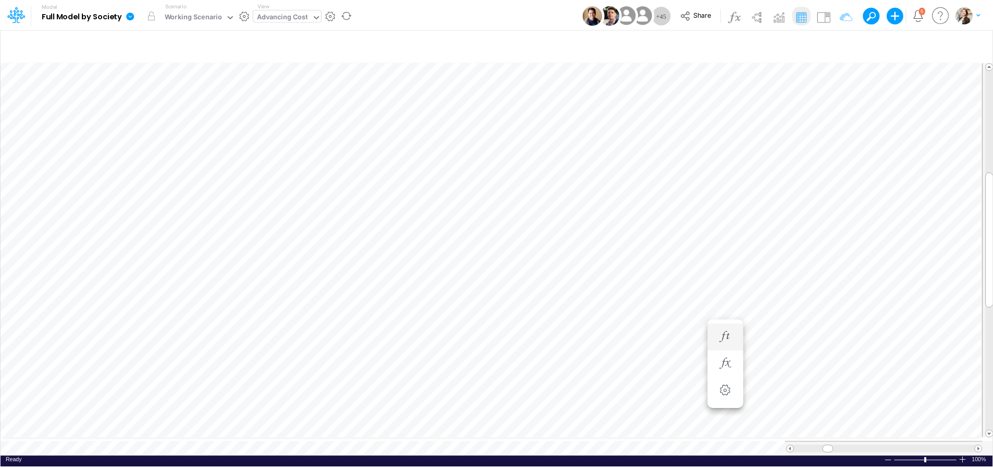
scroll to position [4, 33]
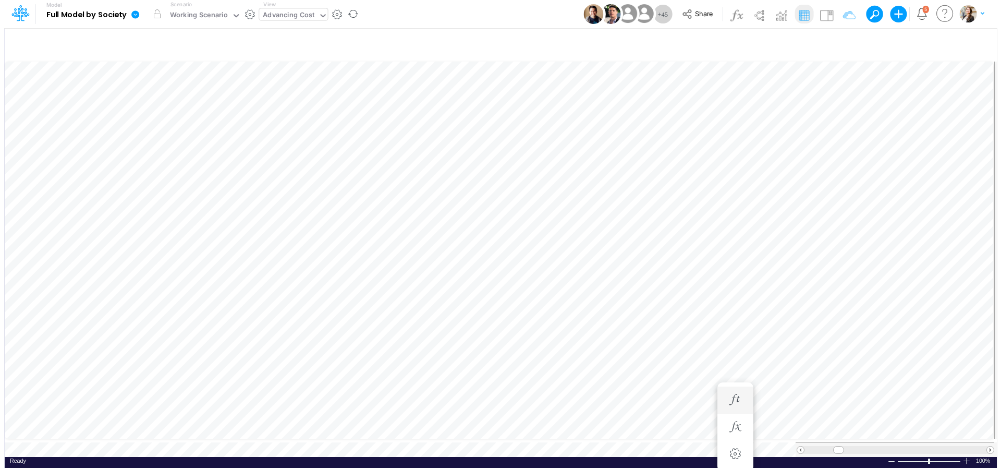
scroll to position [4, 33]
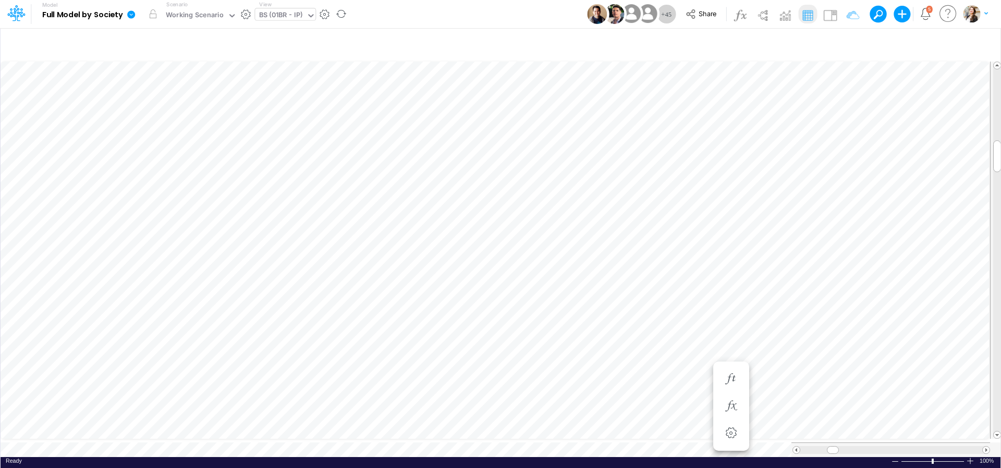
scroll to position [4, 34]
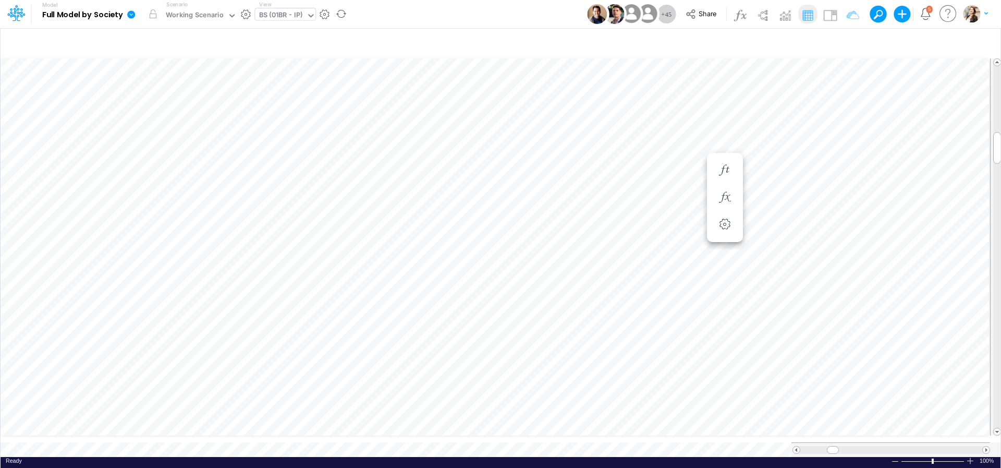
scroll to position [4, 20]
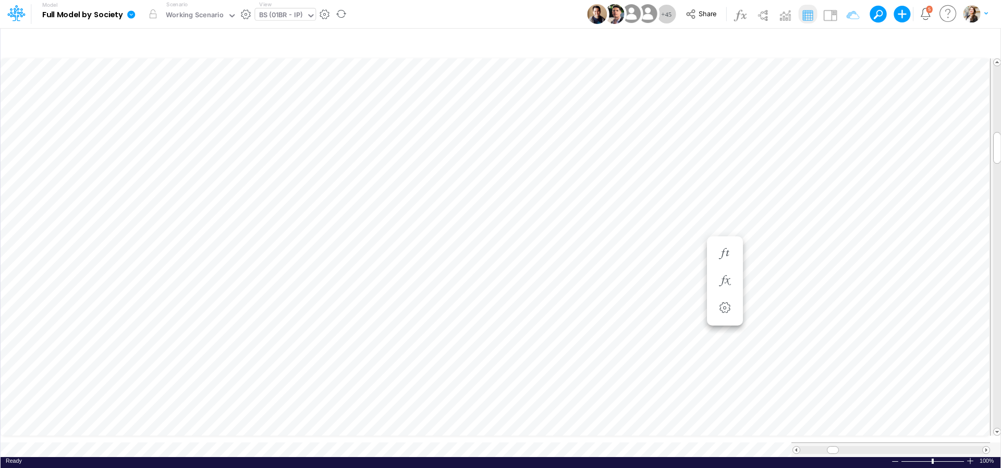
scroll to position [4, 14]
click at [728, 338] on icon "button" at bounding box center [725, 337] width 16 height 11
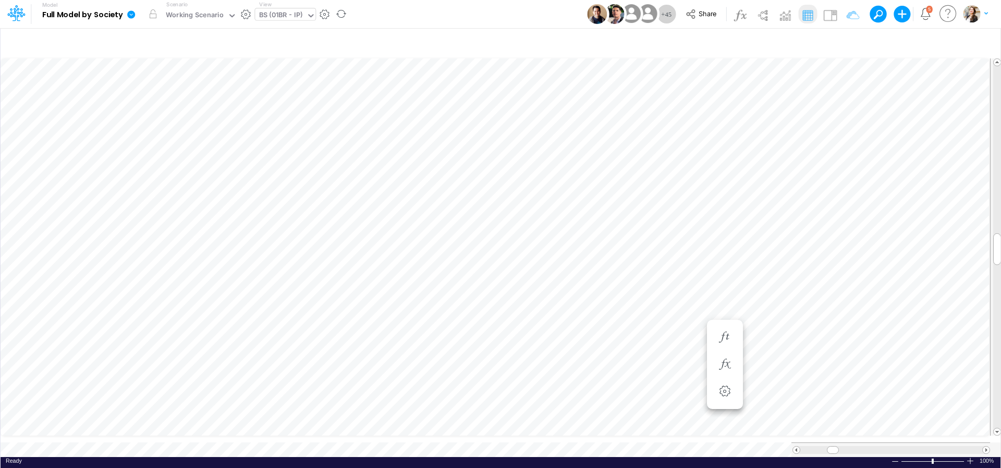
scroll to position [4, 34]
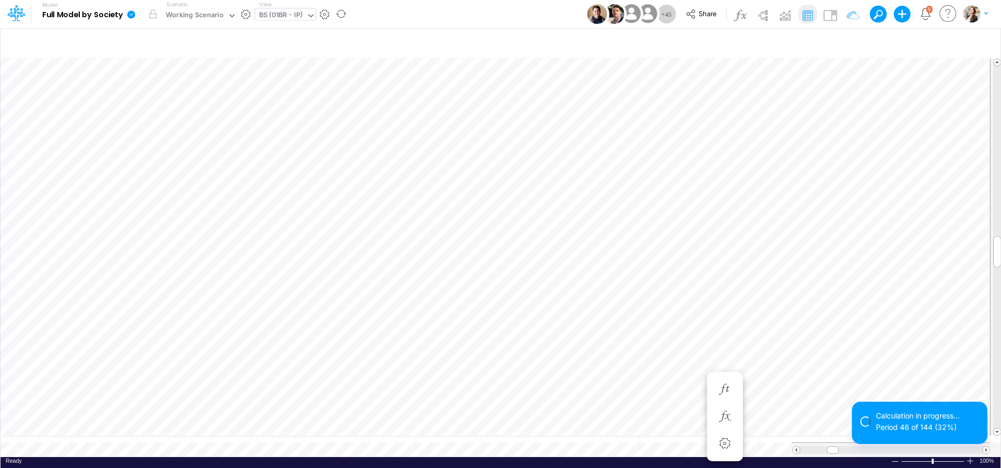
scroll to position [4, 4]
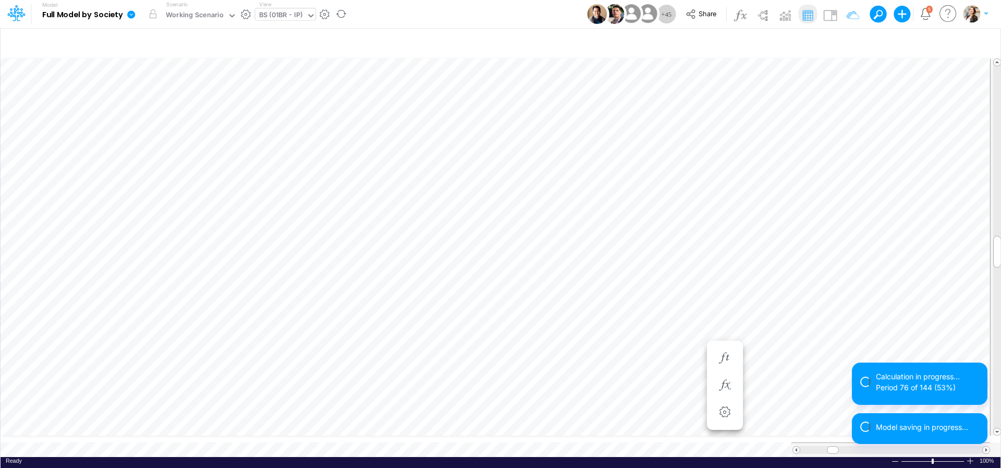
scroll to position [4, 4]
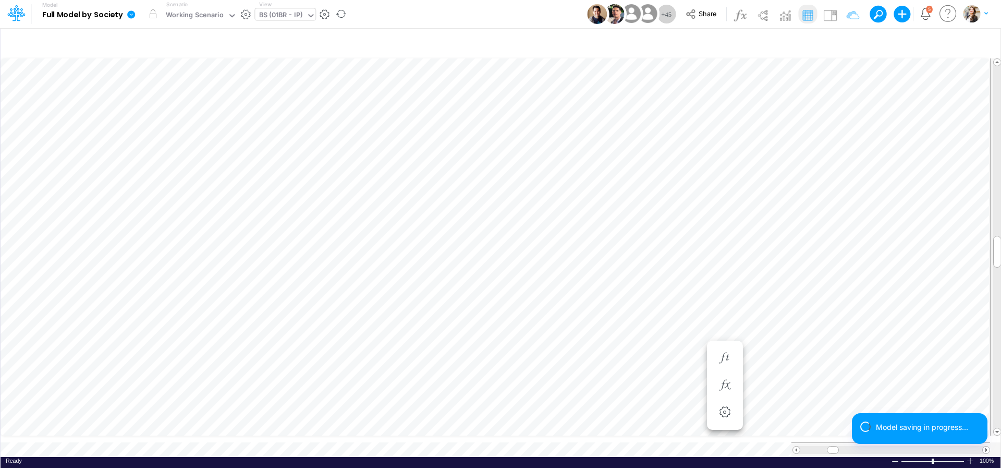
scroll to position [4, 32]
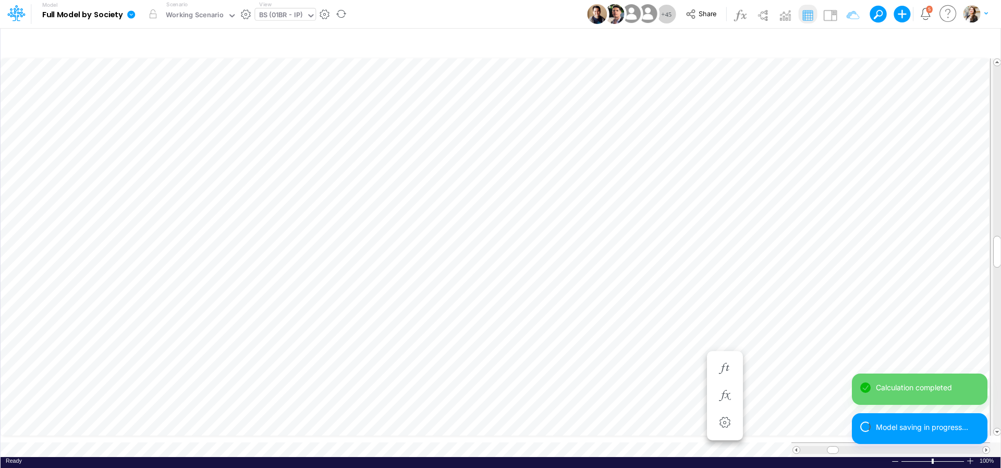
scroll to position [4, 7]
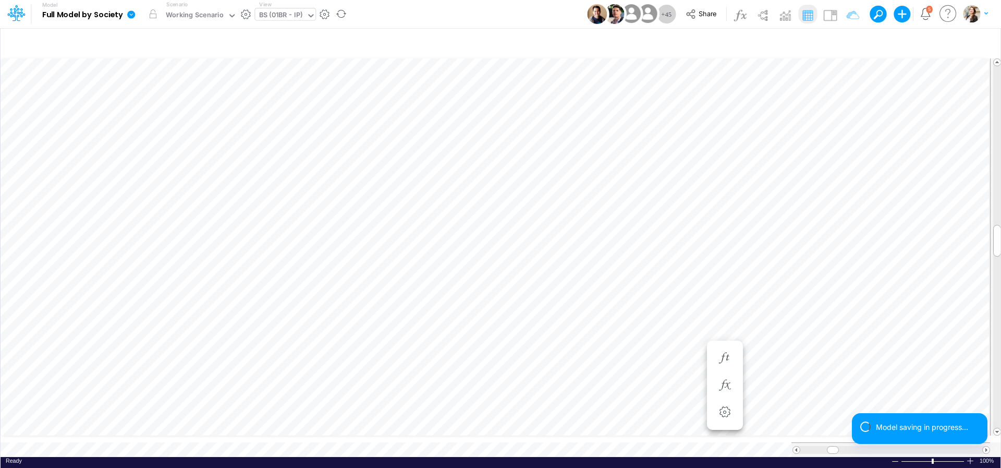
scroll to position [4, 34]
click at [723, 335] on icon "button" at bounding box center [725, 337] width 16 height 11
click at [719, 368] on icon "button" at bounding box center [725, 368] width 16 height 11
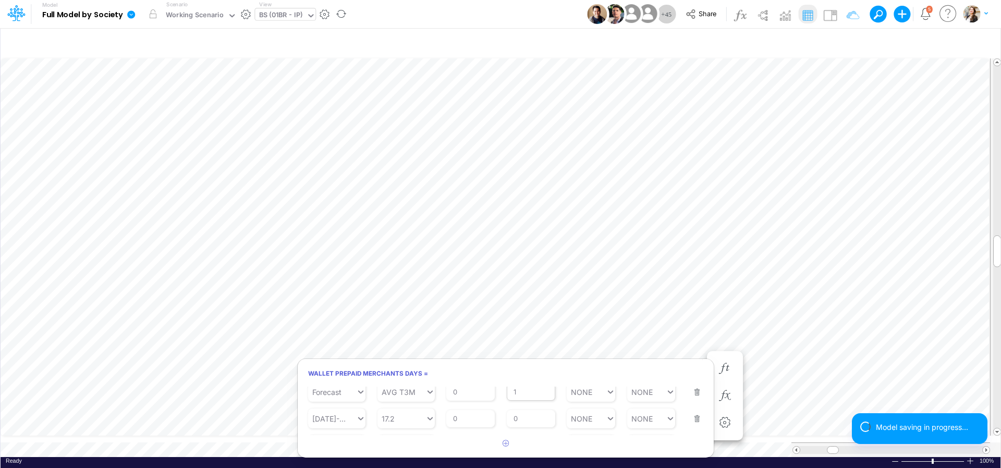
scroll to position [50, 0]
click at [520, 419] on input "0" at bounding box center [531, 415] width 48 height 18
type input "1"
click at [559, 371] on h6 "Wallet Prepaid Merchants Days =" at bounding box center [506, 373] width 416 height 18
click at [323, 391] on button "Save" at bounding box center [322, 391] width 25 height 15
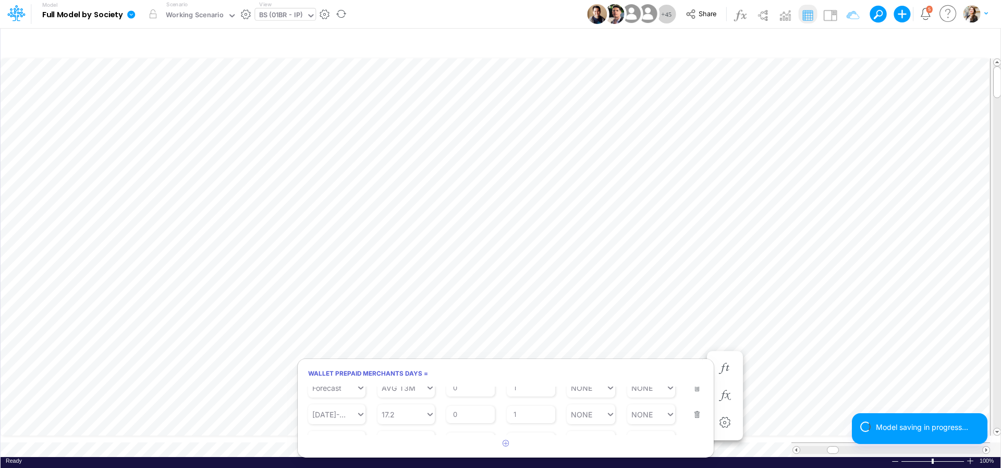
scroll to position [4, 34]
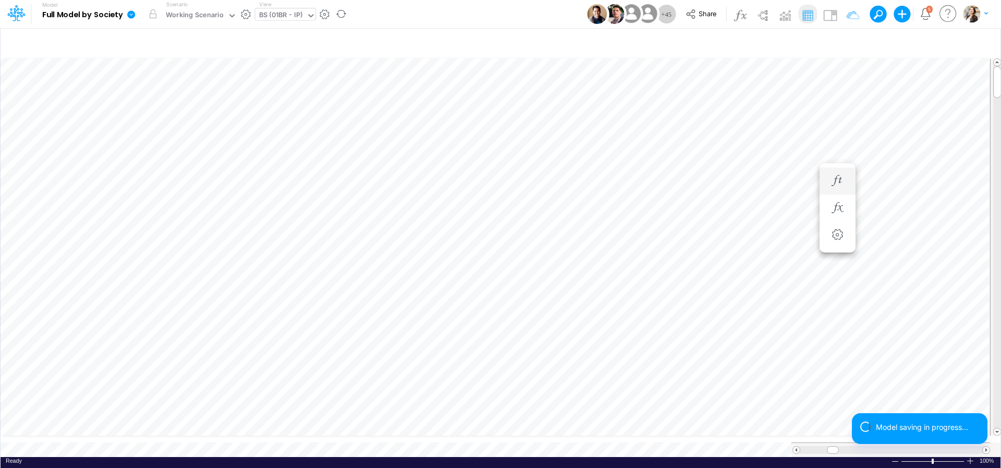
scroll to position [4, 32]
click at [731, 269] on icon "button" at bounding box center [725, 270] width 16 height 11
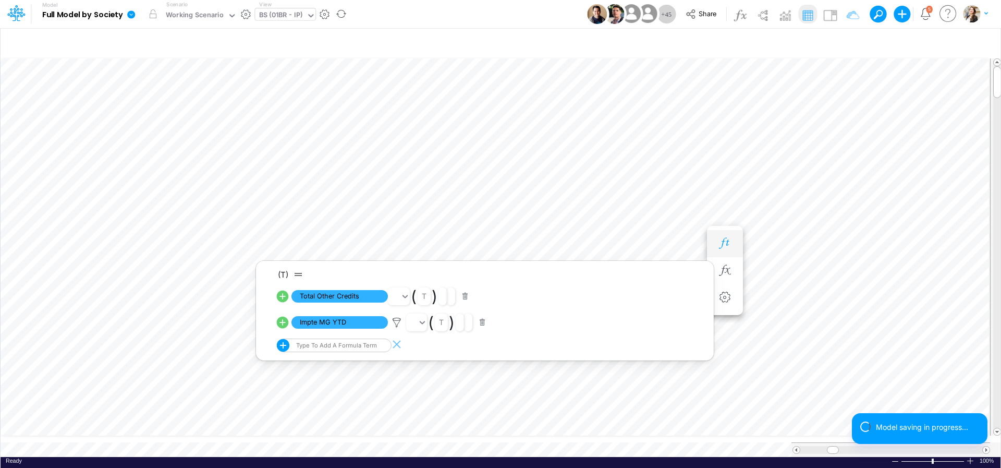
click at [728, 245] on icon "button" at bounding box center [725, 243] width 16 height 11
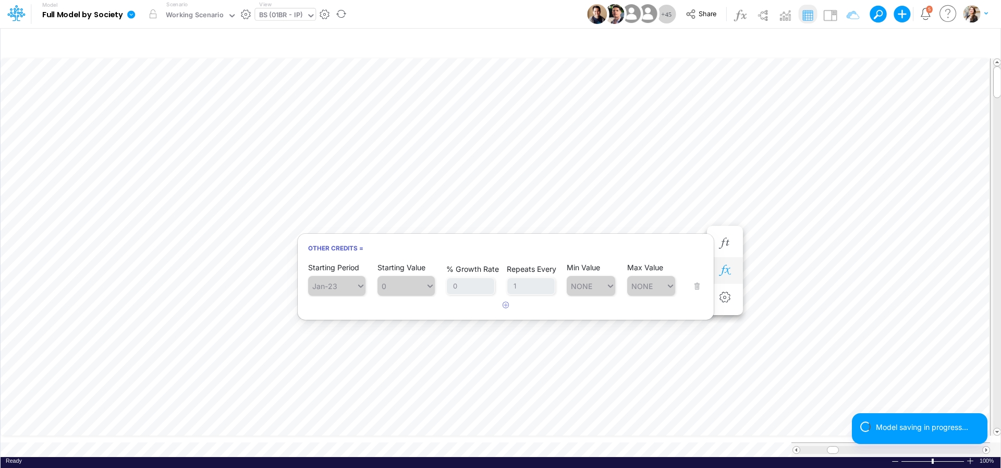
click at [730, 271] on icon "button" at bounding box center [725, 270] width 16 height 11
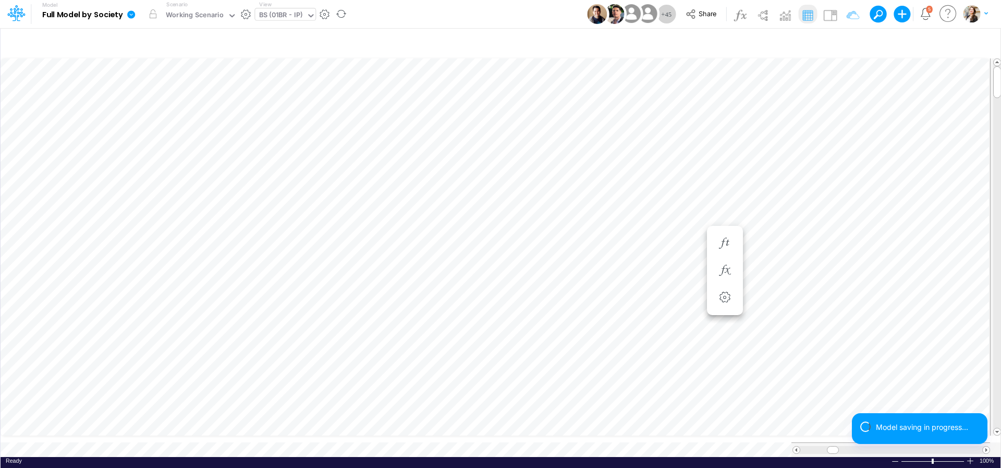
scroll to position [4, 32]
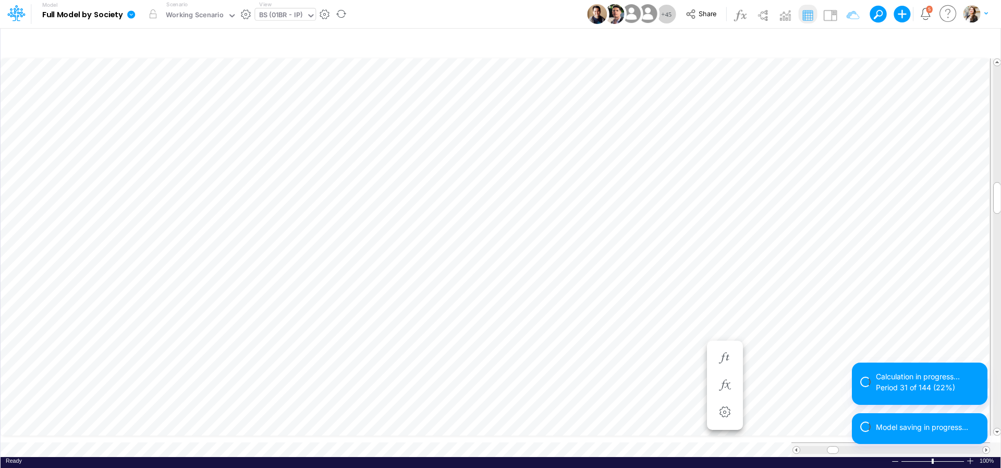
scroll to position [4, 33]
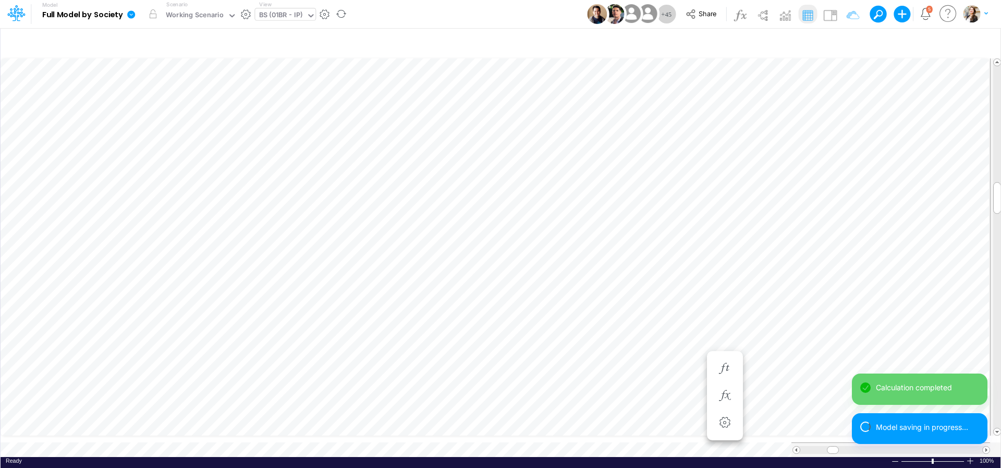
scroll to position [4, 7]
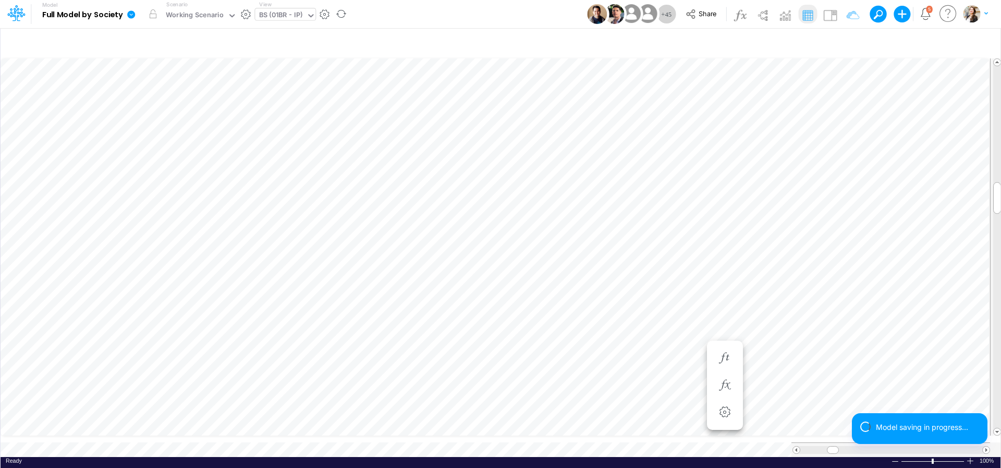
scroll to position [4, 33]
click at [729, 397] on icon "button" at bounding box center [725, 395] width 16 height 11
click at [723, 366] on icon "button" at bounding box center [725, 368] width 16 height 11
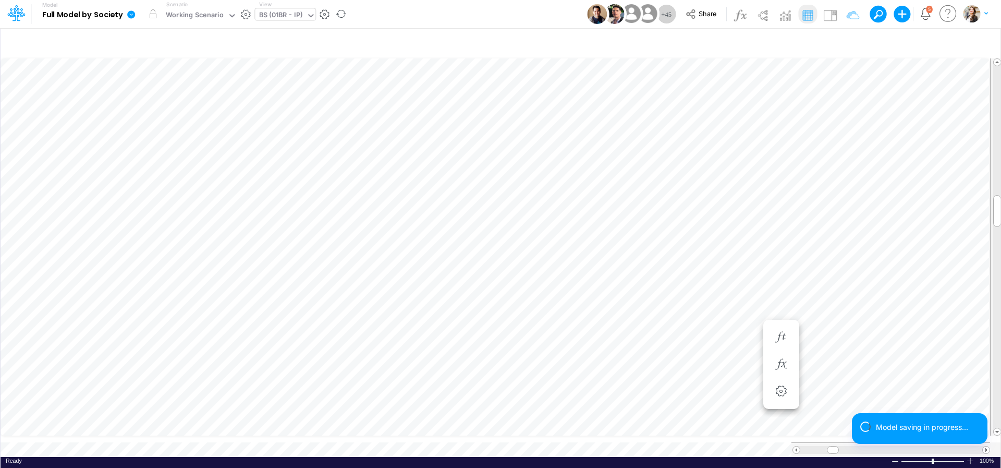
scroll to position [4, 7]
click at [717, 229] on button "button" at bounding box center [724, 233] width 19 height 21
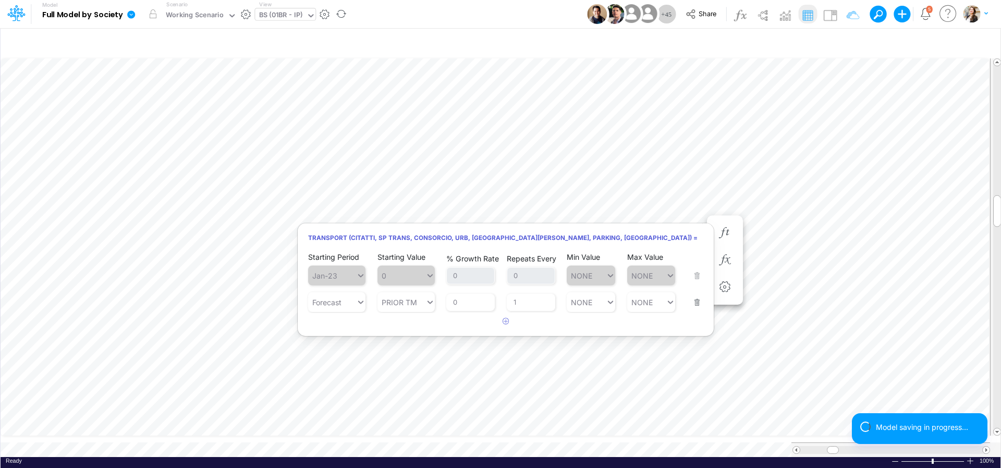
scroll to position [4, 7]
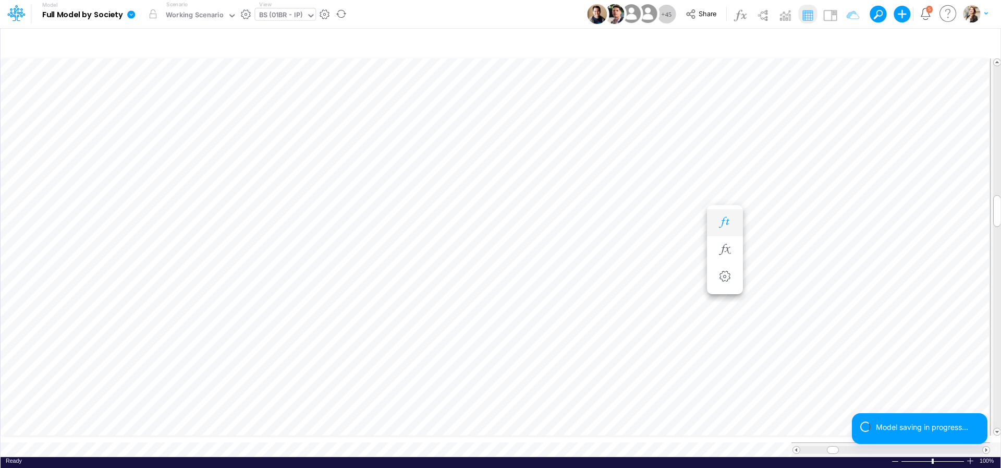
click at [727, 221] on icon "button" at bounding box center [725, 222] width 16 height 11
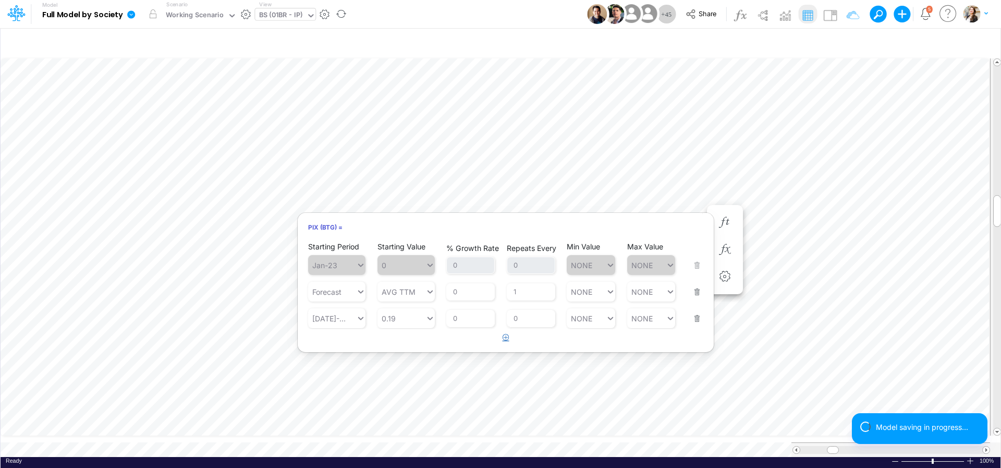
click at [509, 338] on icon "button" at bounding box center [506, 337] width 7 height 7
click at [345, 345] on div "Type to search..." at bounding box center [341, 345] width 57 height 9
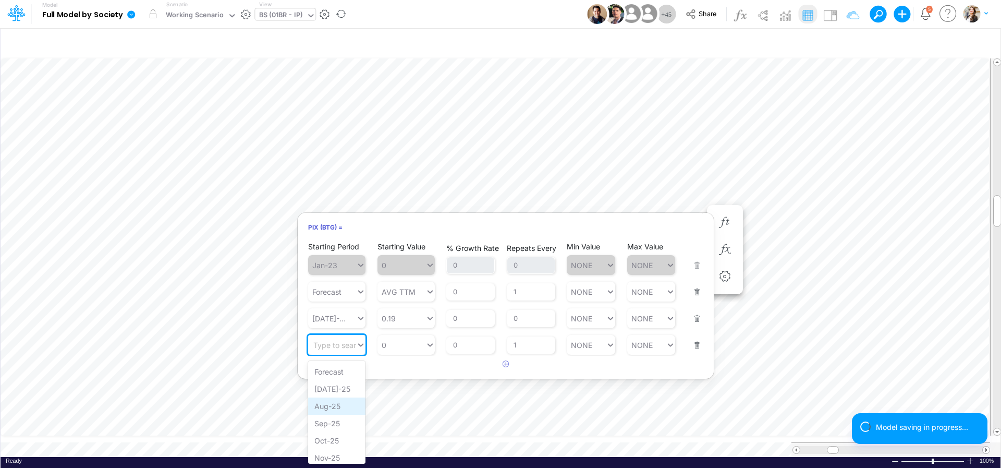
click at [342, 402] on div "Aug-25" at bounding box center [336, 405] width 57 height 17
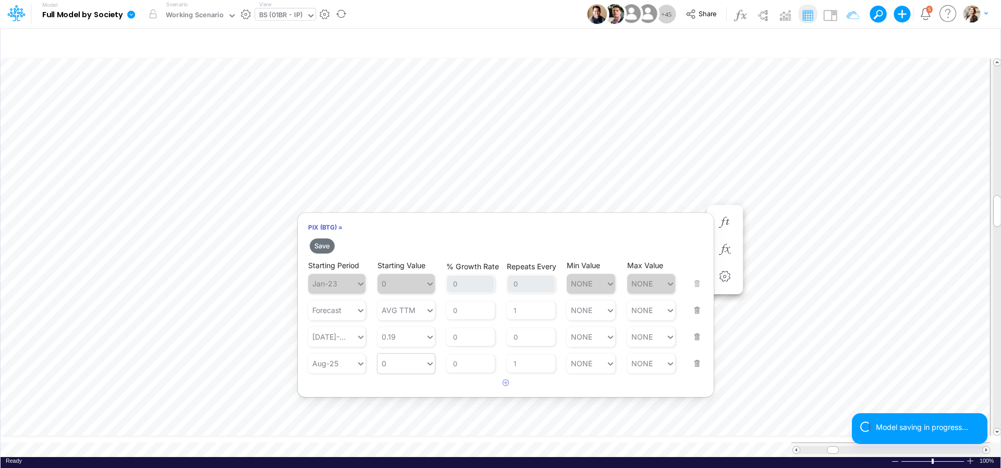
type input "0"
click at [406, 365] on div "0 0" at bounding box center [402, 363] width 48 height 15
click at [403, 424] on div "PRIOR TM" at bounding box center [406, 424] width 57 height 17
click at [319, 248] on button "Save" at bounding box center [322, 245] width 25 height 15
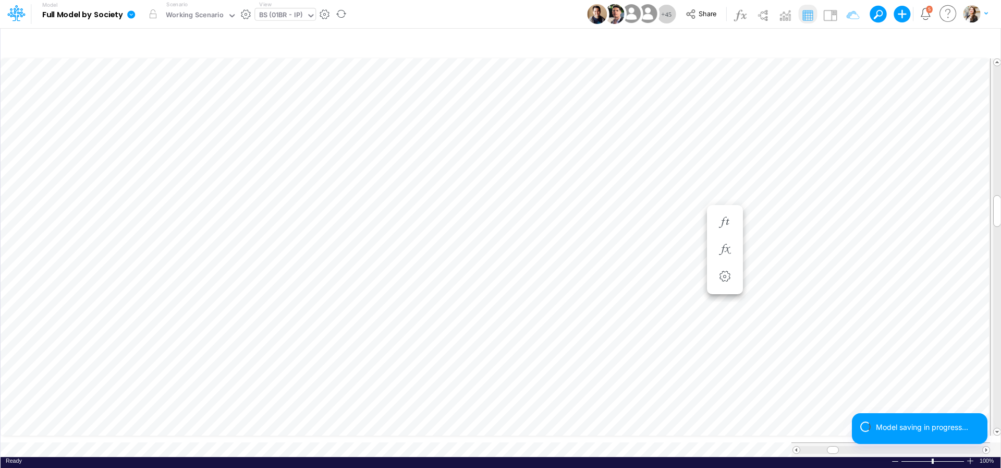
scroll to position [4, 33]
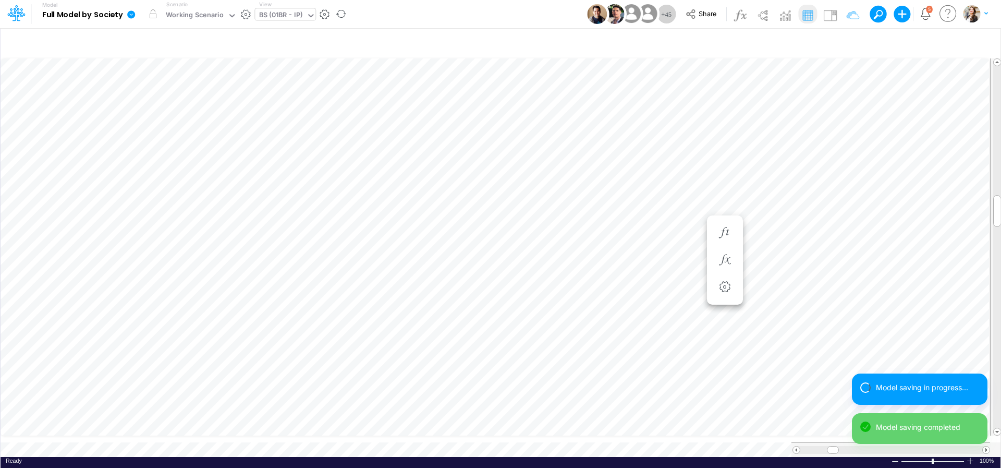
scroll to position [4, 7]
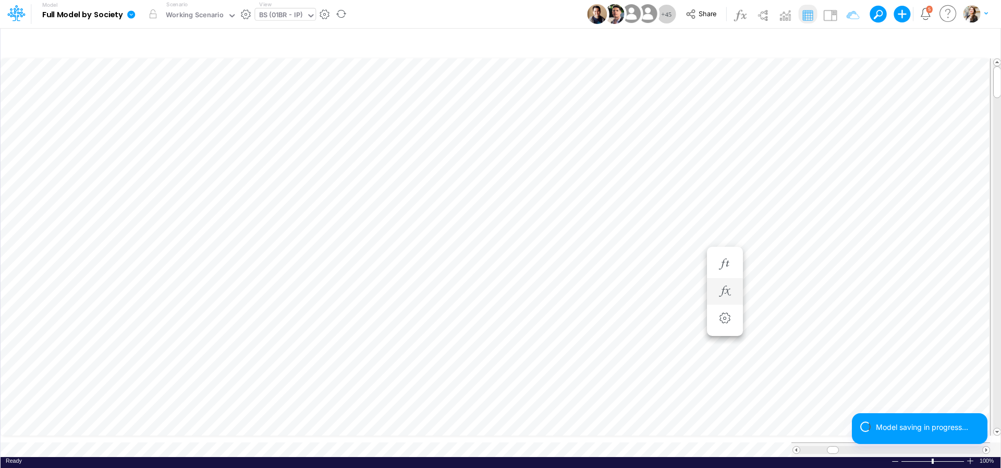
scroll to position [4, 32]
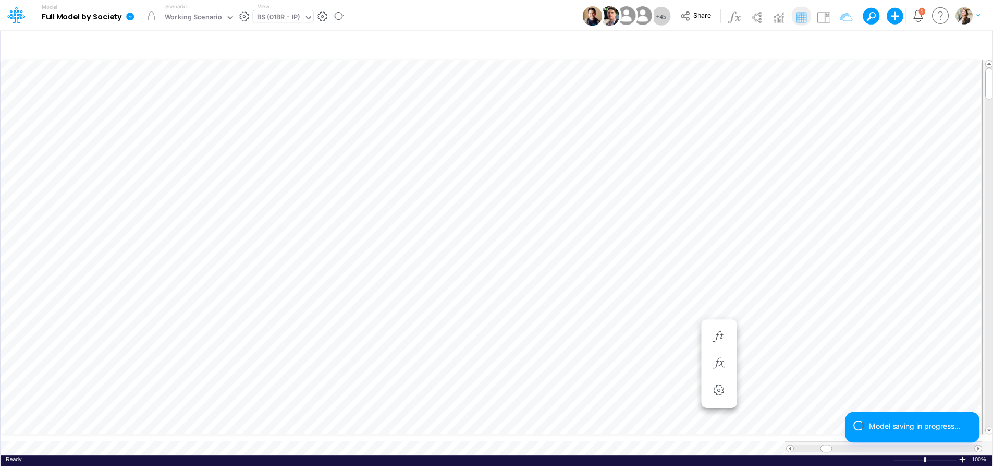
scroll to position [4, 30]
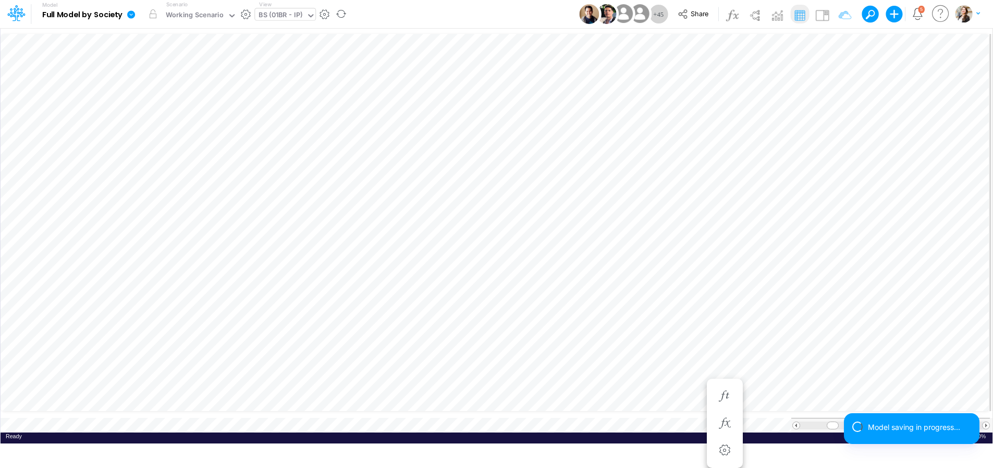
scroll to position [4, 34]
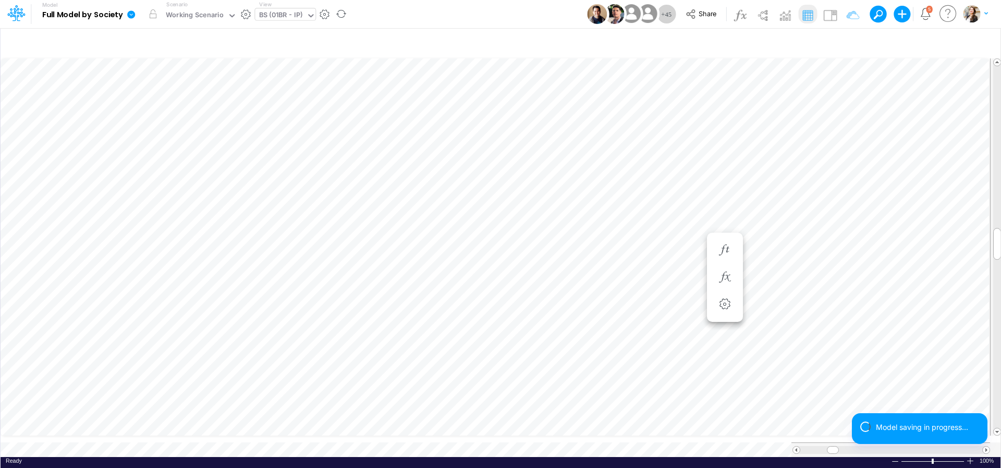
scroll to position [4, 34]
click at [726, 316] on icon "button" at bounding box center [725, 316] width 16 height 11
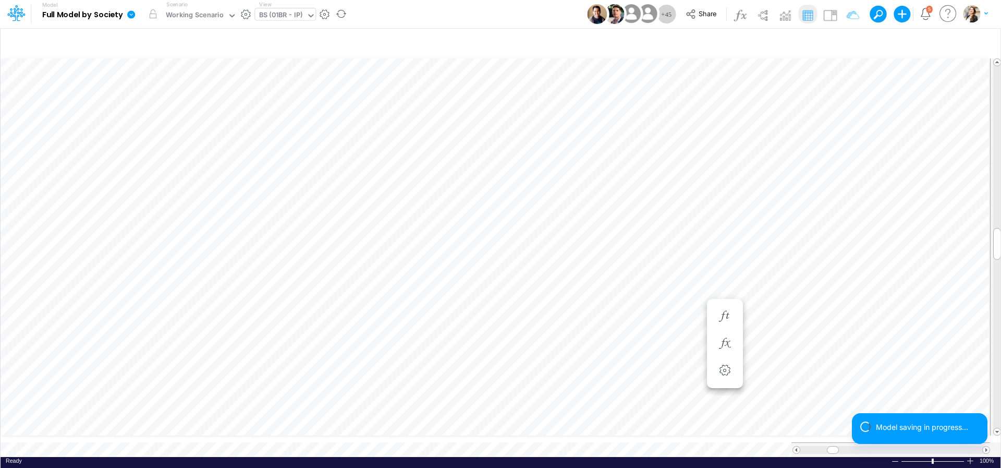
scroll to position [4, 22]
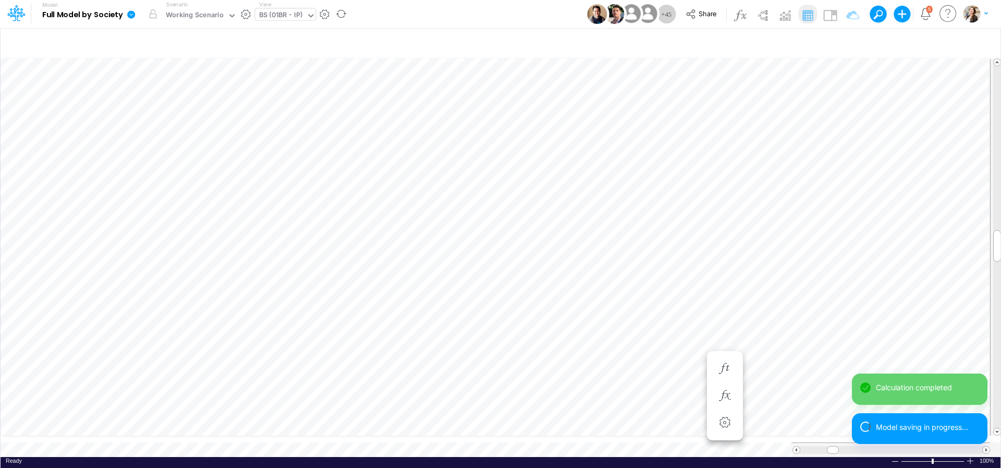
scroll to position [4, 32]
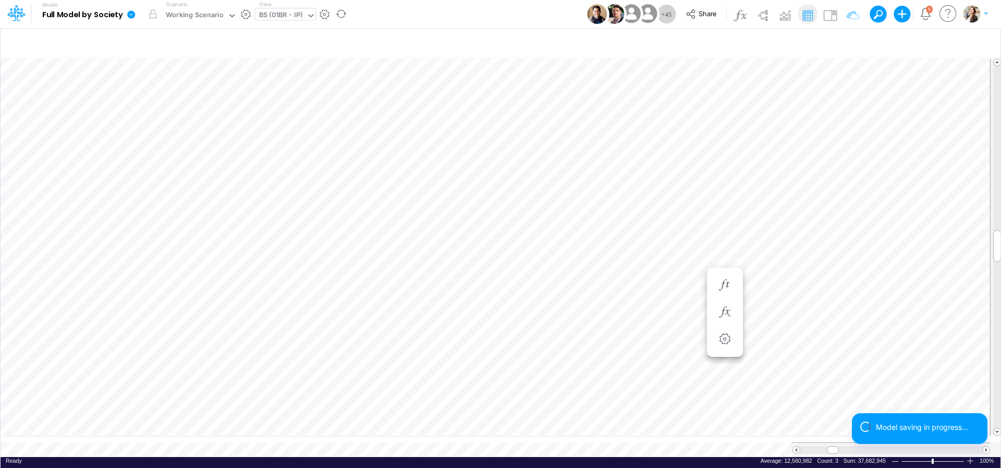
scroll to position [4, 16]
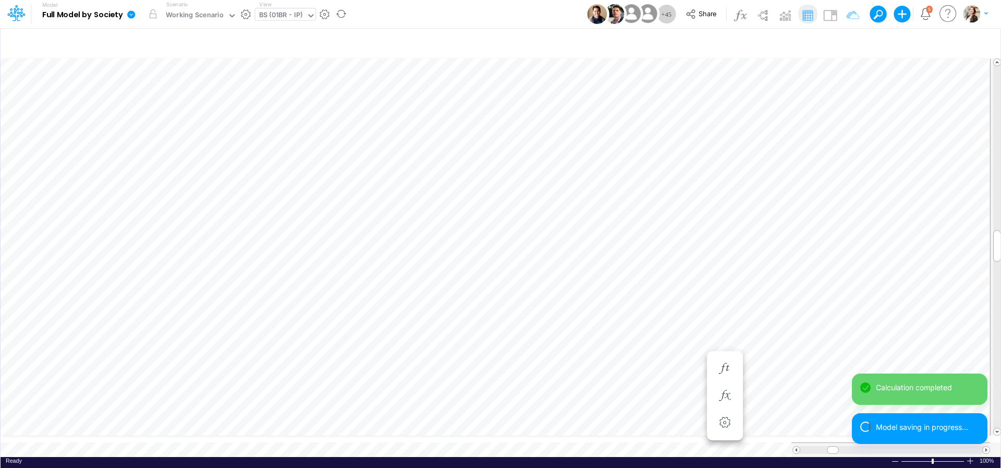
scroll to position [4, 32]
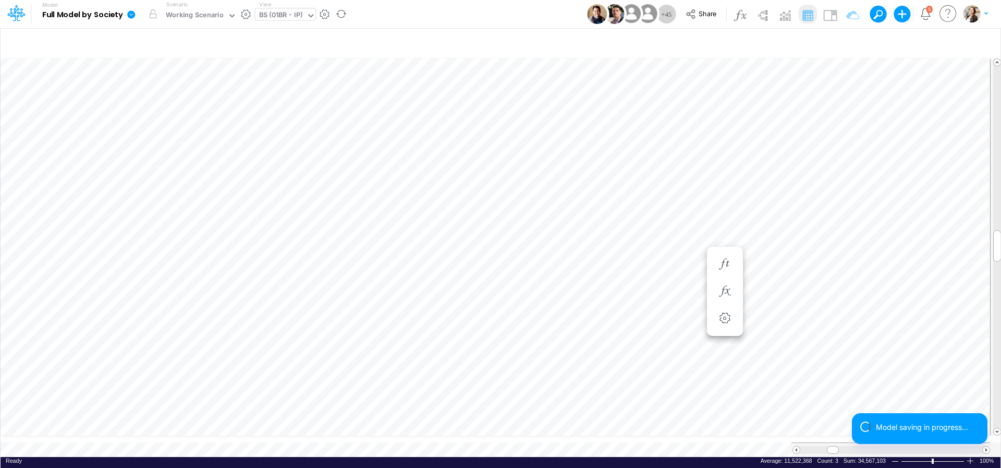
scroll to position [4, 16]
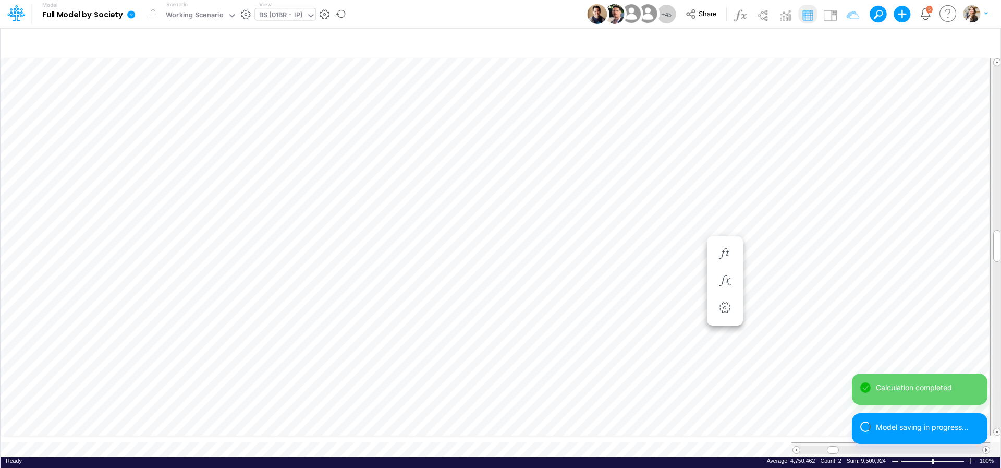
scroll to position [4, 34]
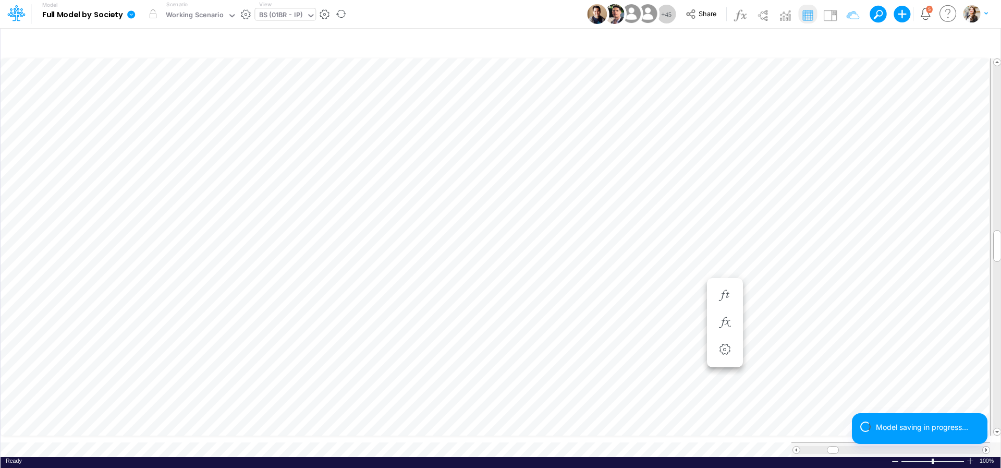
scroll to position [4, 4]
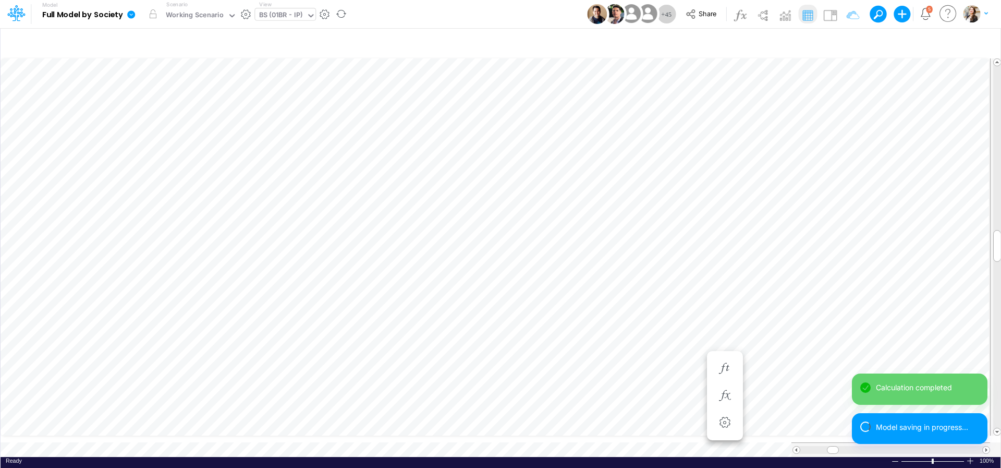
scroll to position [4, 32]
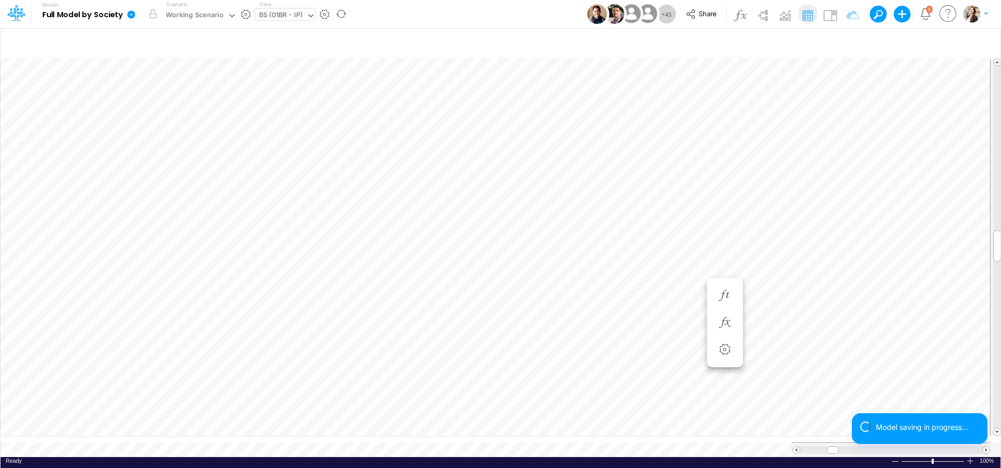
scroll to position [4, 4]
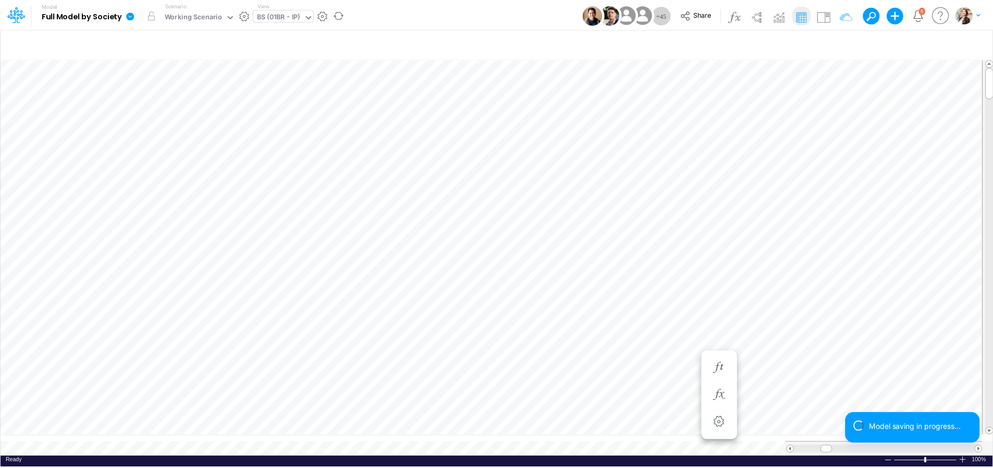
scroll to position [4, 30]
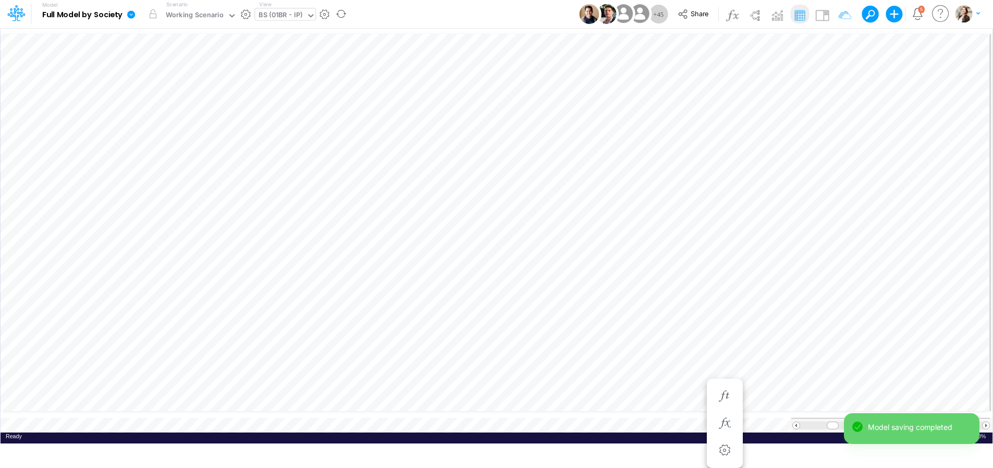
scroll to position [4, 32]
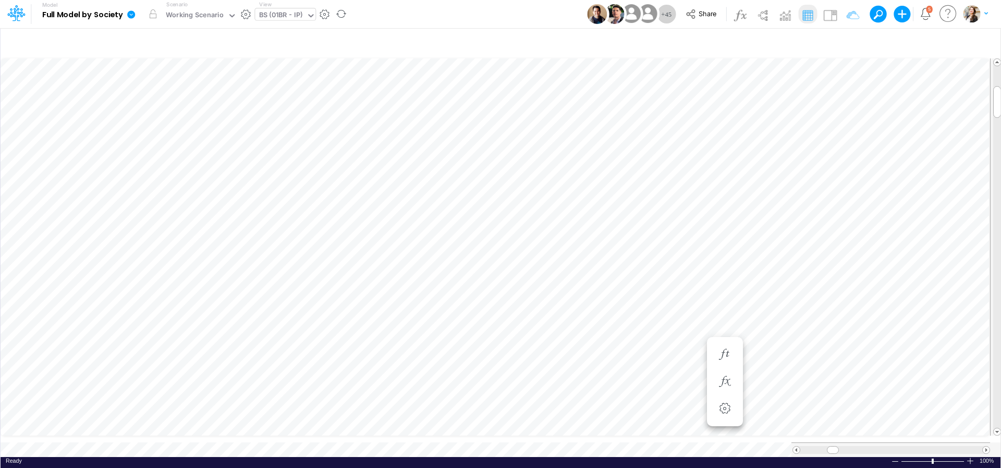
scroll to position [4, 32]
click at [722, 304] on icon "button" at bounding box center [725, 301] width 16 height 11
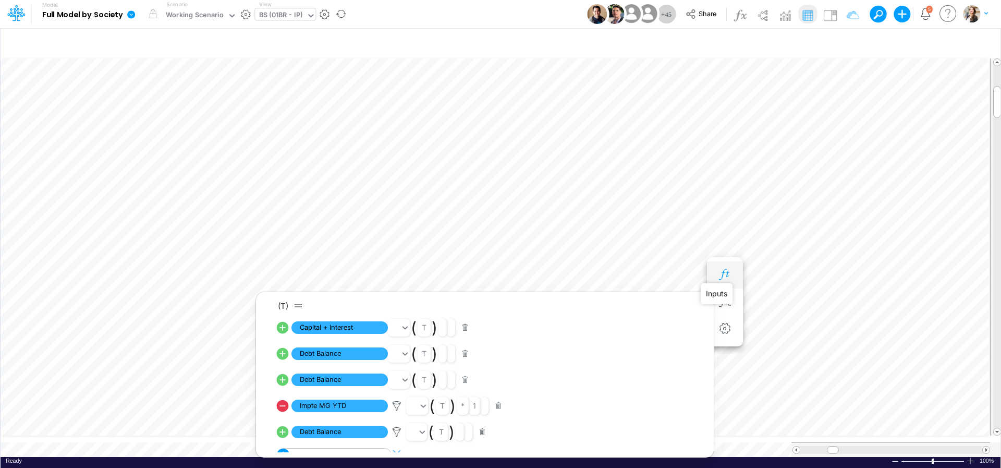
click at [725, 278] on icon "button" at bounding box center [725, 274] width 16 height 11
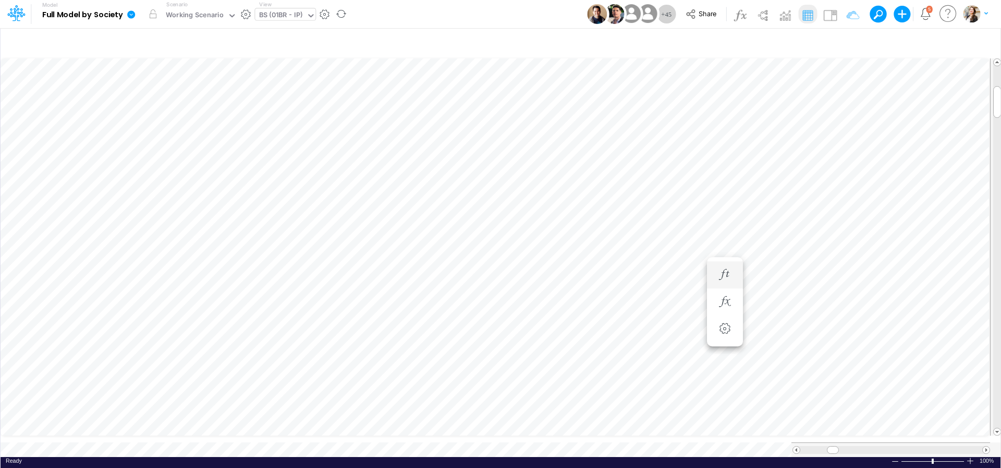
scroll to position [4, 32]
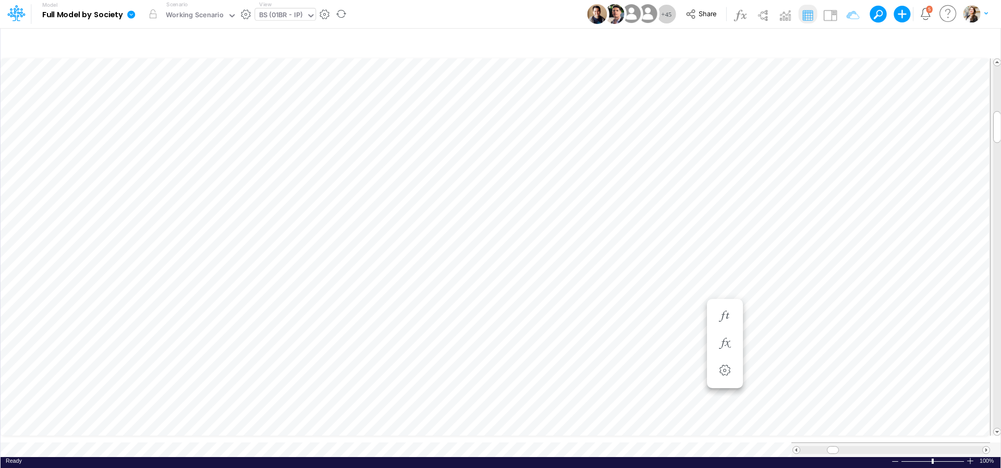
scroll to position [4, 18]
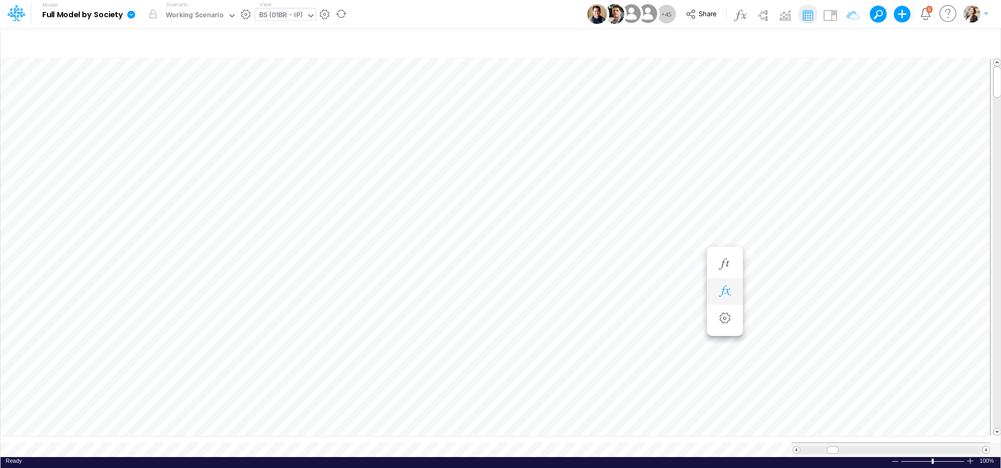
scroll to position [4, 35]
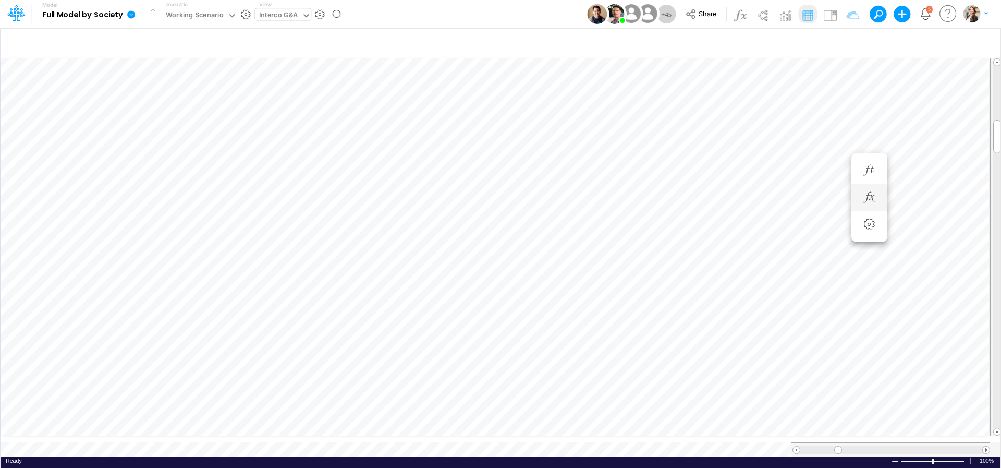
scroll to position [4, 2]
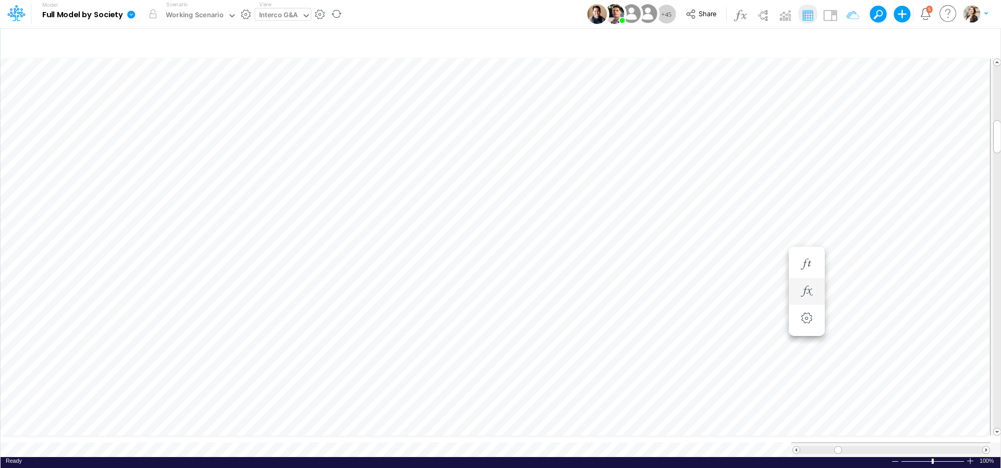
scroll to position [4, 2]
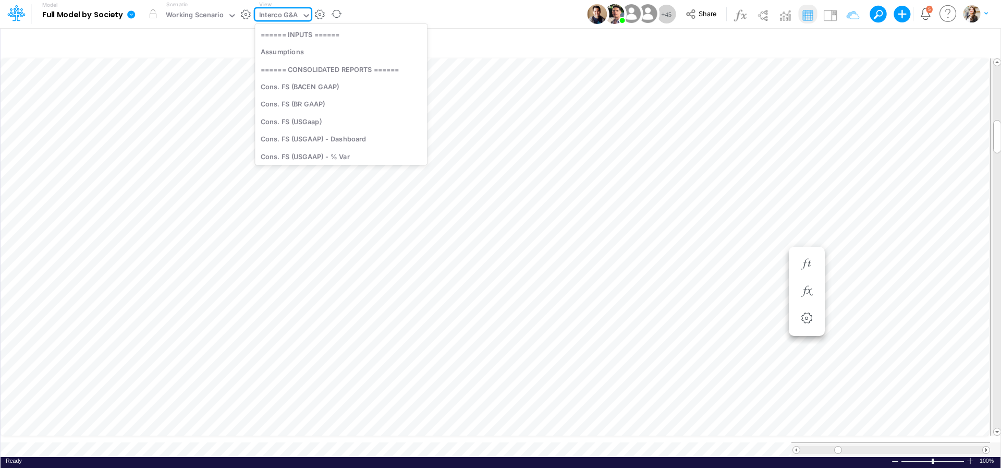
click at [282, 15] on div "Interco G&A" at bounding box center [278, 16] width 39 height 12
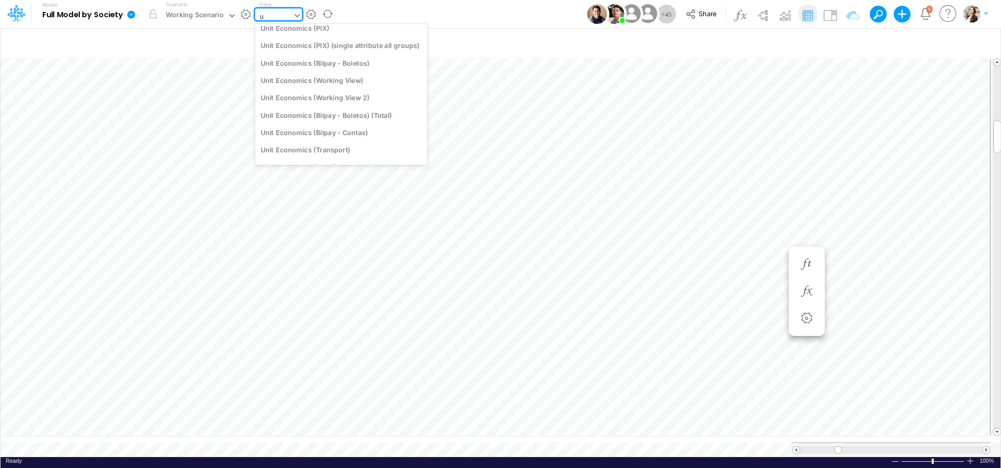
type input "usg"
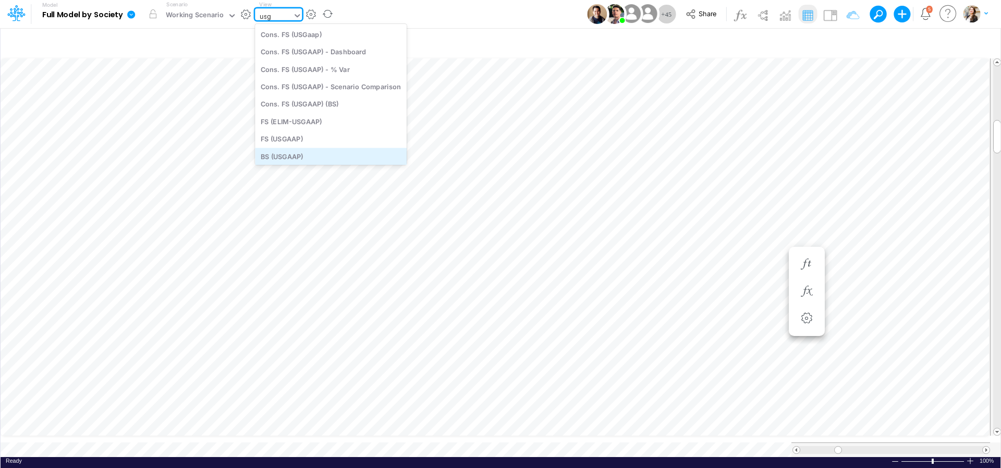
click at [314, 153] on div "BS (USGAAP)" at bounding box center [331, 156] width 152 height 17
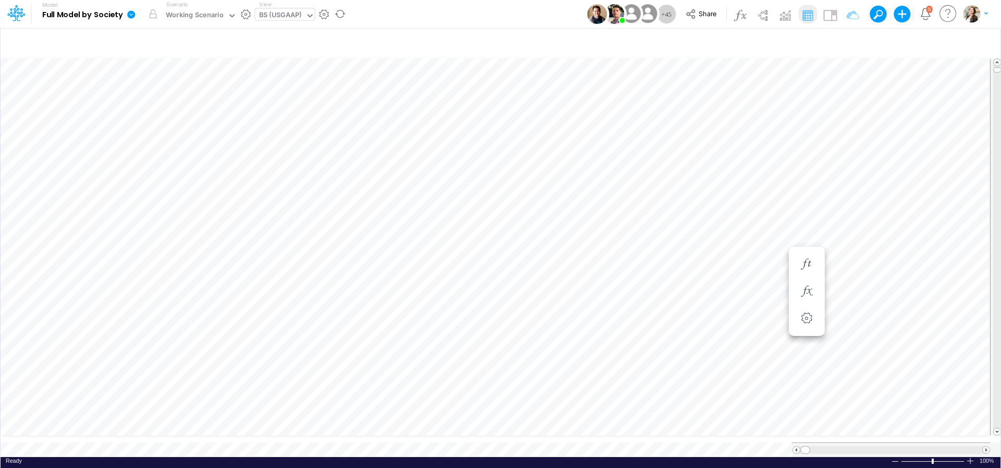
scroll to position [1, 1]
click at [580, 434] on span "Close" at bounding box center [593, 432] width 29 height 9
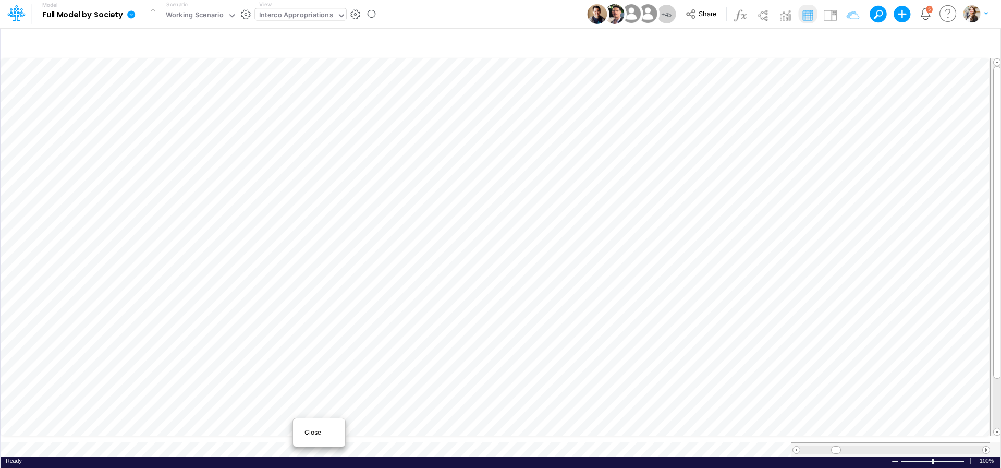
click at [317, 430] on span "Close" at bounding box center [319, 432] width 29 height 9
click at [274, 424] on div "Close" at bounding box center [268, 433] width 52 height 20
